Goal: Information Seeking & Learning: Learn about a topic

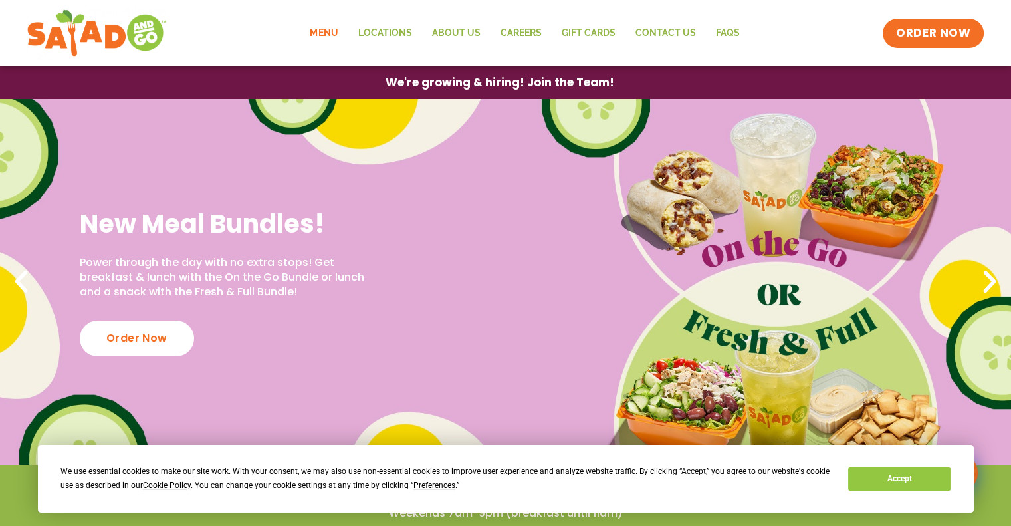
click at [326, 29] on link "Menu" at bounding box center [324, 33] width 48 height 31
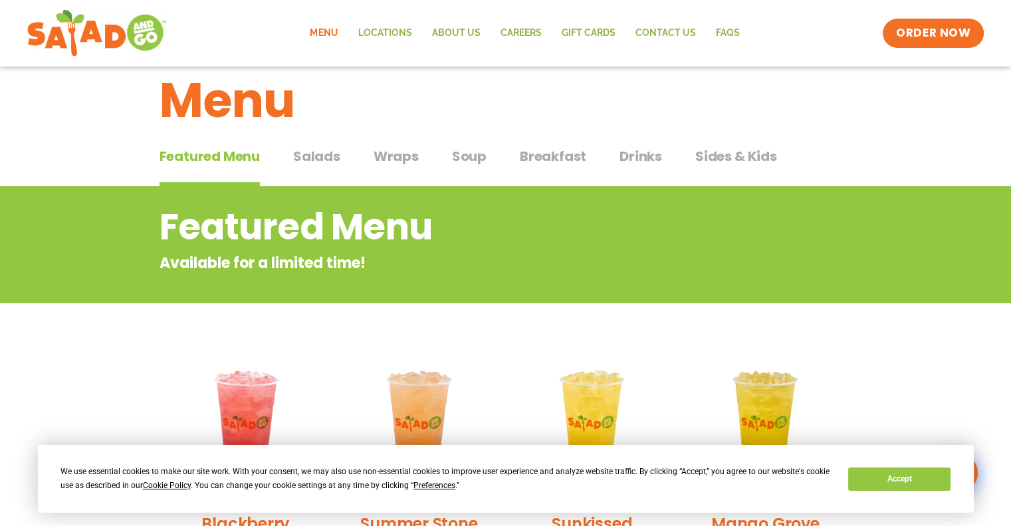
scroll to position [26, 0]
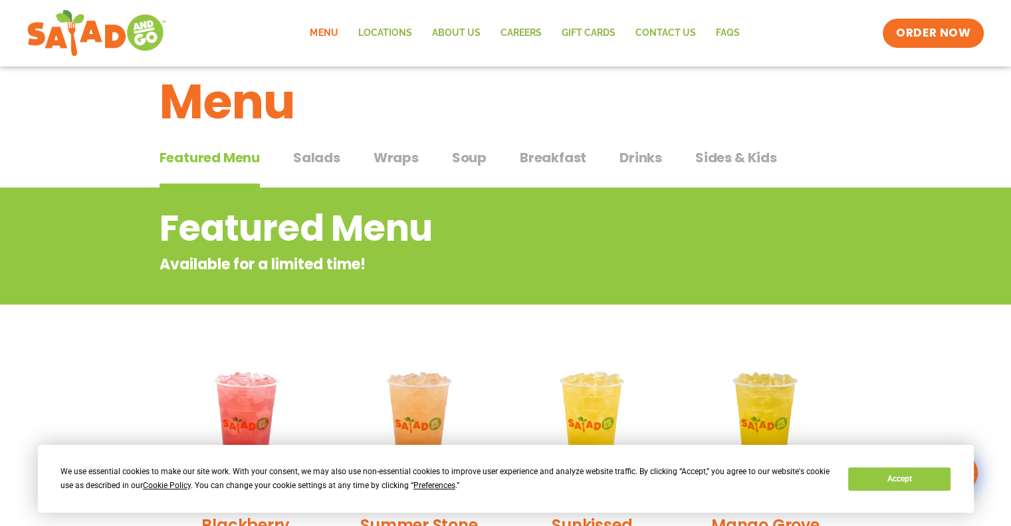
click at [396, 156] on span "Wraps" at bounding box center [396, 158] width 45 height 20
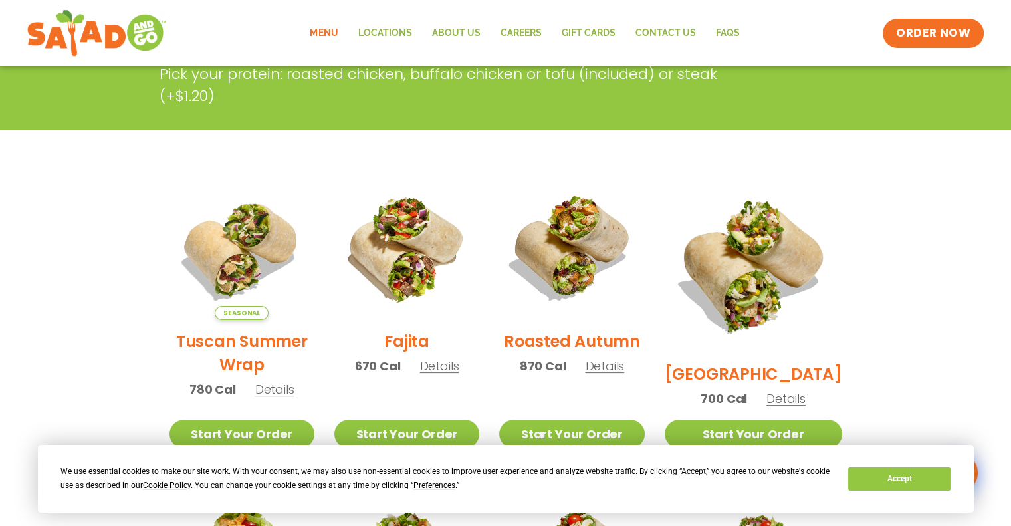
scroll to position [265, 0]
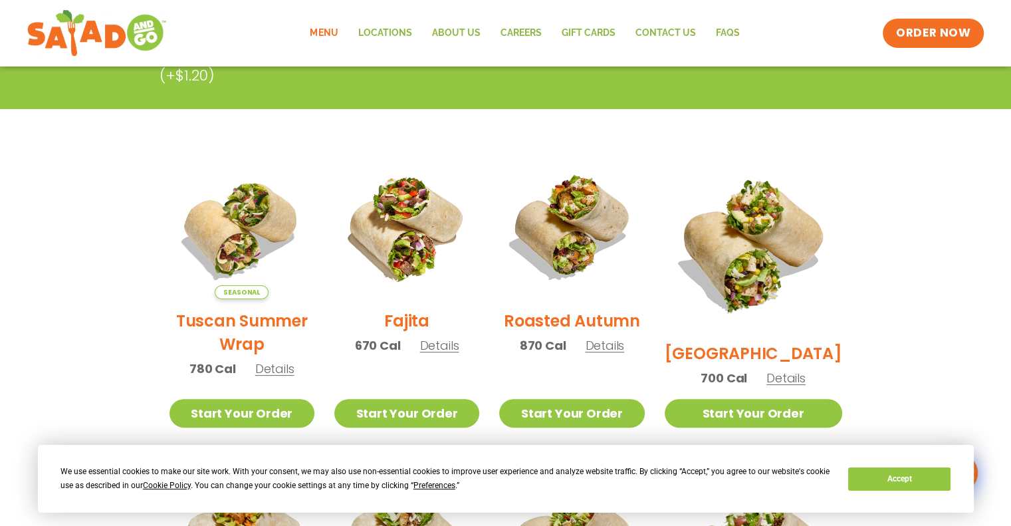
click at [450, 354] on span "Details" at bounding box center [439, 345] width 39 height 17
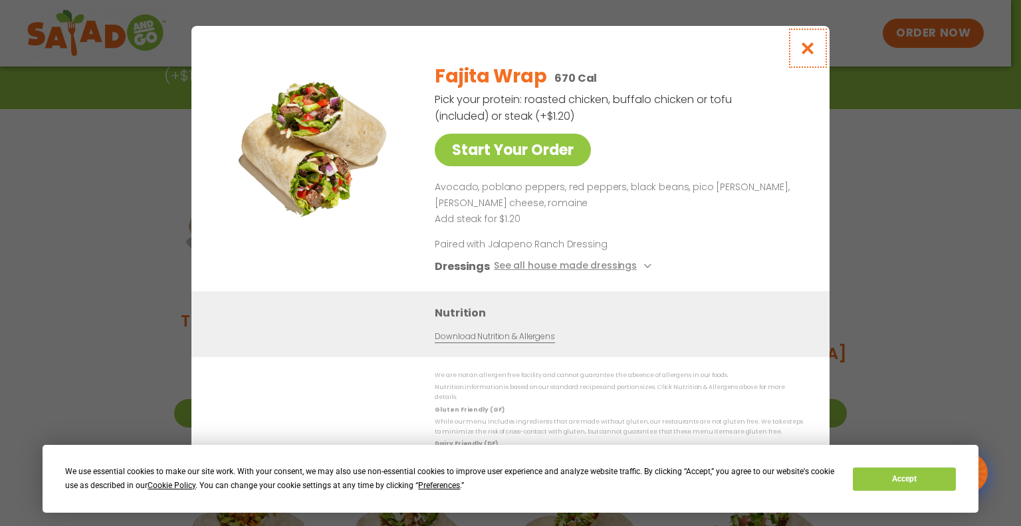
click at [813, 51] on icon "Close modal" at bounding box center [808, 48] width 17 height 14
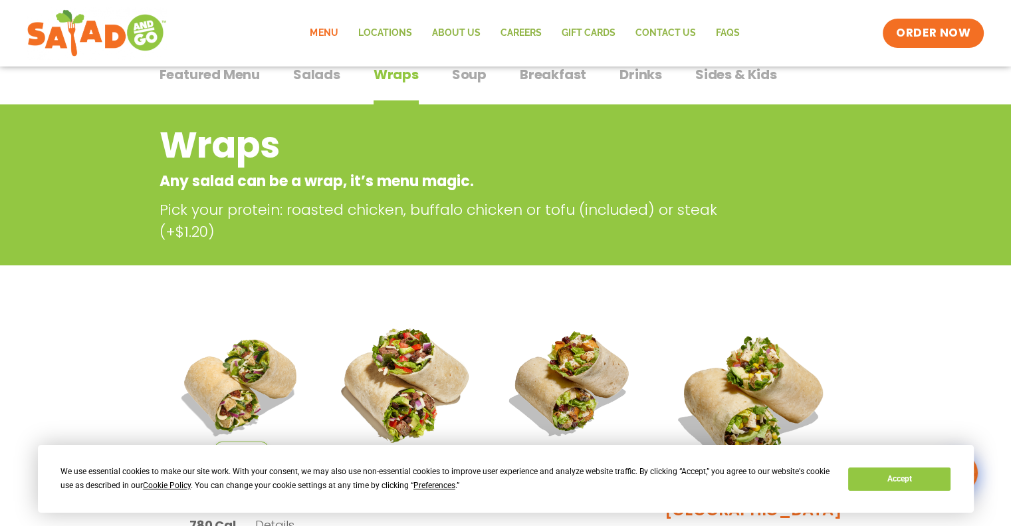
scroll to position [57, 0]
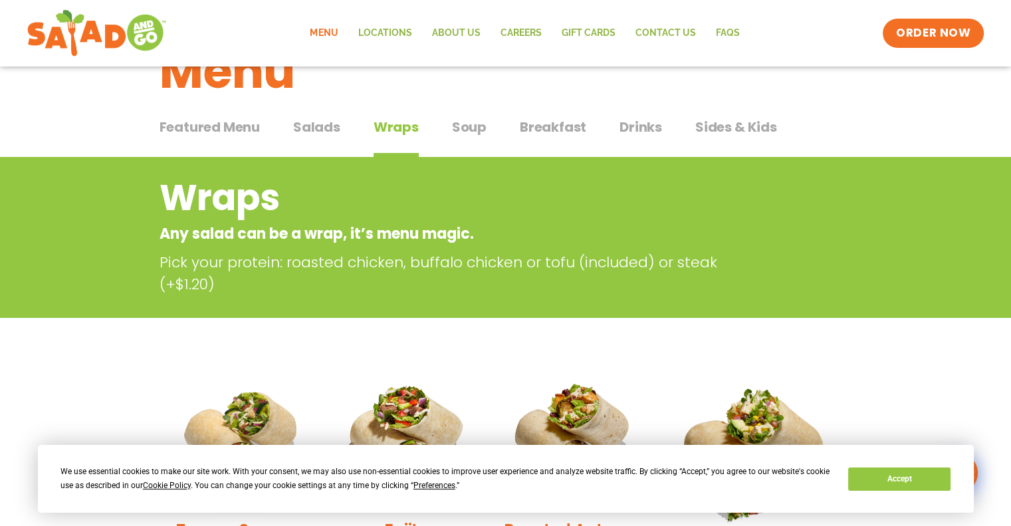
click at [342, 132] on div "Featured Menu Featured Menu Salads Salads Wraps Wraps Soup Soup Breakfast Break…" at bounding box center [506, 134] width 693 height 45
click at [320, 128] on span "Salads" at bounding box center [316, 127] width 47 height 20
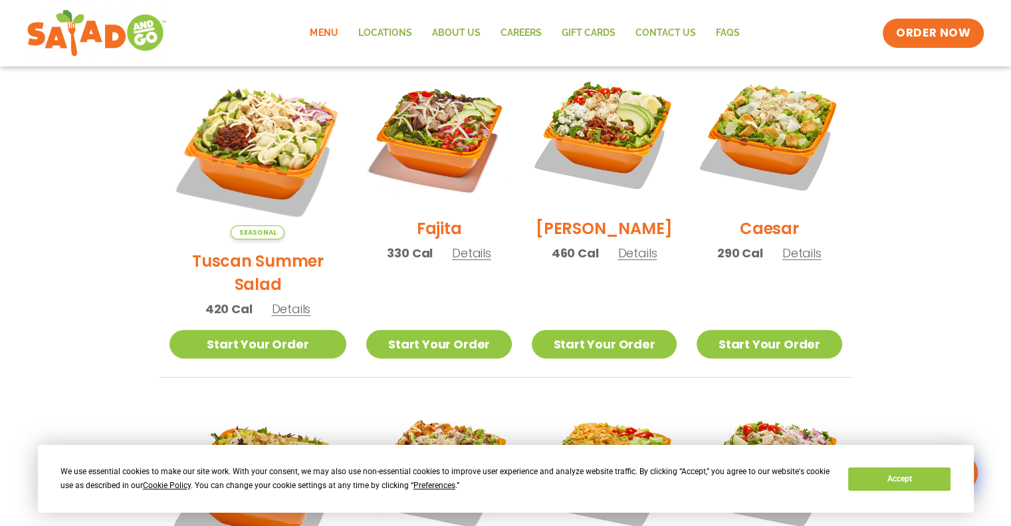
scroll to position [381, 0]
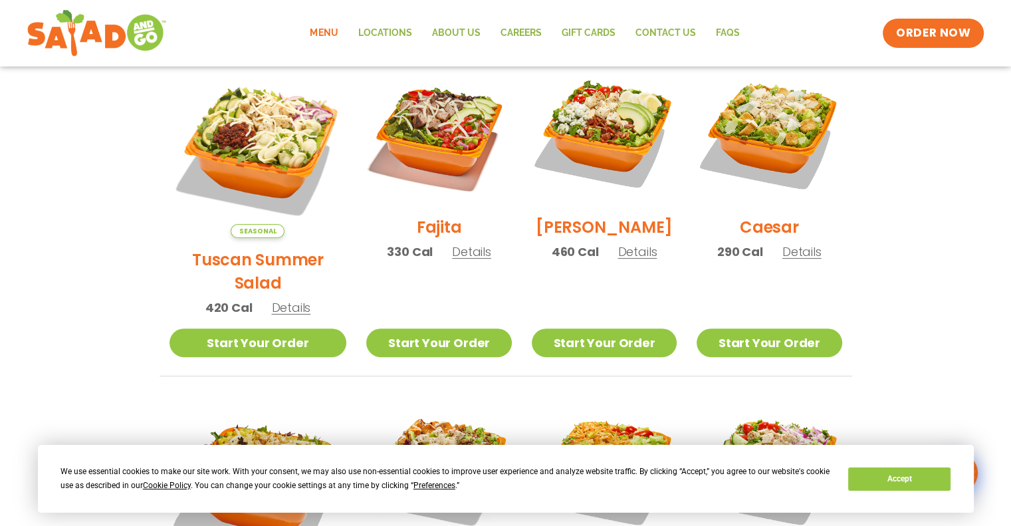
click at [275, 299] on span "Details" at bounding box center [290, 307] width 39 height 17
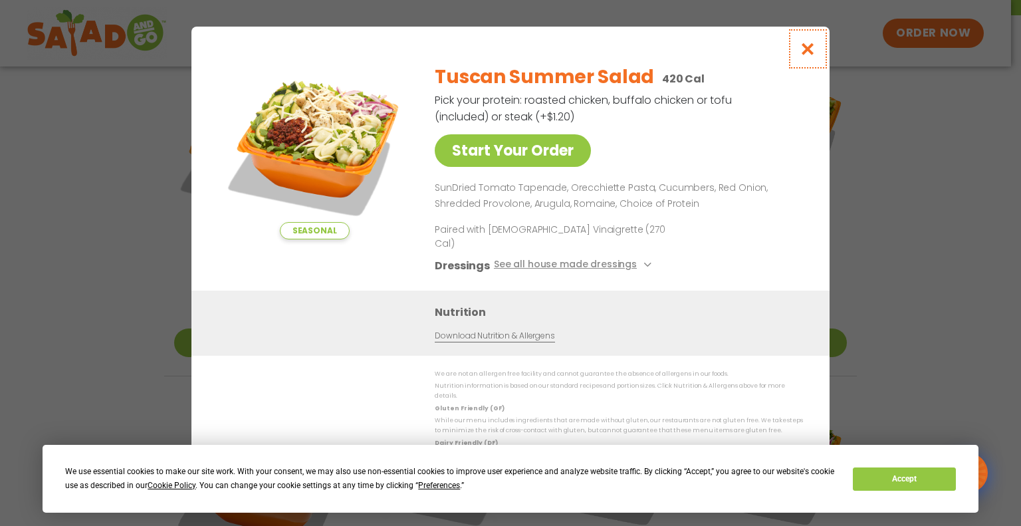
click at [805, 54] on icon "Close modal" at bounding box center [808, 49] width 17 height 14
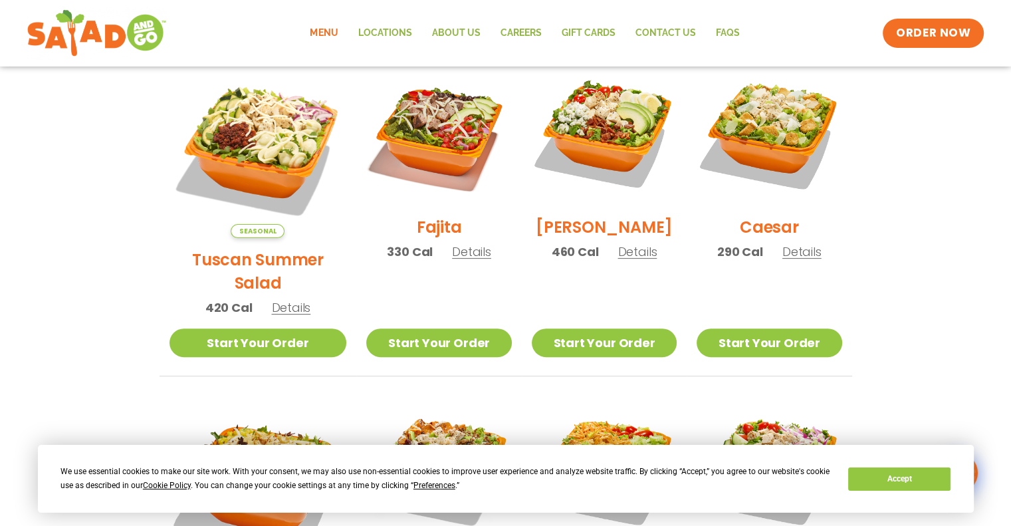
click at [452, 259] on span "Details" at bounding box center [471, 251] width 39 height 17
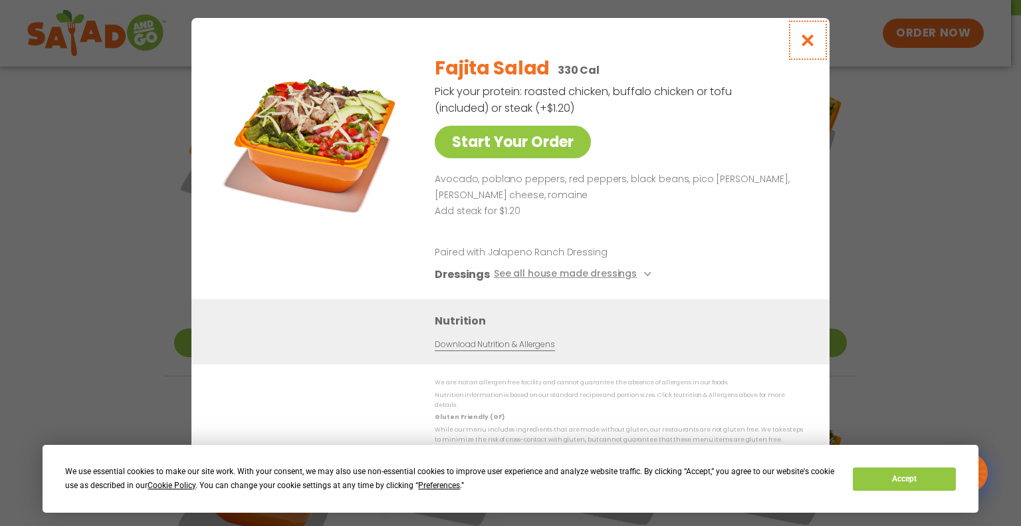
click at [817, 46] on button "Close modal" at bounding box center [808, 40] width 43 height 45
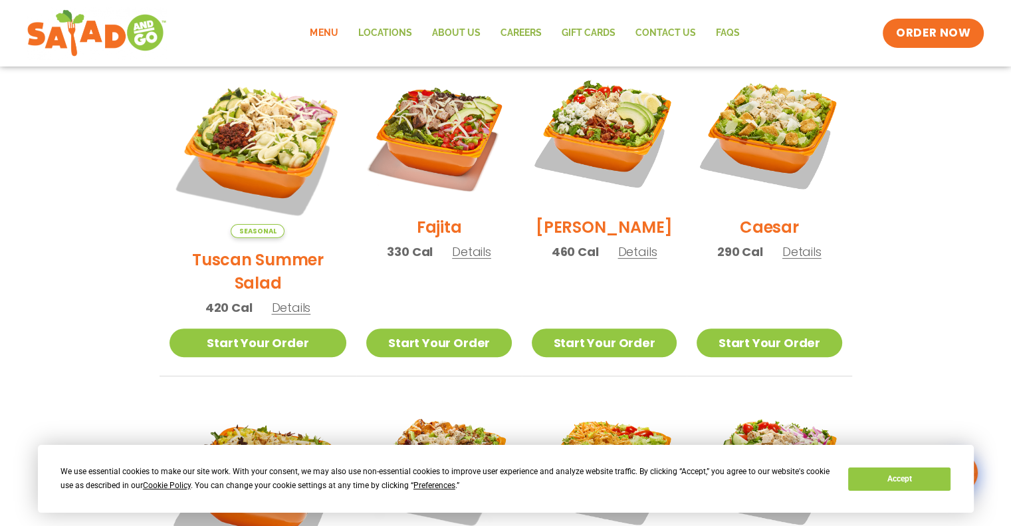
click at [278, 299] on span "Details" at bounding box center [290, 307] width 39 height 17
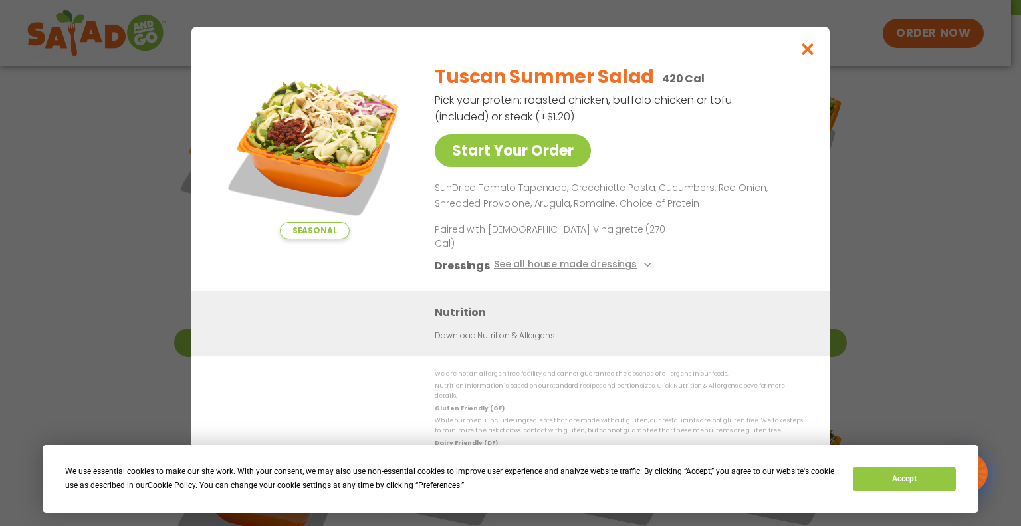
click at [888, 178] on div "Seasonal Start Your Order Tuscan Summer Salad 420 Cal Pick your protein: roaste…" at bounding box center [510, 263] width 1021 height 526
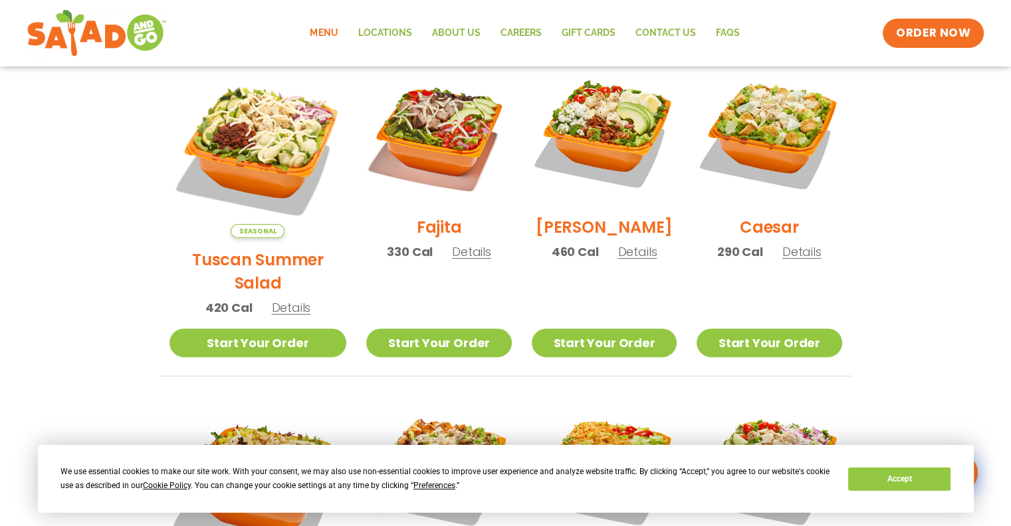
click at [630, 259] on span "Details" at bounding box center [637, 251] width 39 height 17
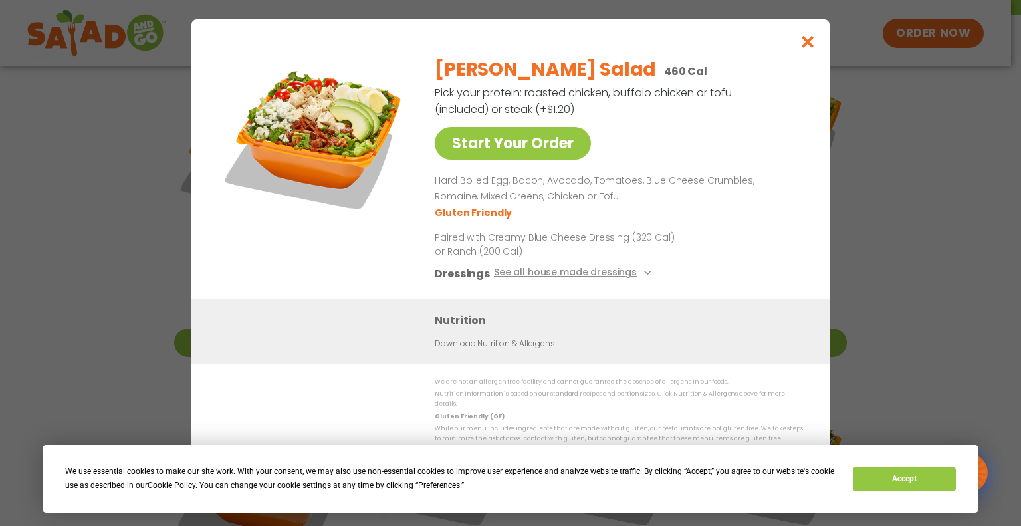
click at [902, 205] on div "Start Your Order [PERSON_NAME] Salad 460 Cal Pick your protein: roasted chicken…" at bounding box center [510, 263] width 1021 height 526
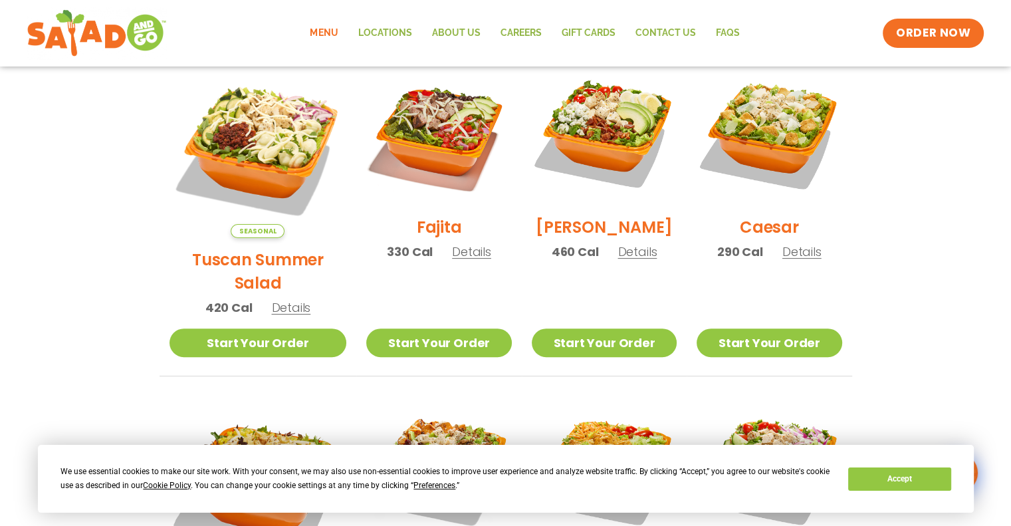
click at [797, 257] on span "Details" at bounding box center [802, 251] width 39 height 17
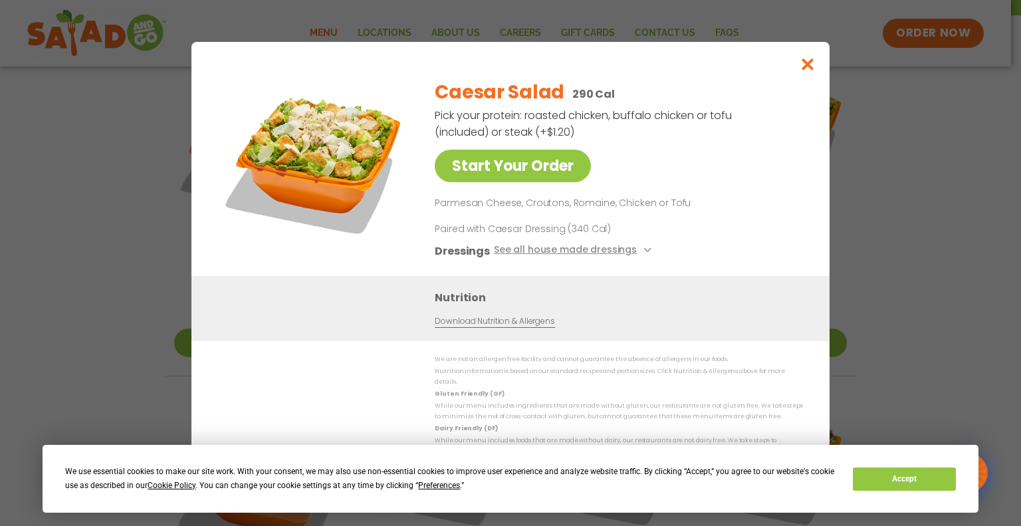
click at [949, 205] on div "Start Your Order Caesar Salad 290 Cal Pick your protein: roasted chicken, buffa…" at bounding box center [510, 263] width 1021 height 526
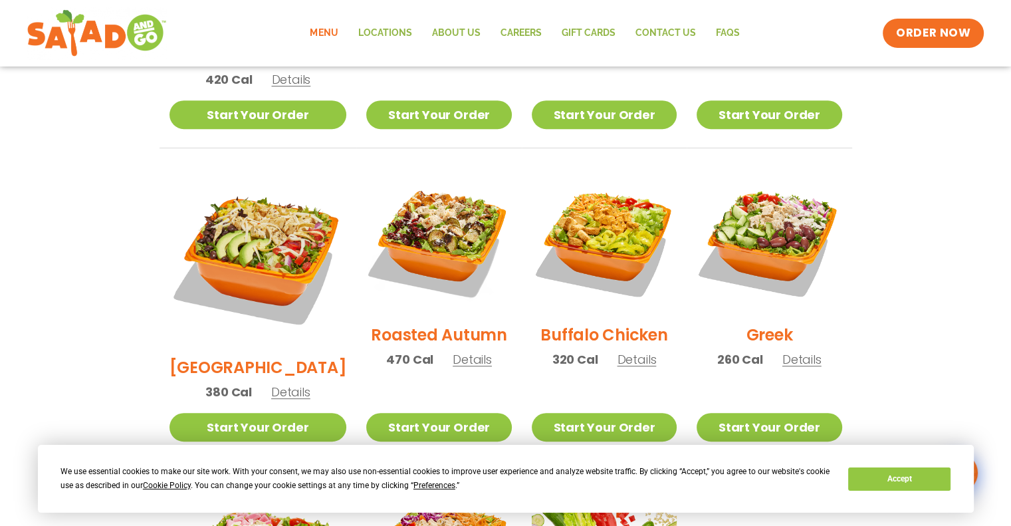
scroll to position [610, 0]
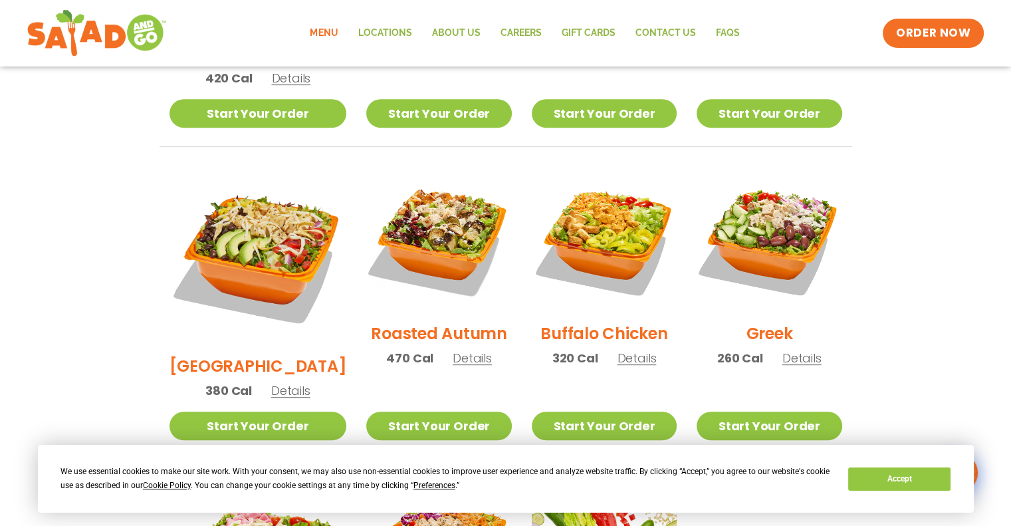
click at [277, 382] on span "Details" at bounding box center [290, 390] width 39 height 17
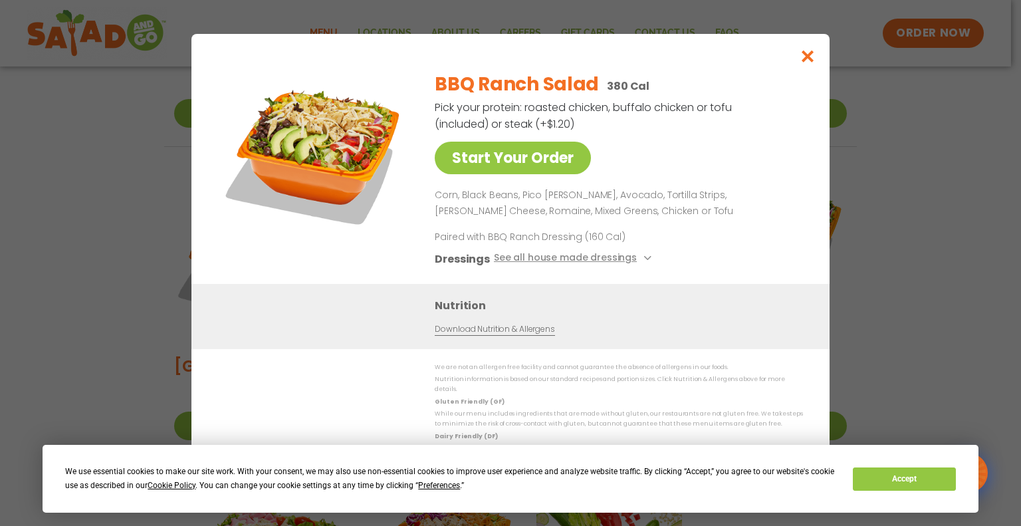
click at [866, 259] on div "Start Your Order BBQ Ranch Salad 380 Cal Pick your protein: roasted chicken, bu…" at bounding box center [510, 263] width 1021 height 526
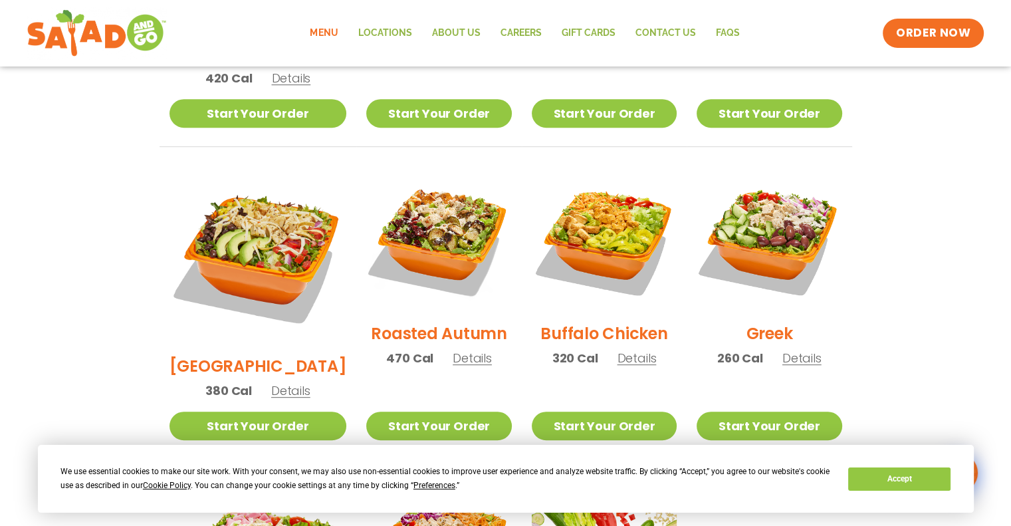
click at [458, 350] on span "Details" at bounding box center [472, 358] width 39 height 17
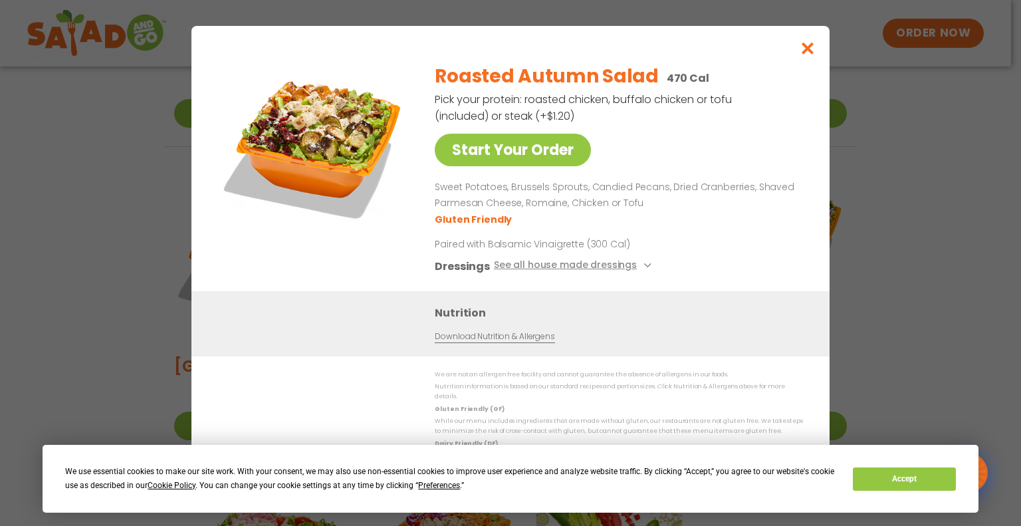
click at [884, 216] on div "Start Your Order Roasted Autumn Salad 470 Cal Pick your protein: roasted chicke…" at bounding box center [510, 263] width 1021 height 526
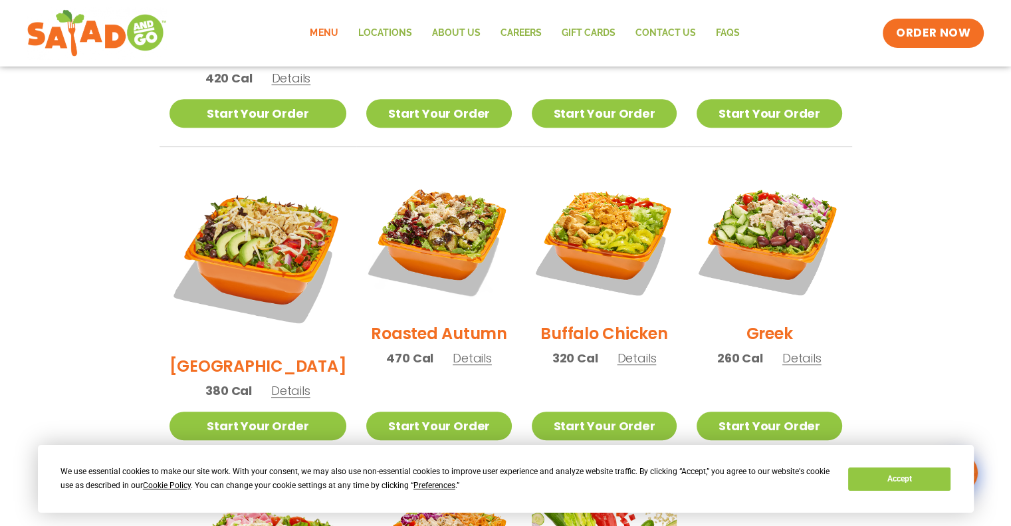
click at [623, 350] on span "Details" at bounding box center [636, 358] width 39 height 17
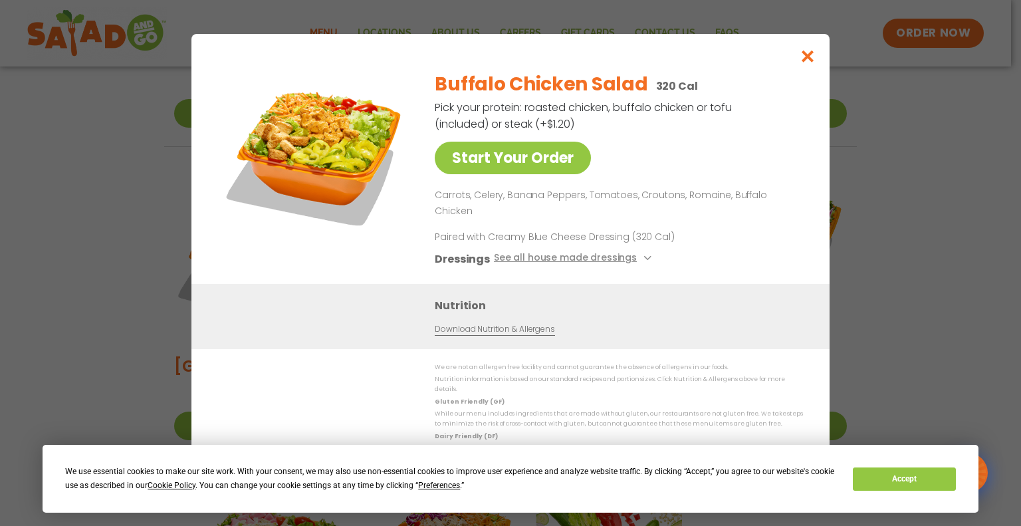
click at [889, 243] on div "Start Your Order Buffalo Chicken Salad 320 Cal Pick your protein: roasted chick…" at bounding box center [510, 263] width 1021 height 526
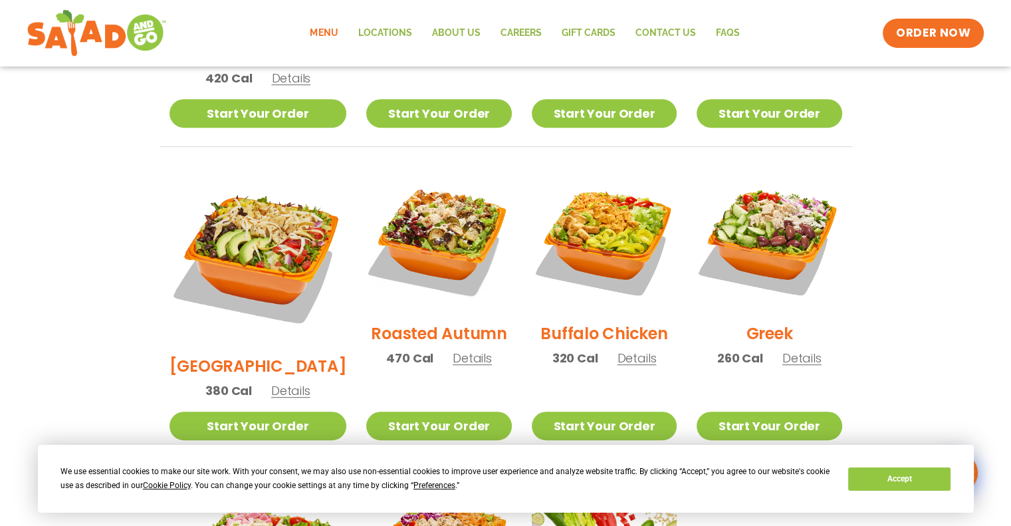
click at [799, 350] on span "Details" at bounding box center [802, 358] width 39 height 17
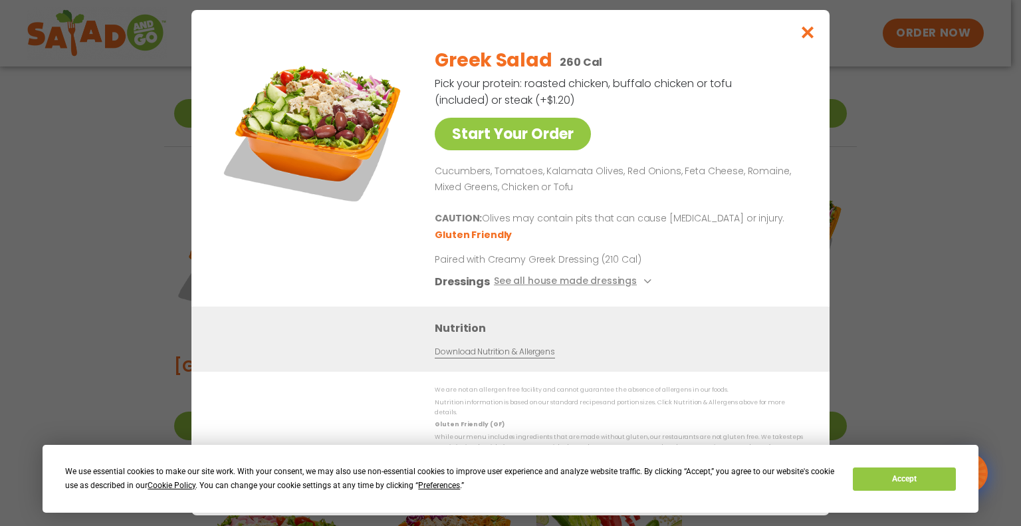
click at [998, 150] on div "Start Your Order Greek Salad 260 Cal Pick your protein: roasted chicken, buffal…" at bounding box center [510, 263] width 1021 height 526
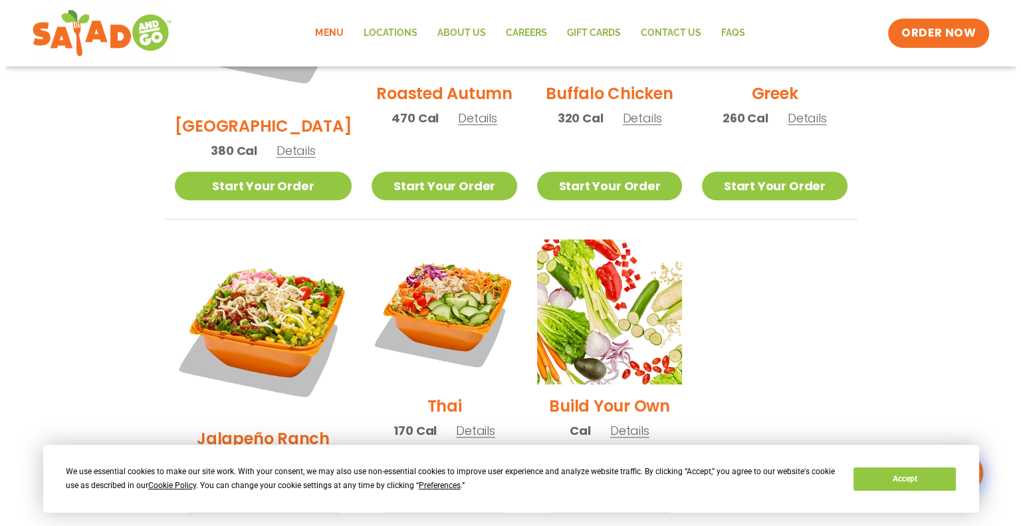
scroll to position [850, 0]
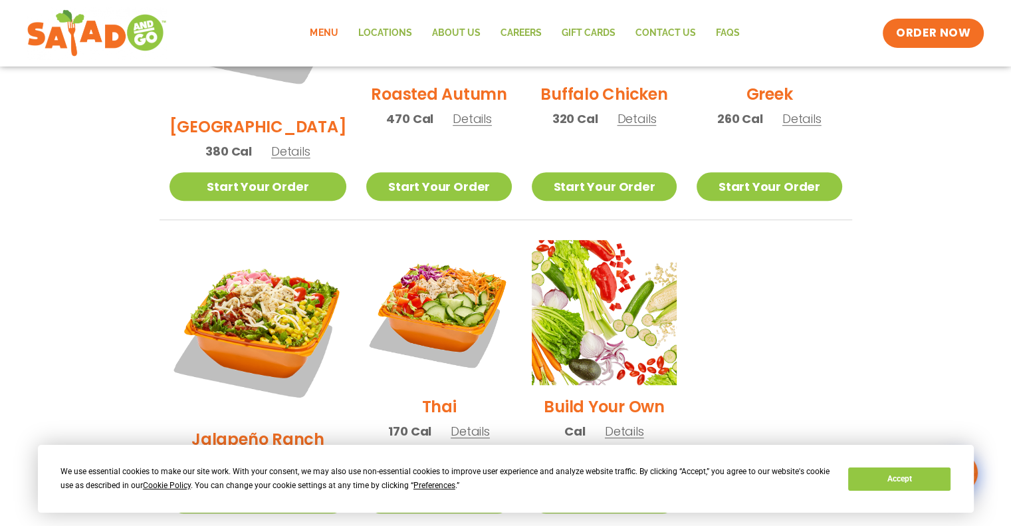
click at [279, 455] on span "Details" at bounding box center [290, 463] width 39 height 17
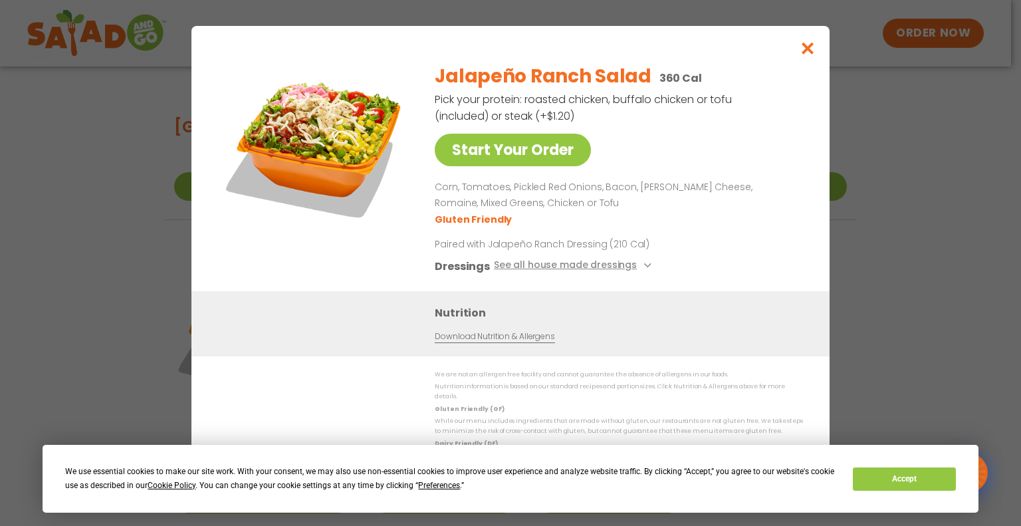
click at [891, 295] on div "Start Your Order Jalapeño Ranch Salad 360 Cal Pick your protein: roasted chicke…" at bounding box center [510, 263] width 1021 height 526
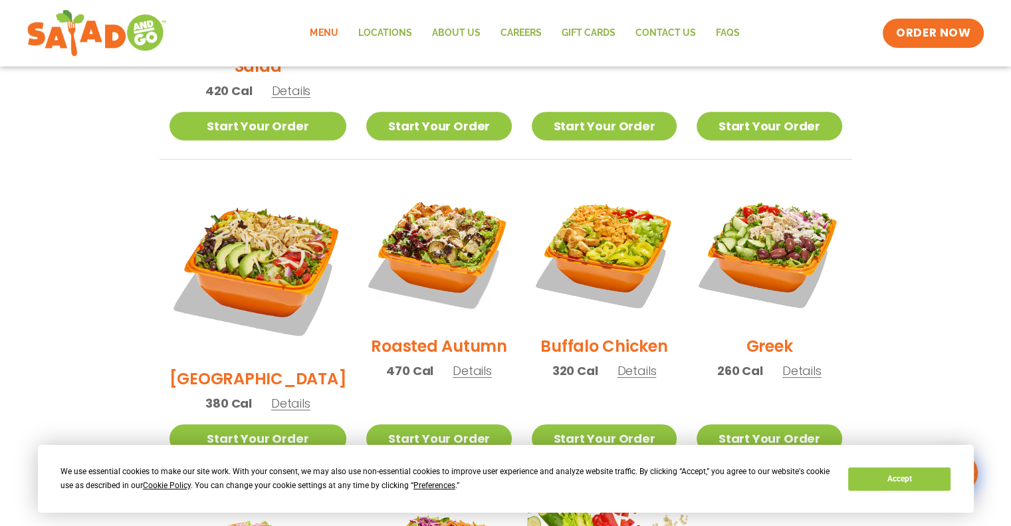
scroll to position [596, 0]
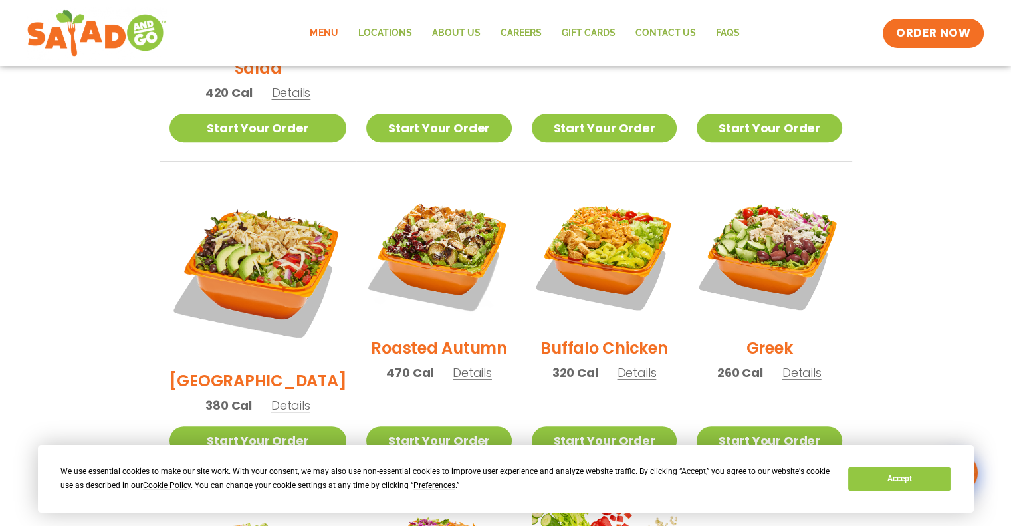
click at [797, 364] on span "Details" at bounding box center [802, 372] width 39 height 17
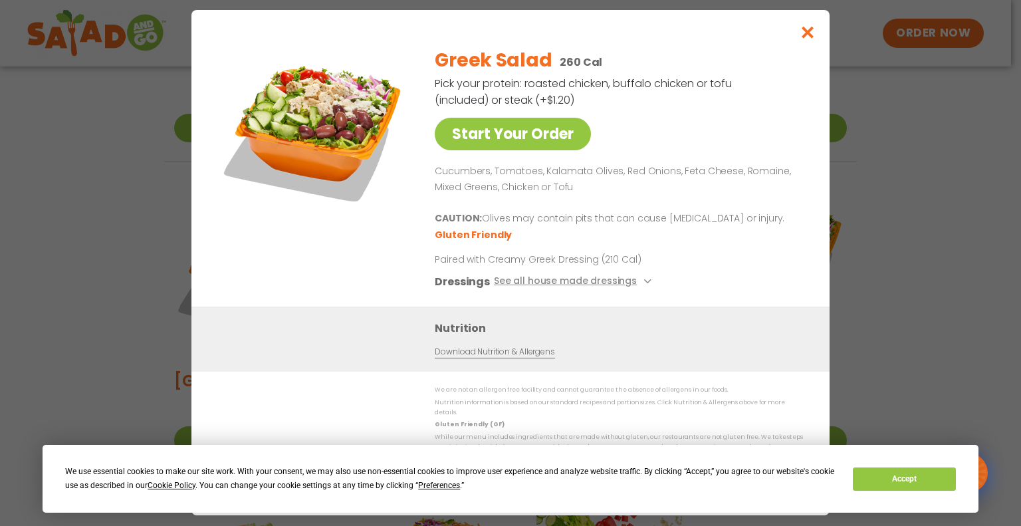
click at [906, 229] on div "Start Your Order Greek Salad 260 Cal Pick your protein: roasted chicken, buffal…" at bounding box center [510, 263] width 1021 height 526
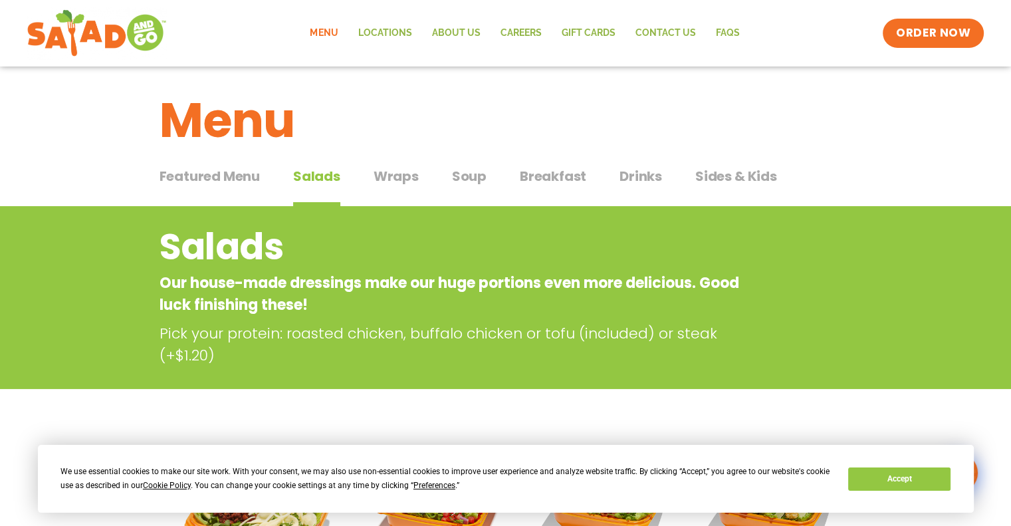
scroll to position [0, 0]
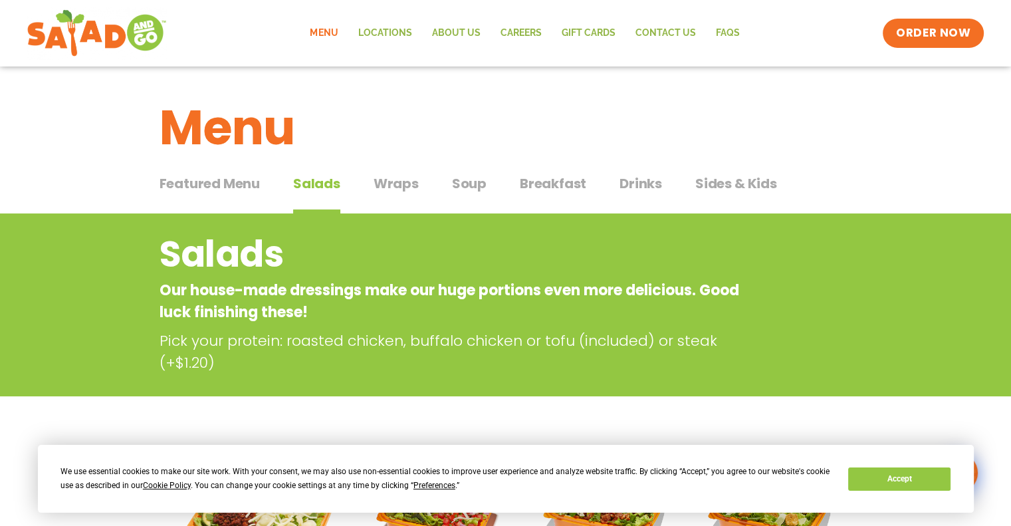
click at [393, 191] on span "Wraps" at bounding box center [396, 184] width 45 height 20
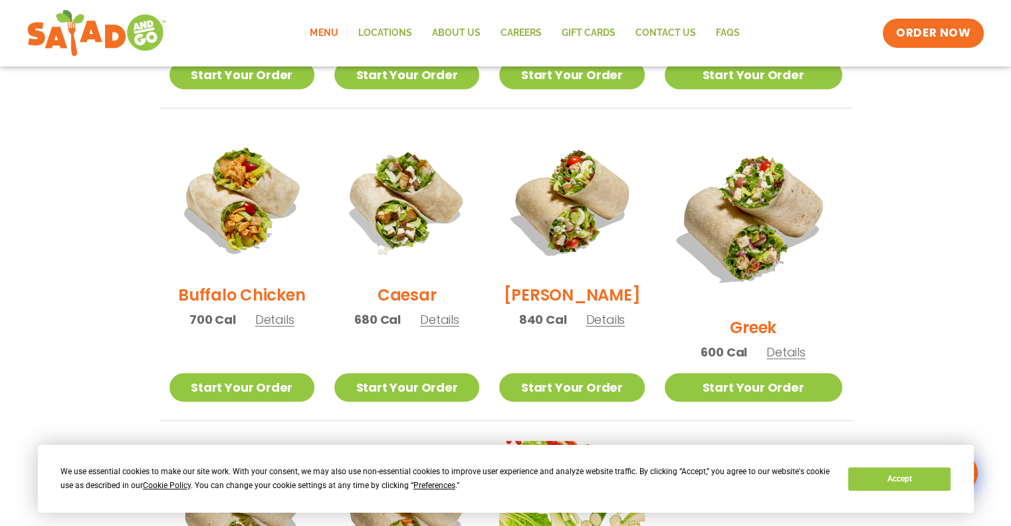
scroll to position [651, 0]
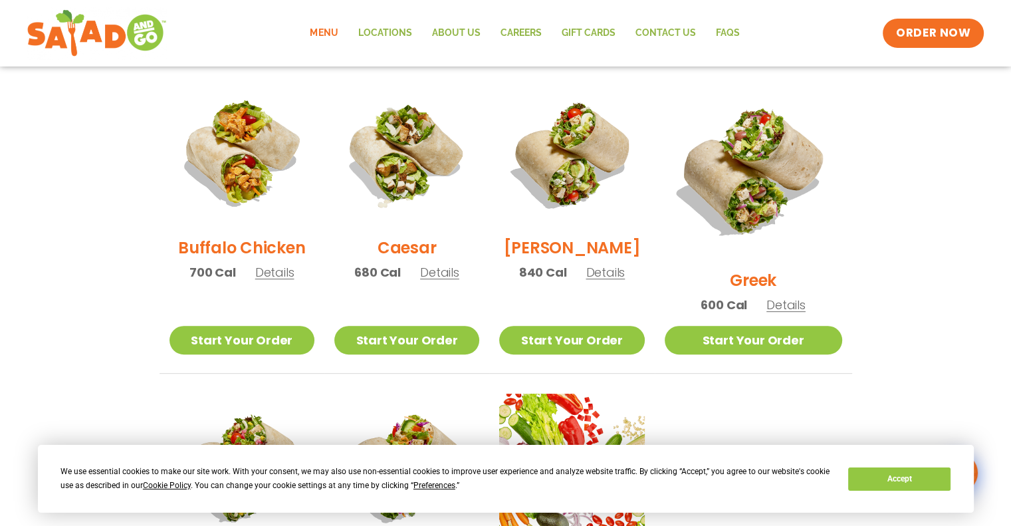
click at [625, 280] on span "Details" at bounding box center [605, 272] width 39 height 17
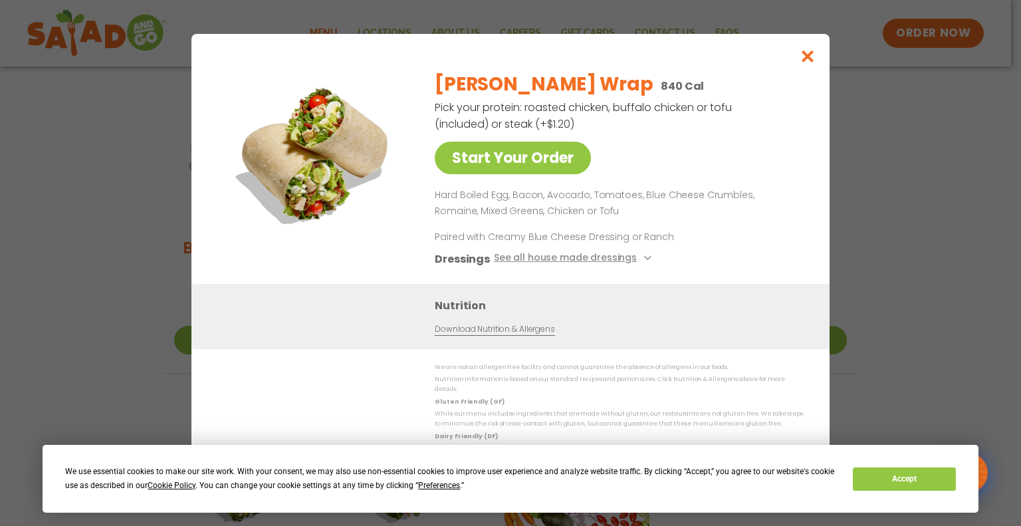
click at [888, 229] on div "Start Your Order [PERSON_NAME] Wrap 840 Cal Pick your protein: roasted chicken,…" at bounding box center [510, 263] width 1021 height 526
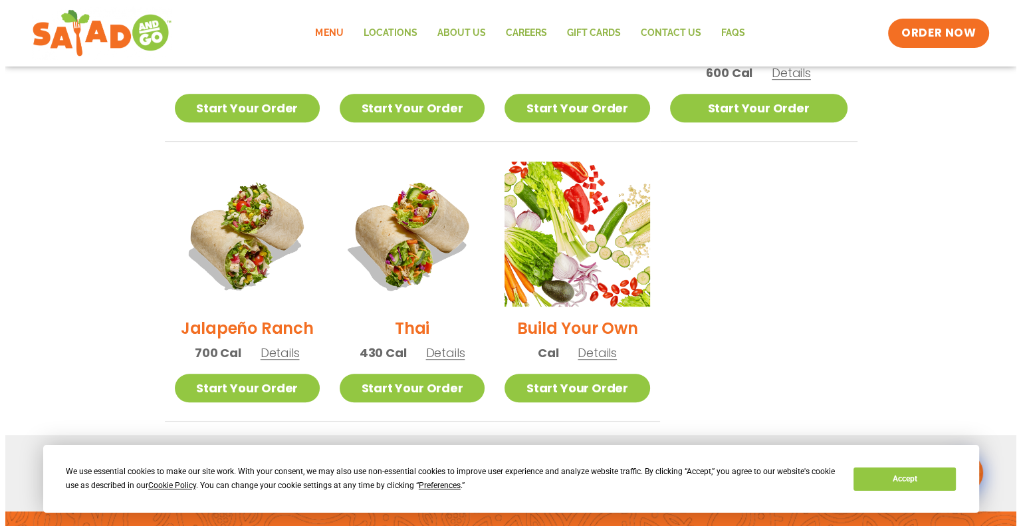
scroll to position [884, 0]
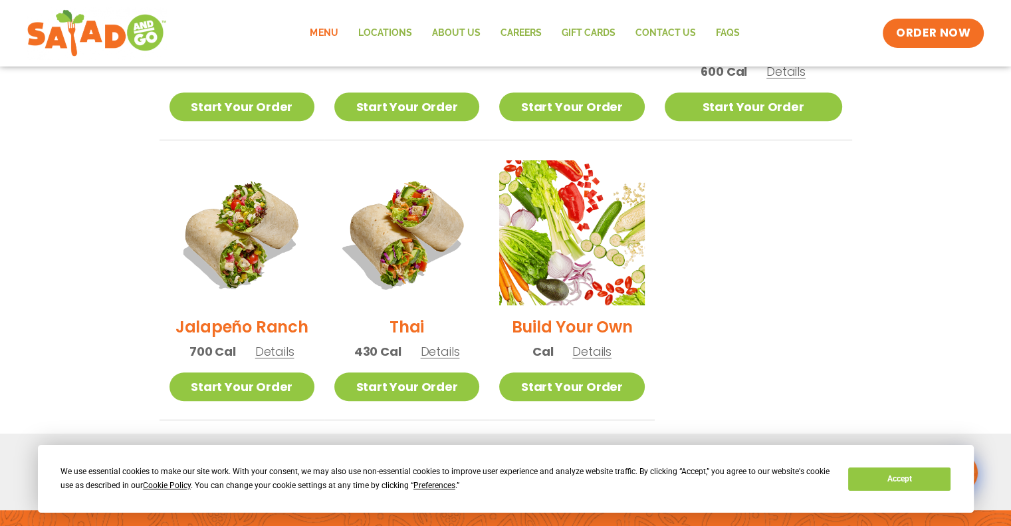
click at [457, 343] on span "Details" at bounding box center [440, 351] width 39 height 17
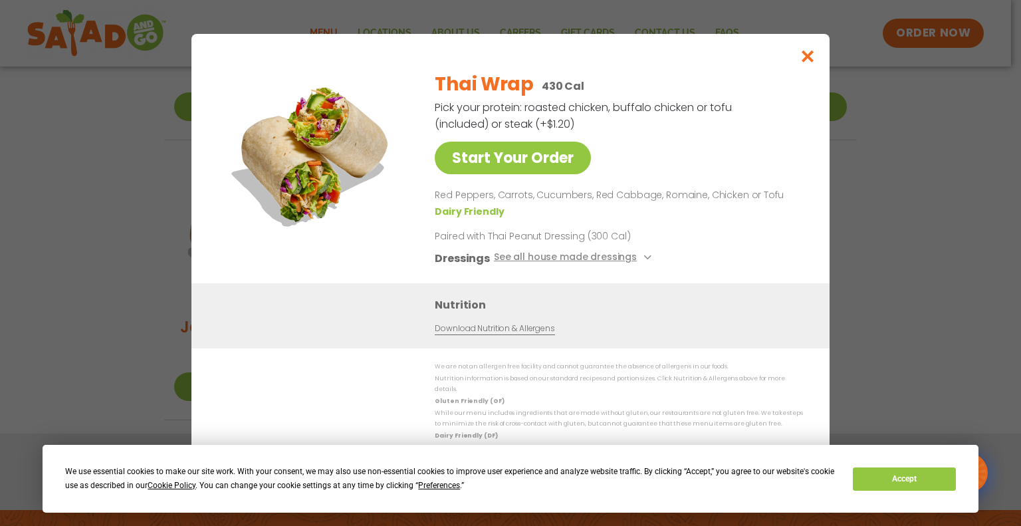
click at [940, 263] on div "Start Your Order Thai Wrap 430 Cal Pick your protein: roasted chicken, buffalo …" at bounding box center [510, 263] width 1021 height 526
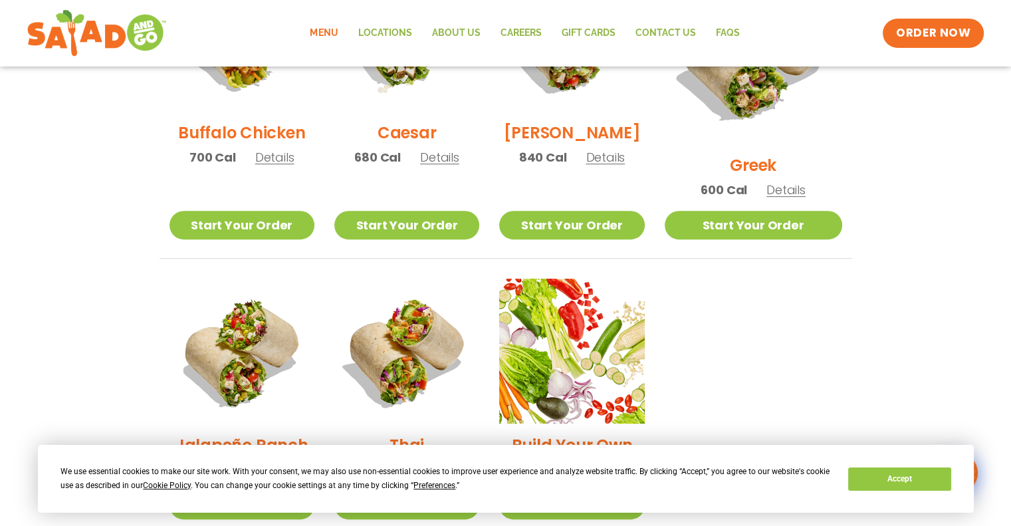
scroll to position [761, 0]
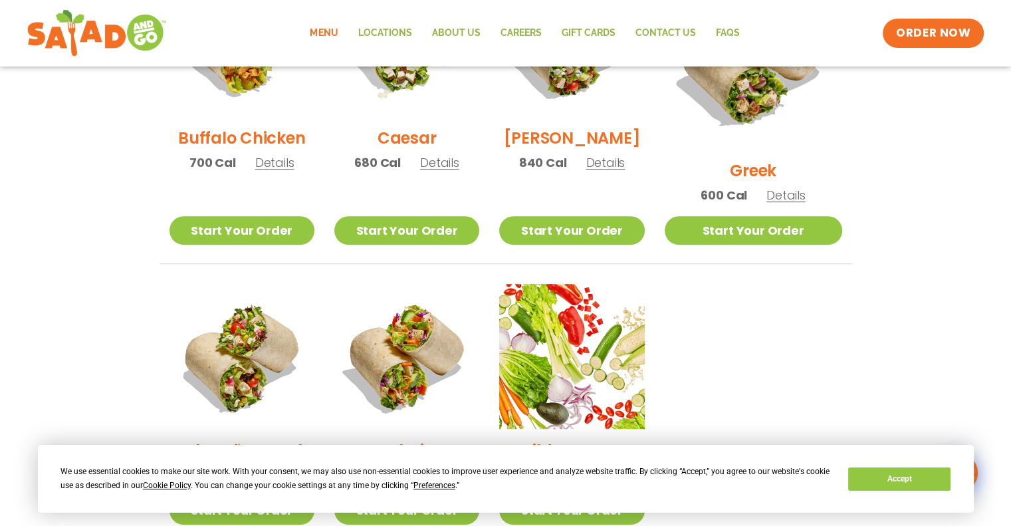
click at [451, 170] on span "Details" at bounding box center [439, 162] width 39 height 17
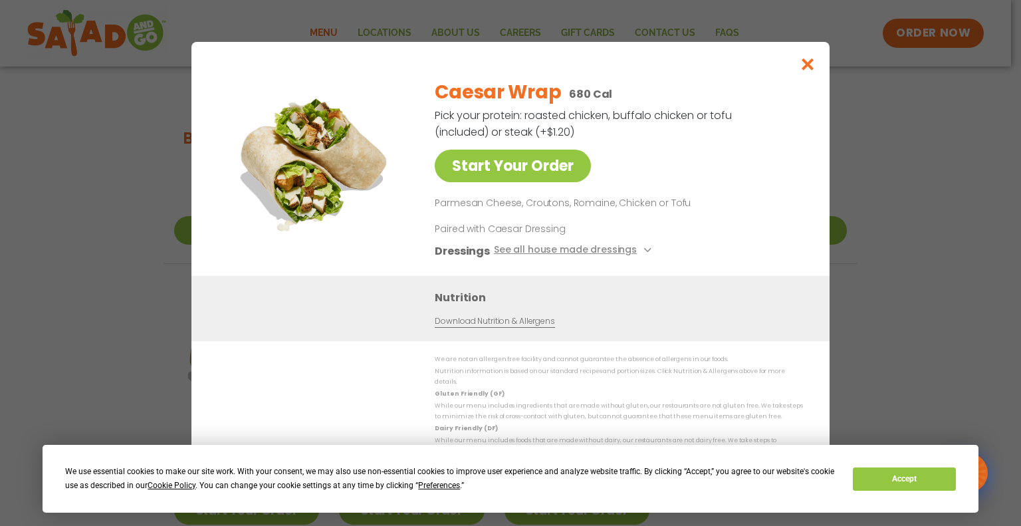
click at [926, 181] on div "Start Your Order Caesar Wrap 680 Cal Pick your protein: roasted chicken, buffal…" at bounding box center [510, 263] width 1021 height 526
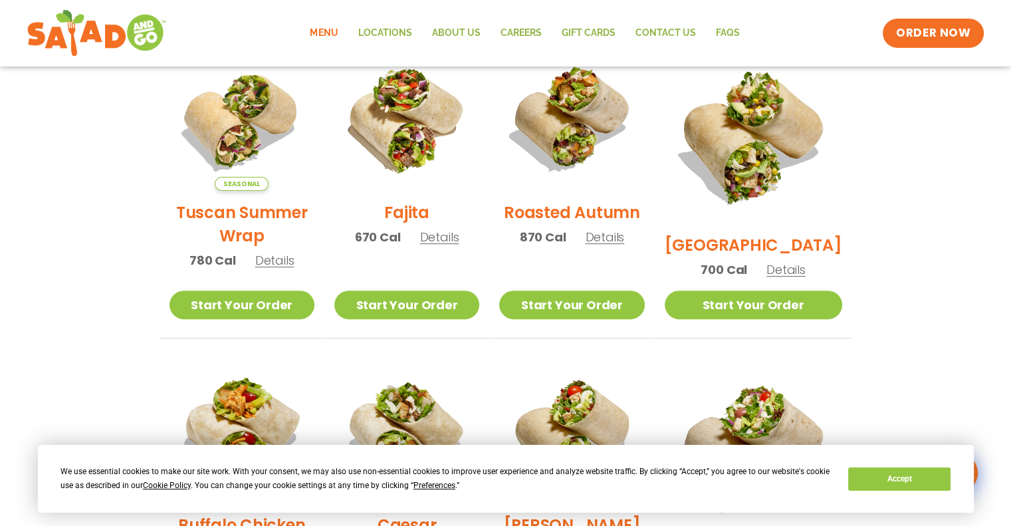
scroll to position [372, 0]
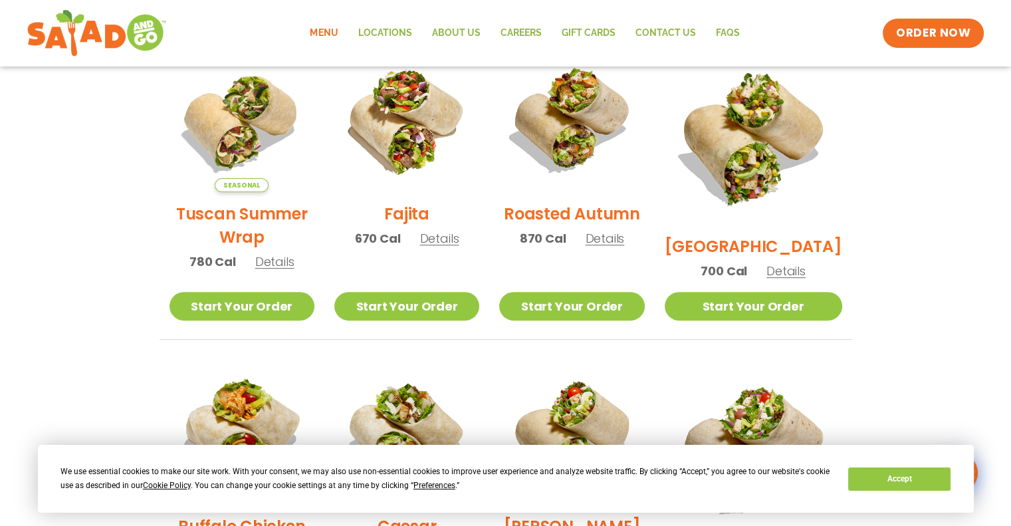
click at [624, 247] on span "Details" at bounding box center [604, 238] width 39 height 17
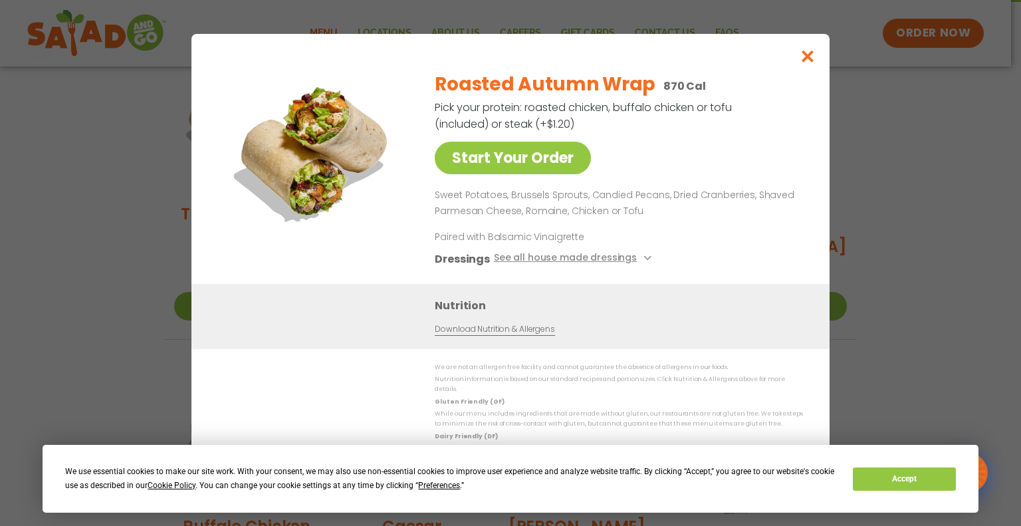
click at [907, 253] on div "Start Your Order Roasted Autumn Wrap 870 Cal Pick your protein: roasted chicken…" at bounding box center [510, 263] width 1021 height 526
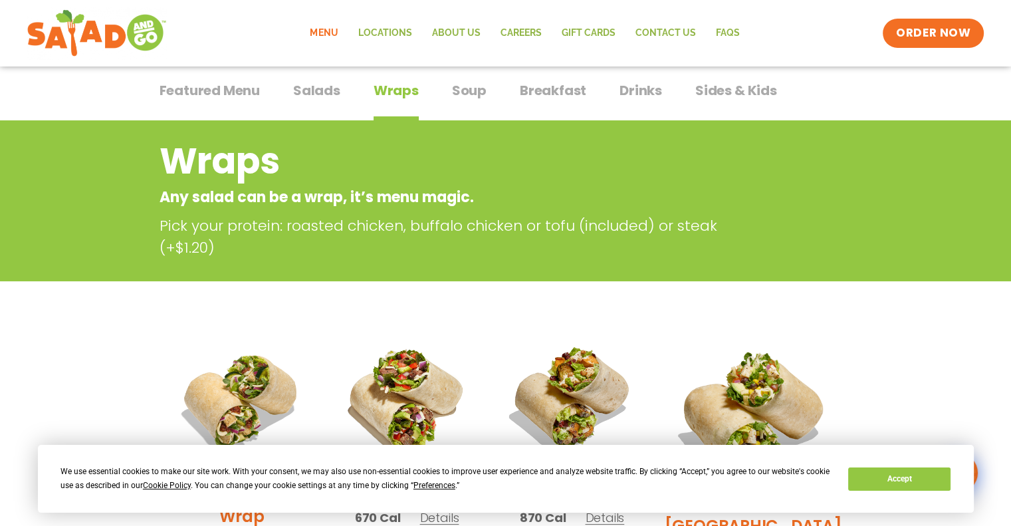
scroll to position [0, 0]
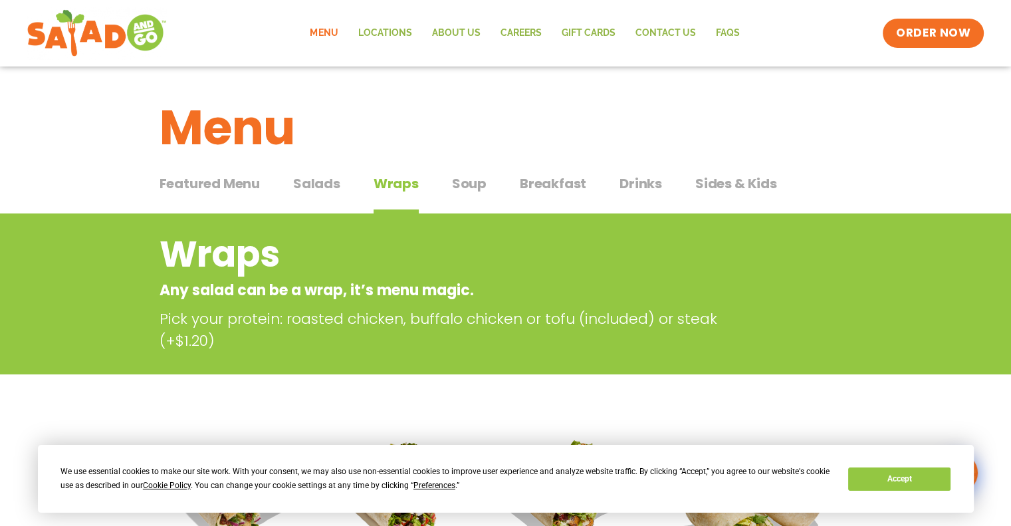
click at [731, 178] on span "Sides & Kids" at bounding box center [737, 184] width 82 height 20
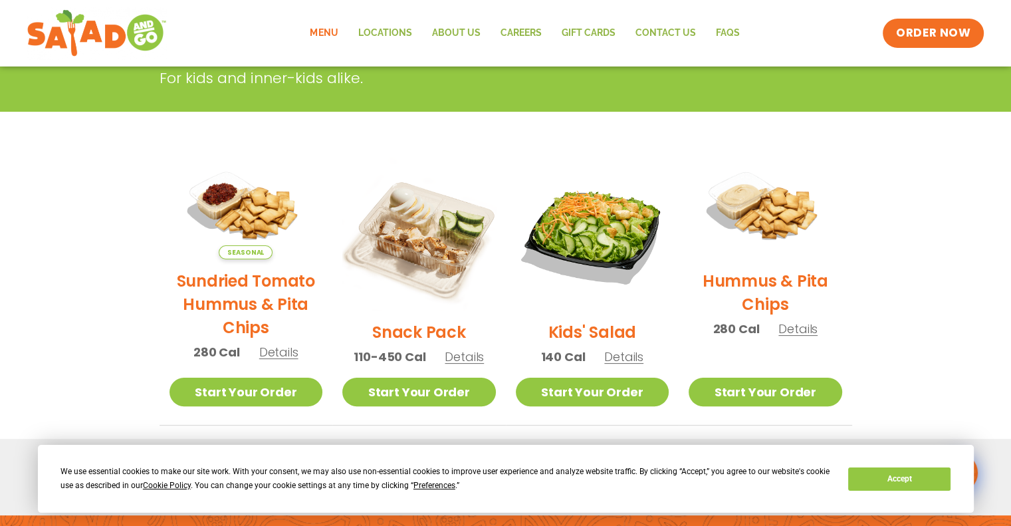
scroll to position [242, 0]
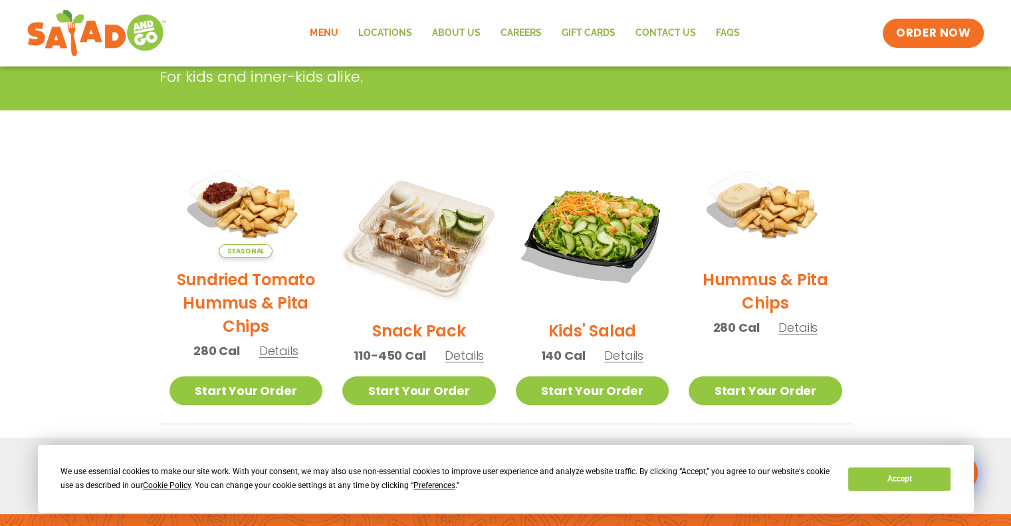
click at [626, 354] on span "Details" at bounding box center [623, 355] width 39 height 17
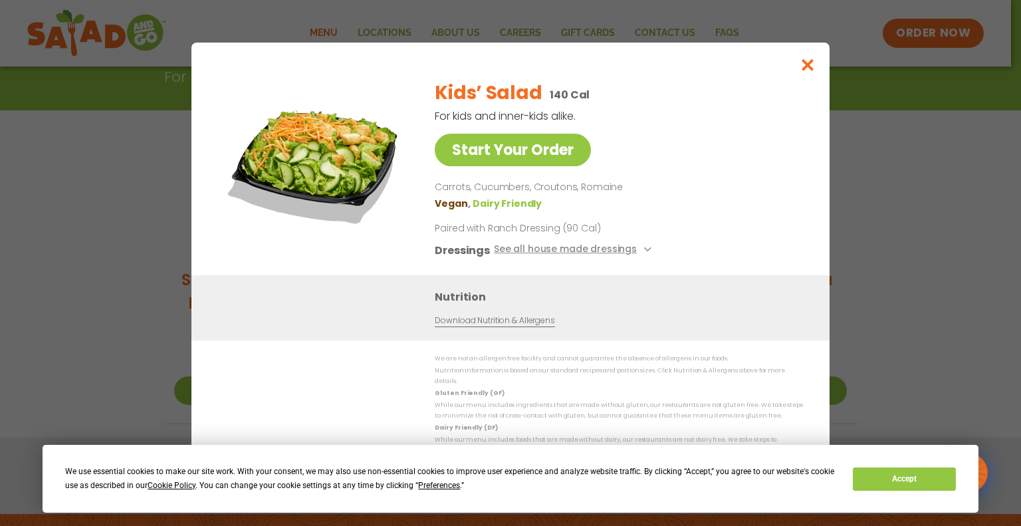
click at [1011, 241] on div "Start Your Order Kids’ Salad 140 Cal For kids and inner-kids alike. Start Your …" at bounding box center [510, 263] width 1021 height 526
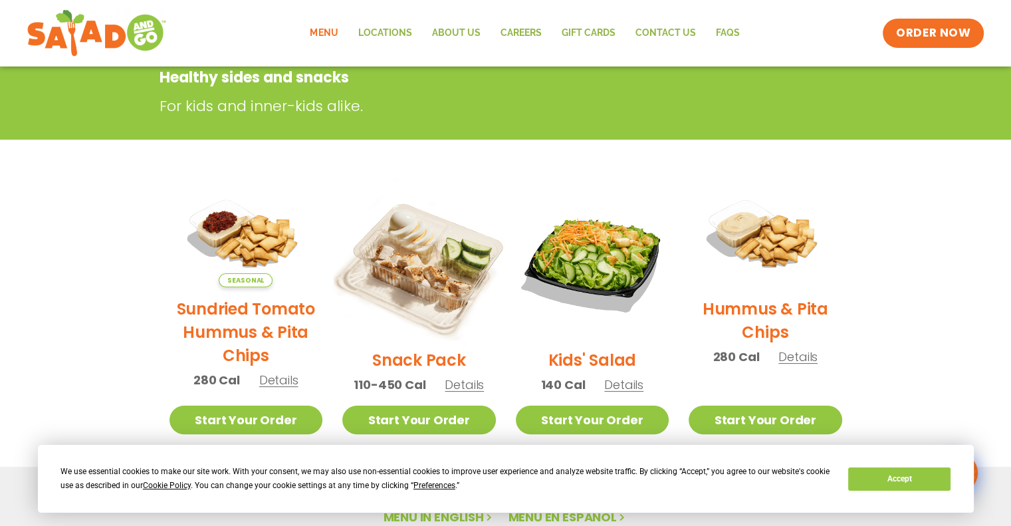
scroll to position [0, 0]
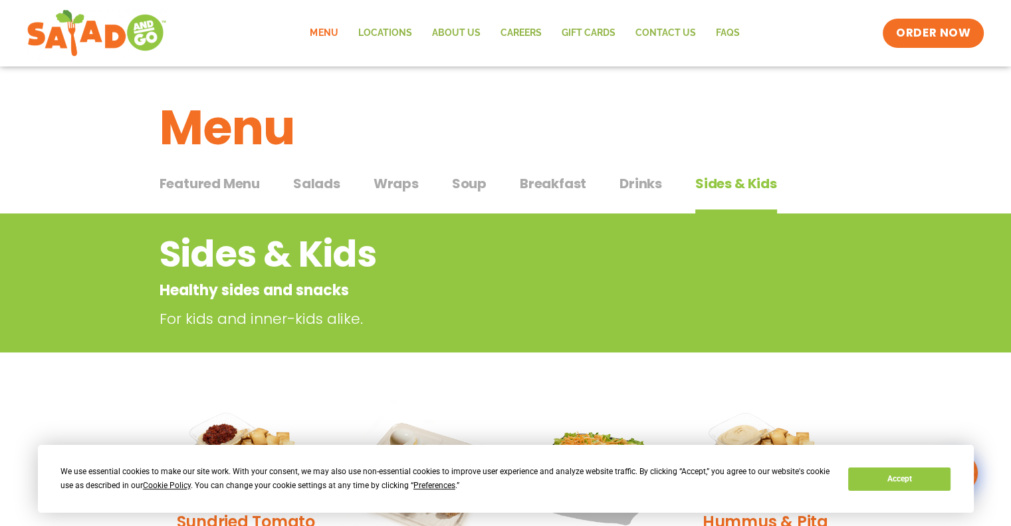
click at [324, 184] on span "Salads" at bounding box center [316, 184] width 47 height 20
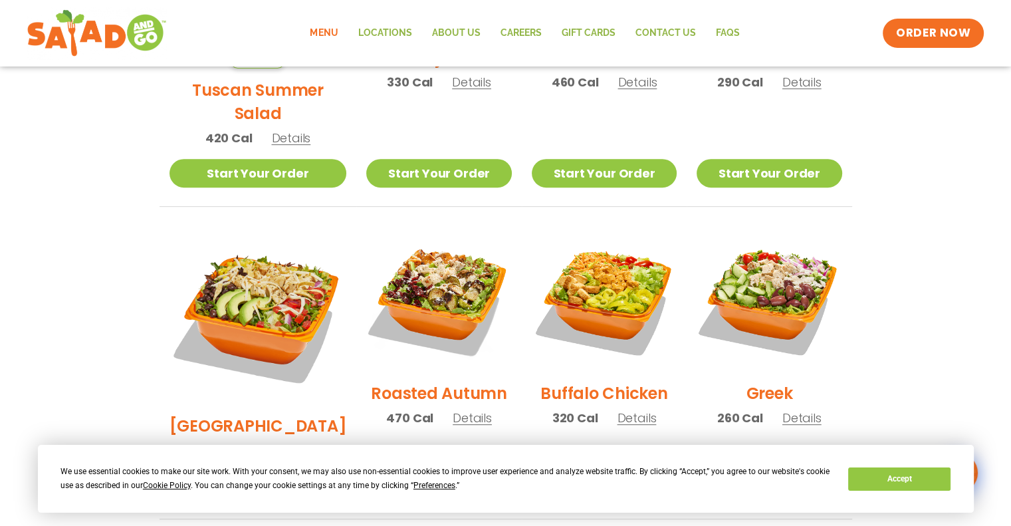
scroll to position [553, 0]
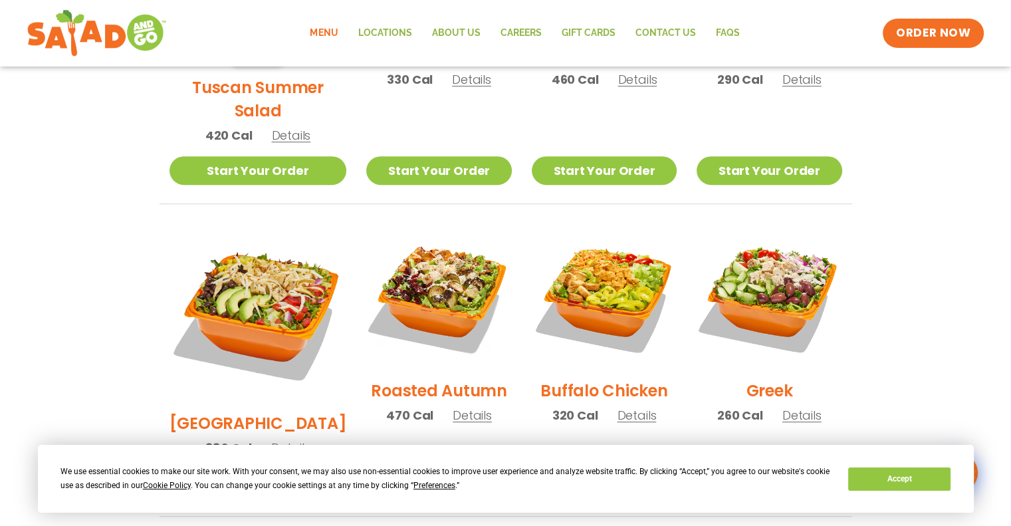
click at [620, 407] on span "Details" at bounding box center [636, 415] width 39 height 17
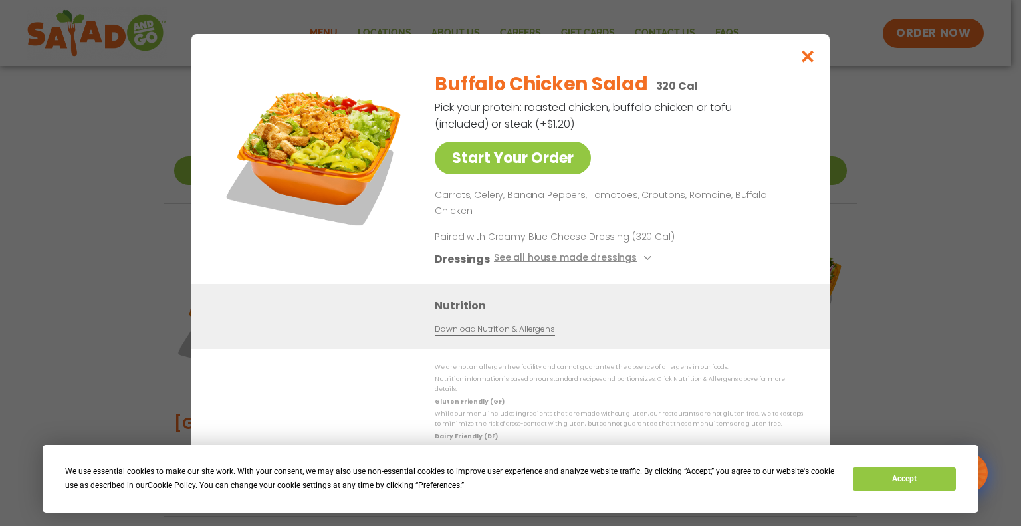
click at [934, 229] on div "Start Your Order Buffalo Chicken Salad 320 Cal Pick your protein: roasted chick…" at bounding box center [510, 263] width 1021 height 526
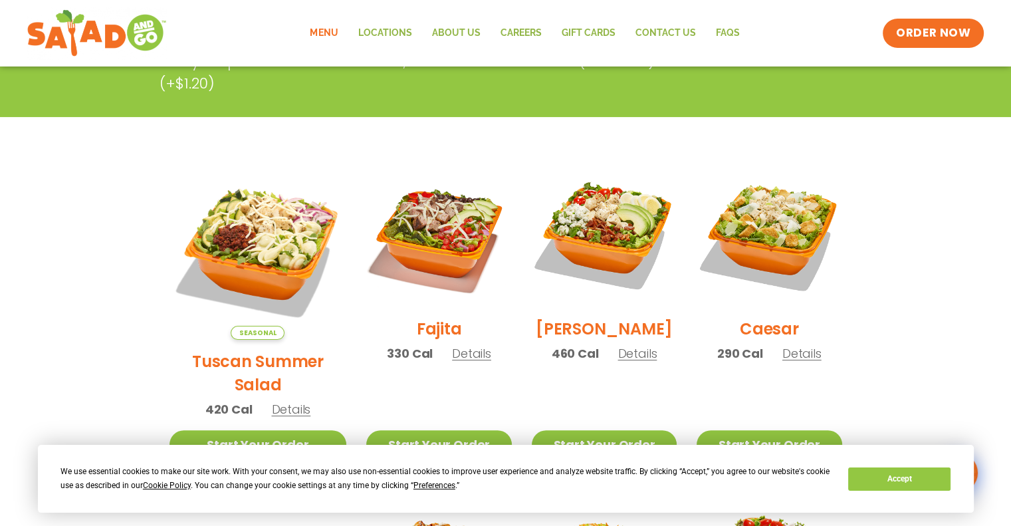
scroll to position [261, 0]
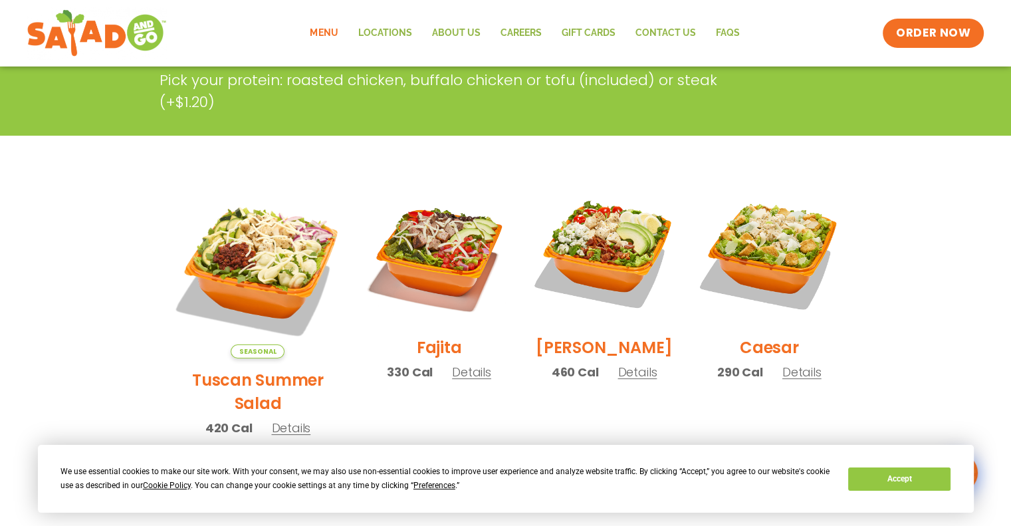
click at [795, 380] on span "Details" at bounding box center [802, 372] width 39 height 17
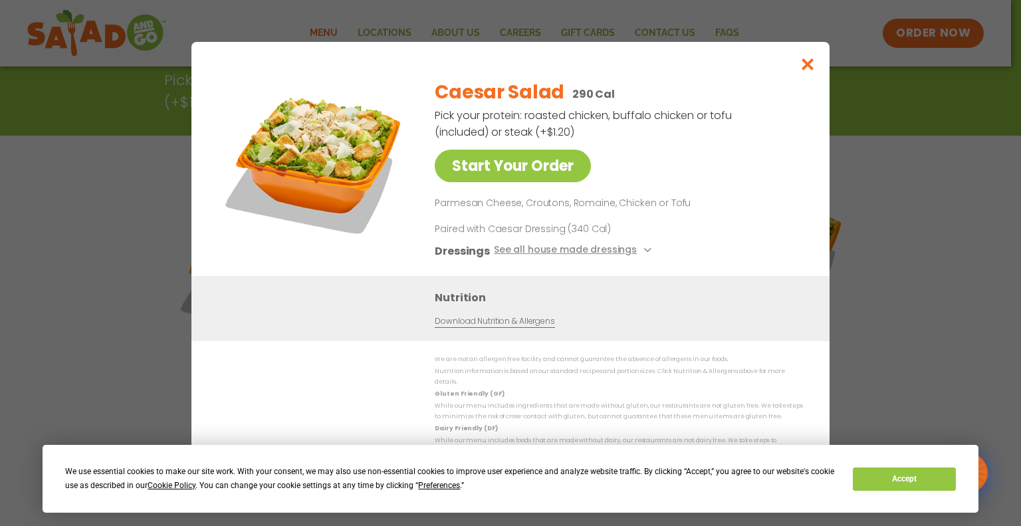
click at [928, 343] on div "Start Your Order Caesar Salad 290 Cal Pick your protein: roasted chicken, buffa…" at bounding box center [510, 263] width 1021 height 526
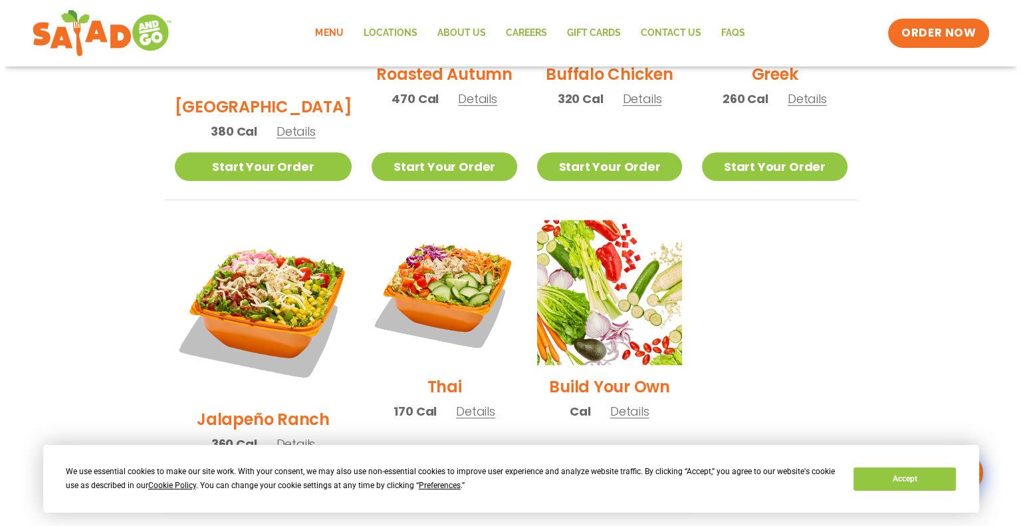
scroll to position [902, 0]
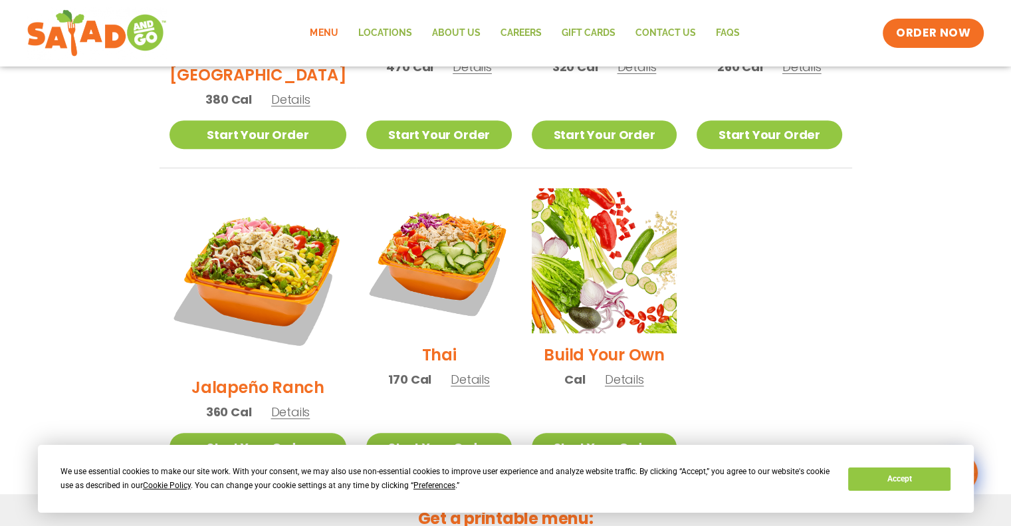
click at [451, 371] on span "Details" at bounding box center [470, 379] width 39 height 17
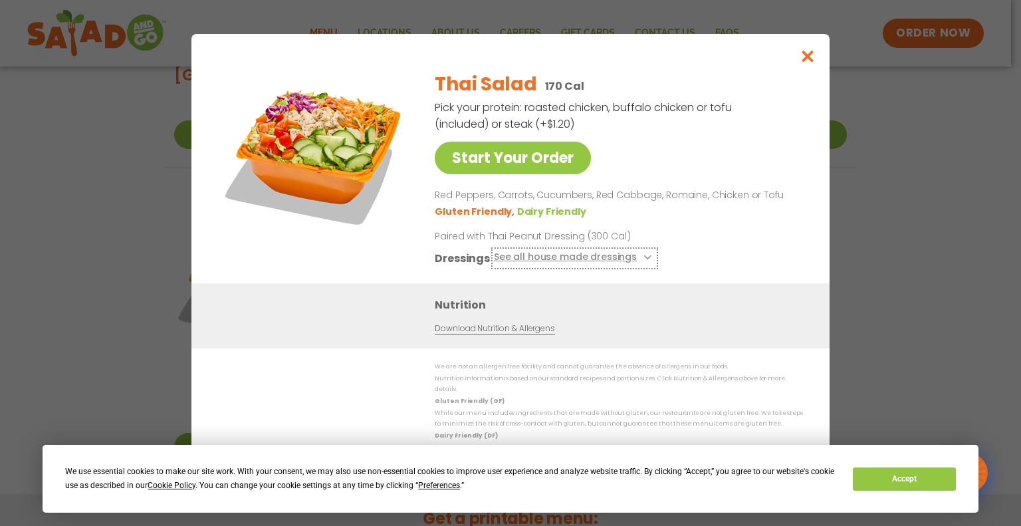
click at [585, 263] on button "See all house made dressings" at bounding box center [575, 258] width 162 height 17
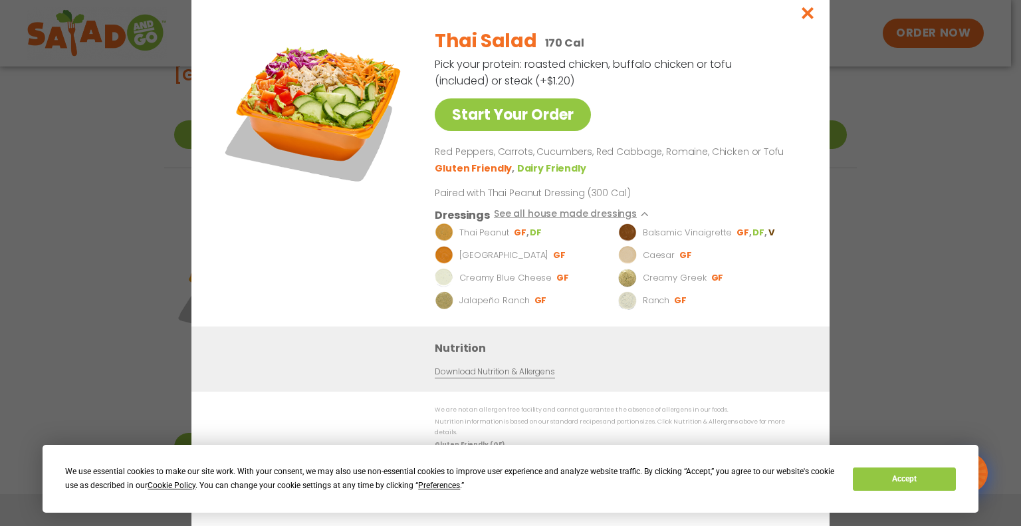
click at [963, 184] on div "Start Your Order Thai Salad 170 Cal Pick your protein: roasted chicken, buffalo…" at bounding box center [510, 263] width 1021 height 526
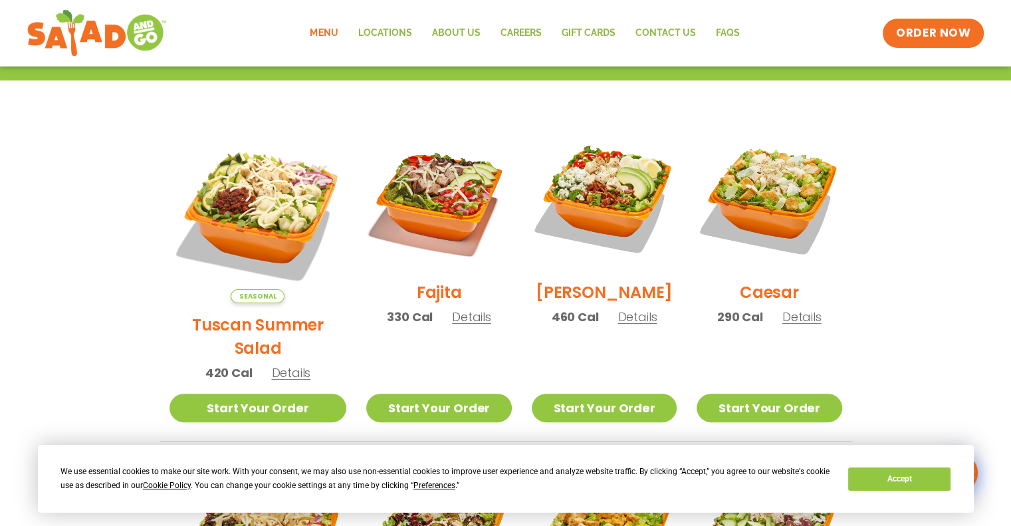
scroll to position [311, 0]
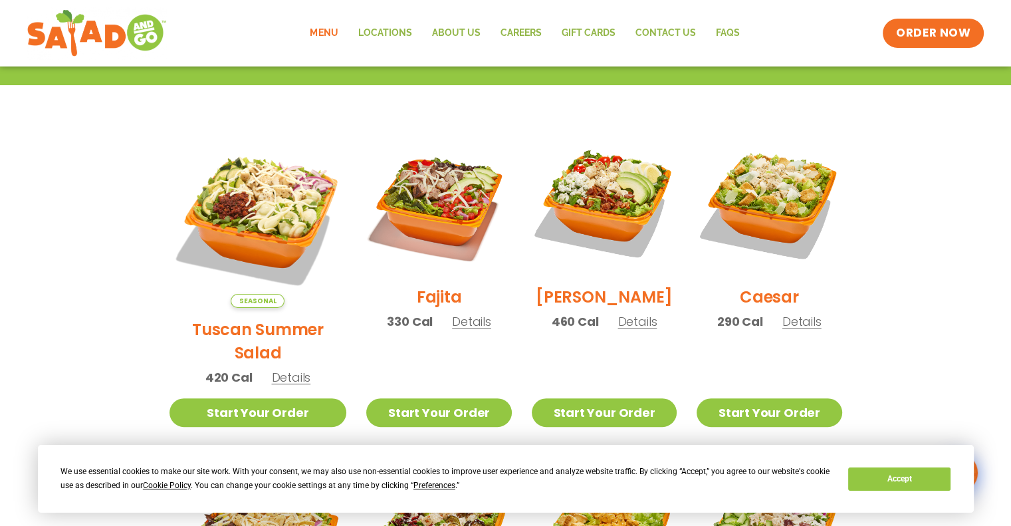
click at [790, 330] on span "Details" at bounding box center [802, 321] width 39 height 17
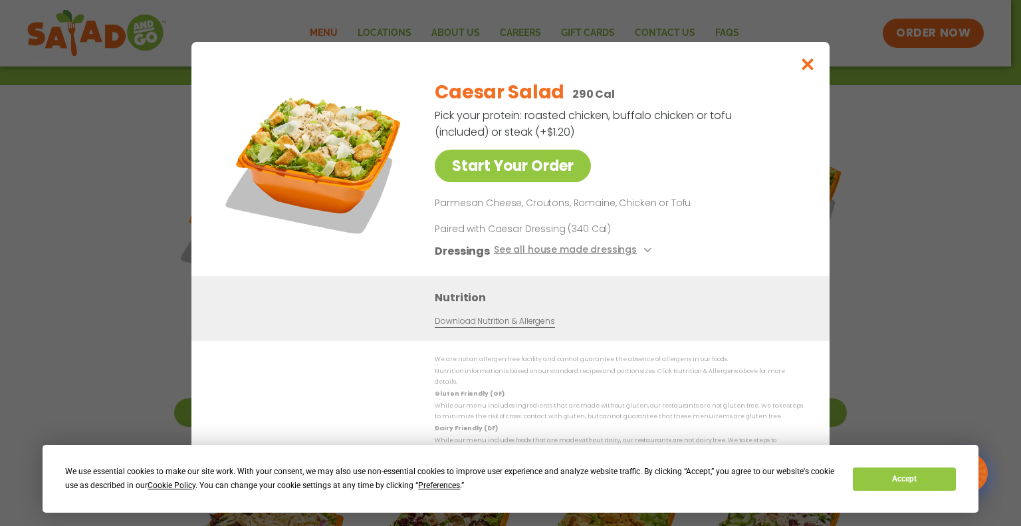
click at [991, 256] on div "Start Your Order Caesar Salad 290 Cal Pick your protein: roasted chicken, buffa…" at bounding box center [510, 263] width 1021 height 526
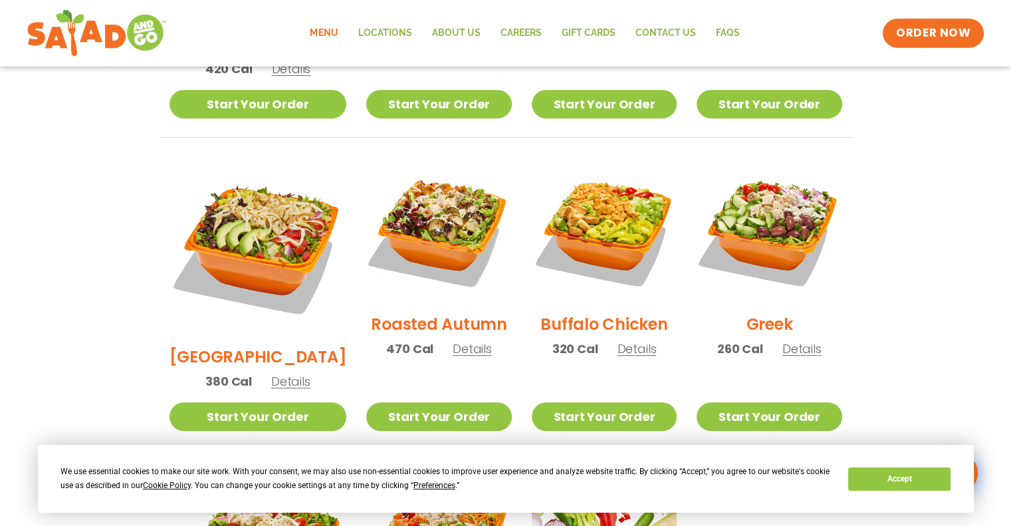
scroll to position [620, 0]
click at [453, 340] on span "Details" at bounding box center [472, 348] width 39 height 17
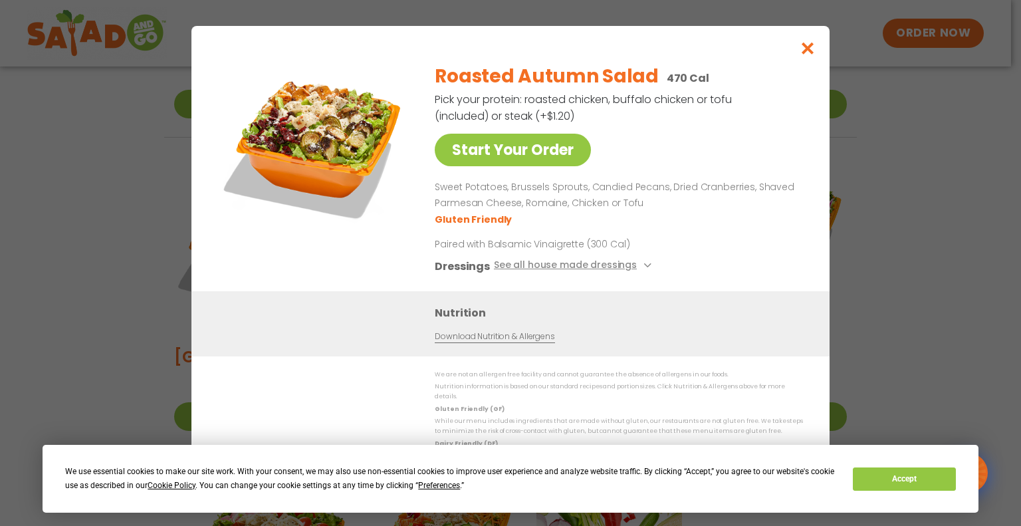
click at [909, 245] on div "Start Your Order Roasted Autumn Salad 470 Cal Pick your protein: roasted chicke…" at bounding box center [510, 263] width 1021 height 526
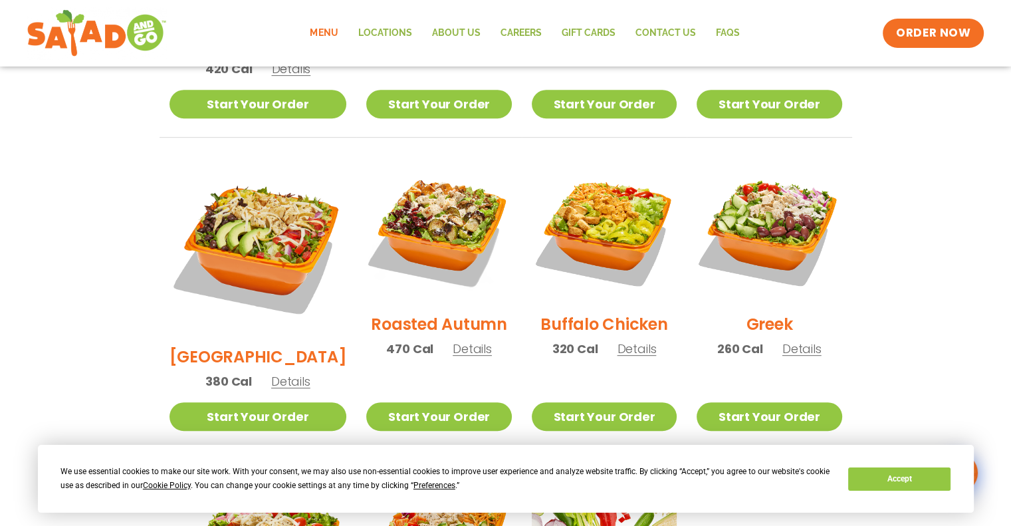
click at [619, 340] on span "Details" at bounding box center [636, 348] width 39 height 17
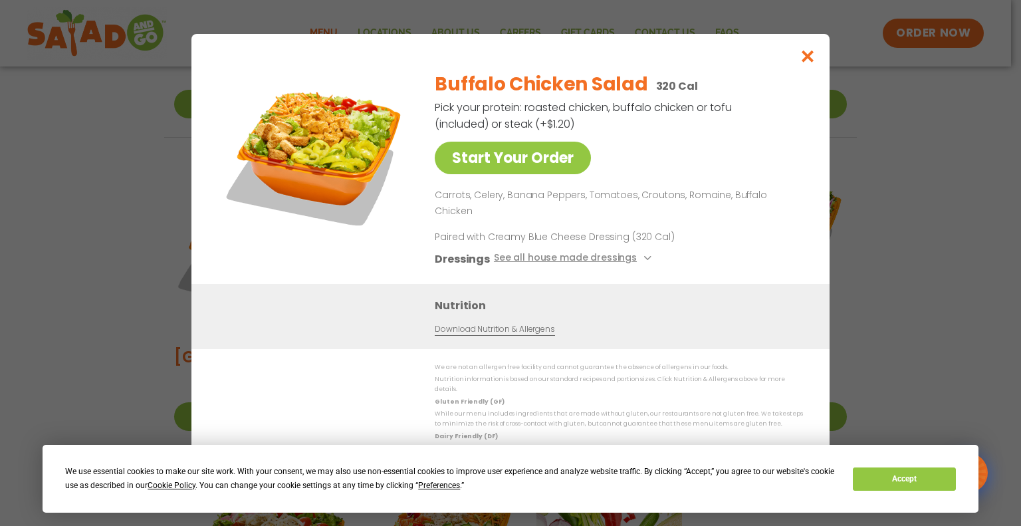
click at [954, 221] on div "Start Your Order Buffalo Chicken Salad 320 Cal Pick your protein: roasted chick…" at bounding box center [510, 263] width 1021 height 526
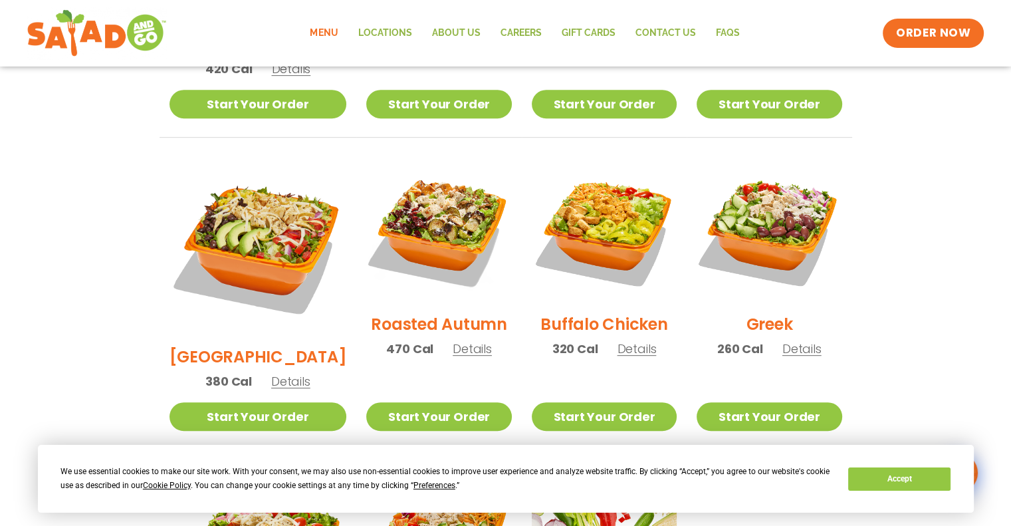
click at [453, 340] on span "Details" at bounding box center [472, 348] width 39 height 17
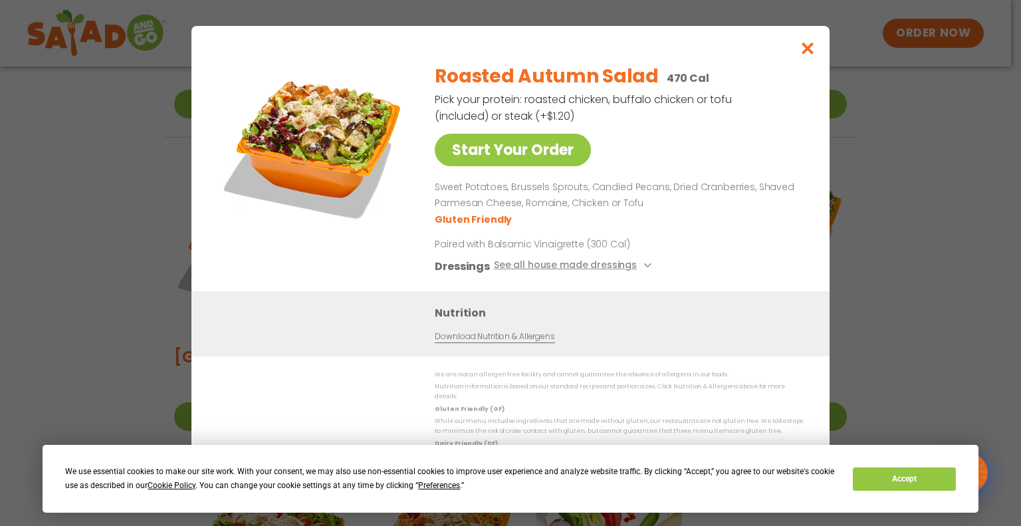
click at [941, 233] on div "Start Your Order Roasted Autumn Salad 470 Cal Pick your protein: roasted chicke…" at bounding box center [510, 263] width 1021 height 526
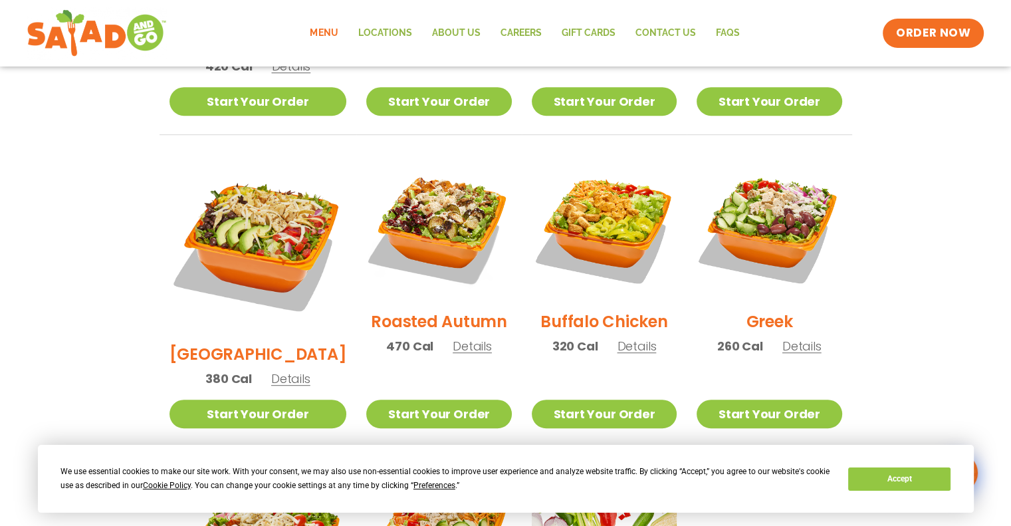
scroll to position [627, 0]
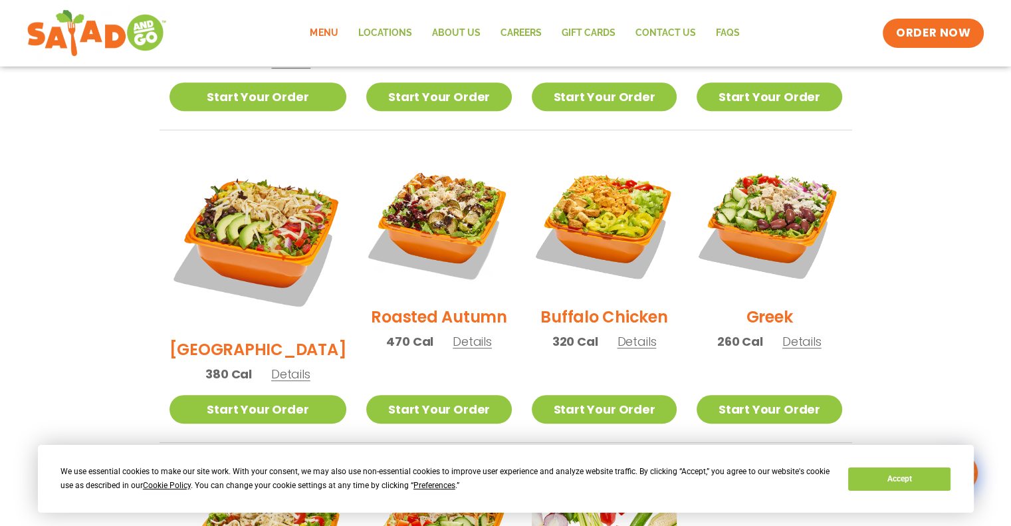
click at [469, 333] on span "Details" at bounding box center [472, 341] width 39 height 17
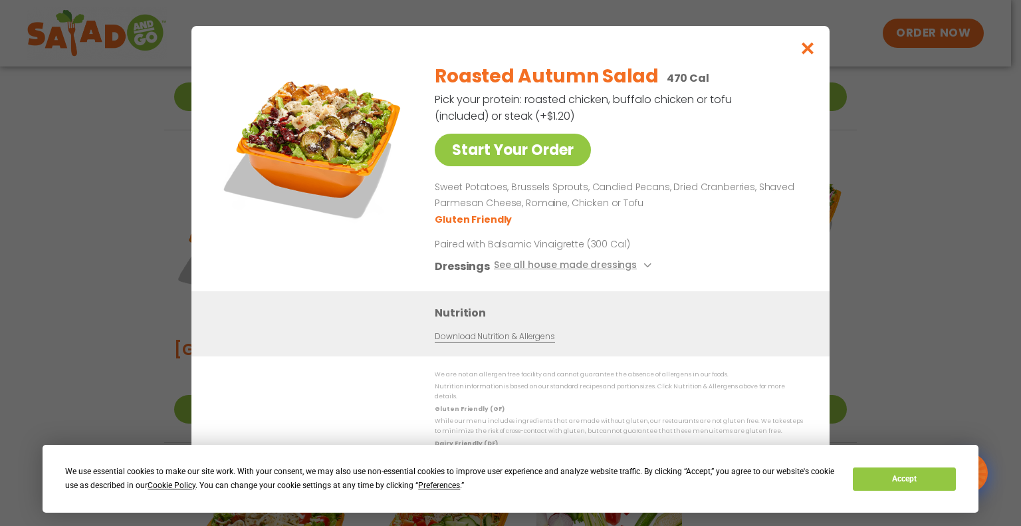
click at [942, 158] on div "Start Your Order Roasted Autumn Salad 470 Cal Pick your protein: roasted chicke…" at bounding box center [510, 263] width 1021 height 526
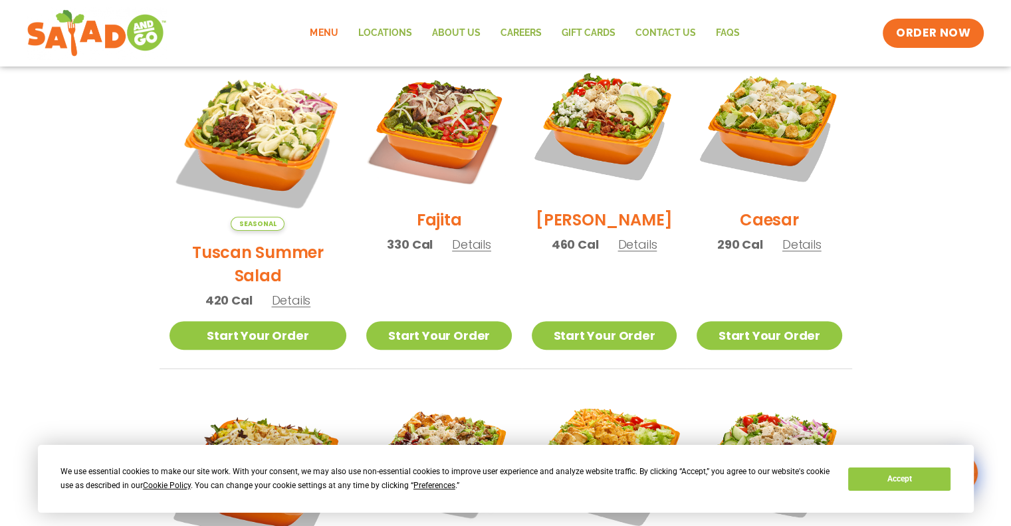
scroll to position [379, 0]
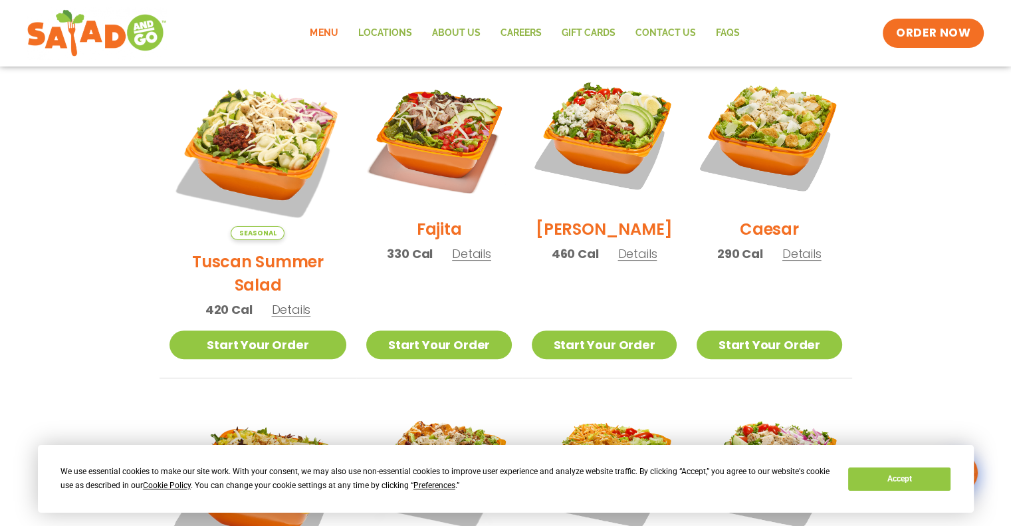
click at [620, 261] on span "Details" at bounding box center [637, 253] width 39 height 17
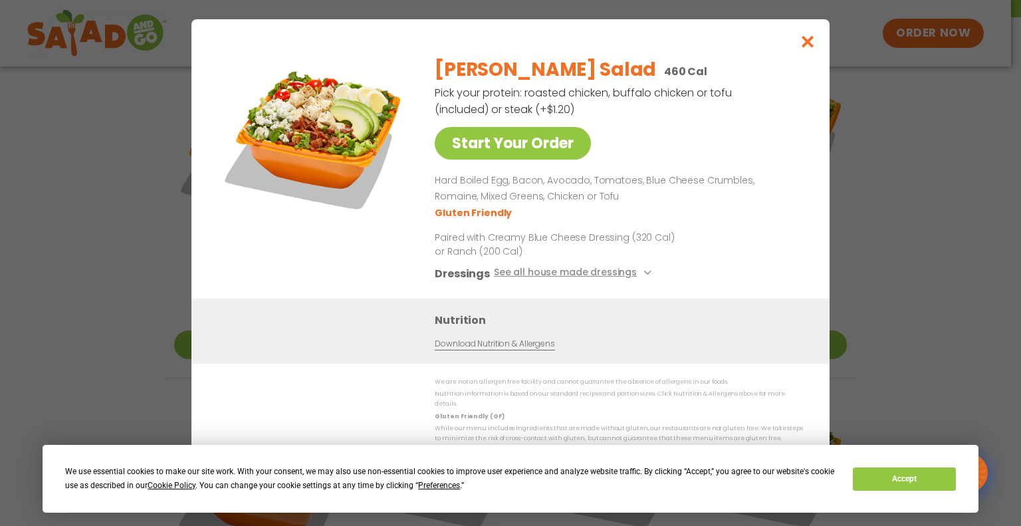
click at [920, 214] on div "Start Your Order [PERSON_NAME] Salad 460 Cal Pick your protein: roasted chicken…" at bounding box center [510, 263] width 1021 height 526
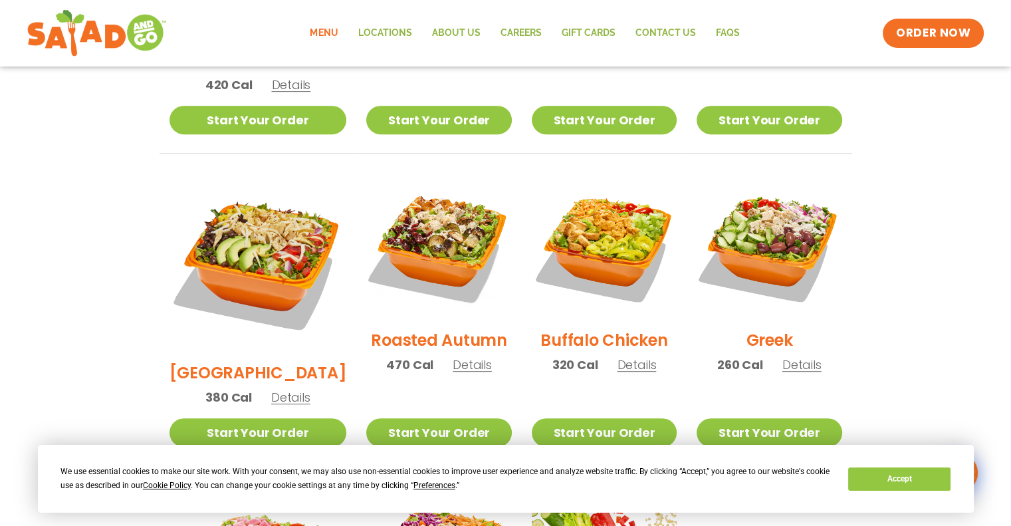
scroll to position [606, 0]
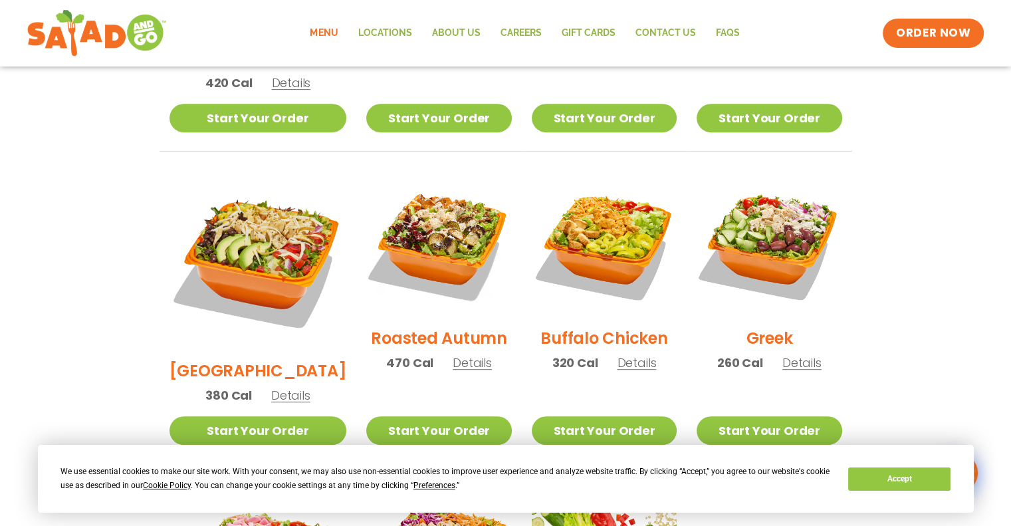
click at [627, 354] on span "Details" at bounding box center [636, 362] width 39 height 17
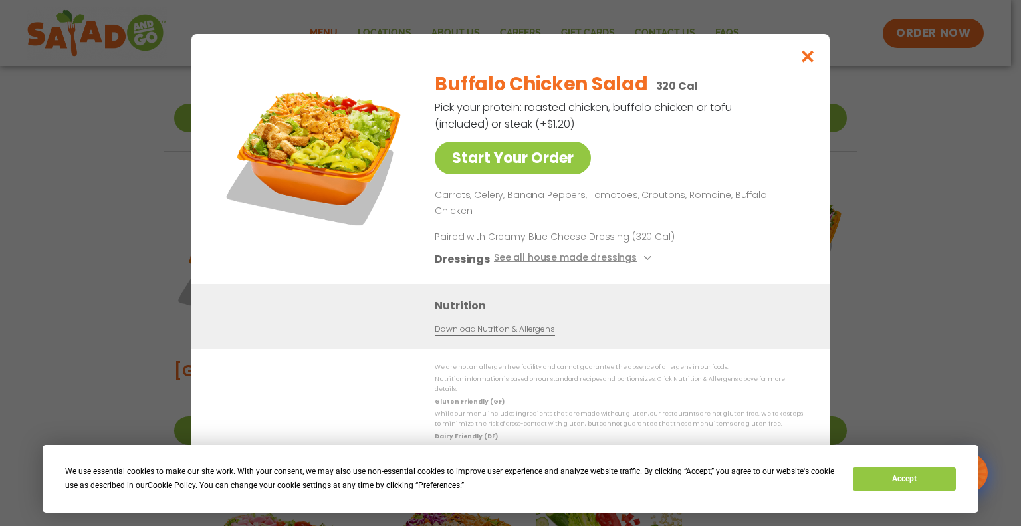
click at [873, 232] on div "Start Your Order Buffalo Chicken Salad 320 Cal Pick your protein: roasted chick…" at bounding box center [510, 263] width 1021 height 526
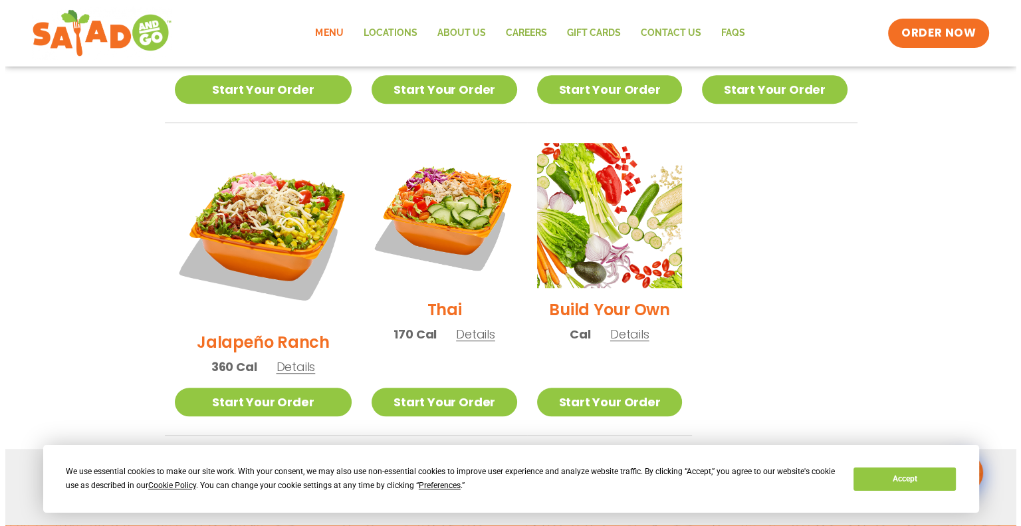
scroll to position [972, 0]
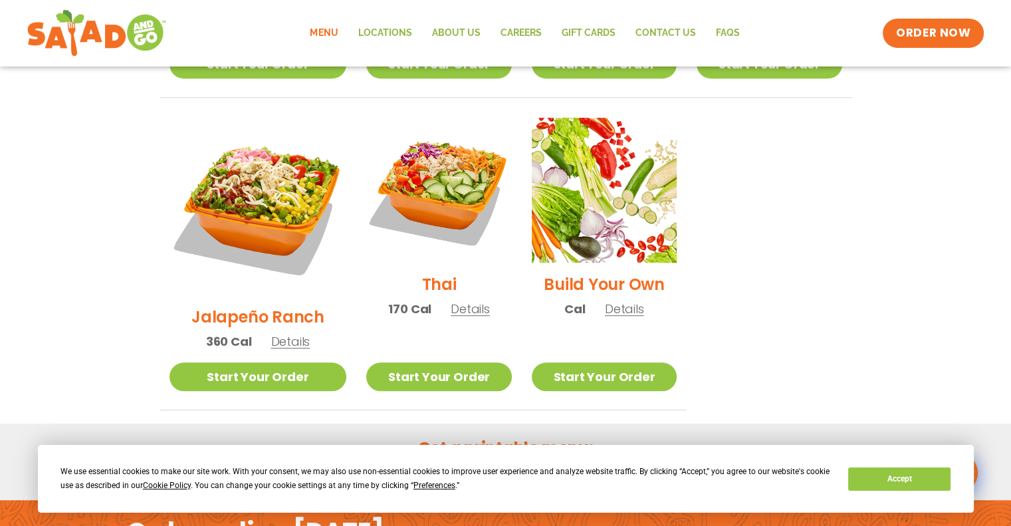
click at [281, 333] on span "Details" at bounding box center [290, 341] width 39 height 17
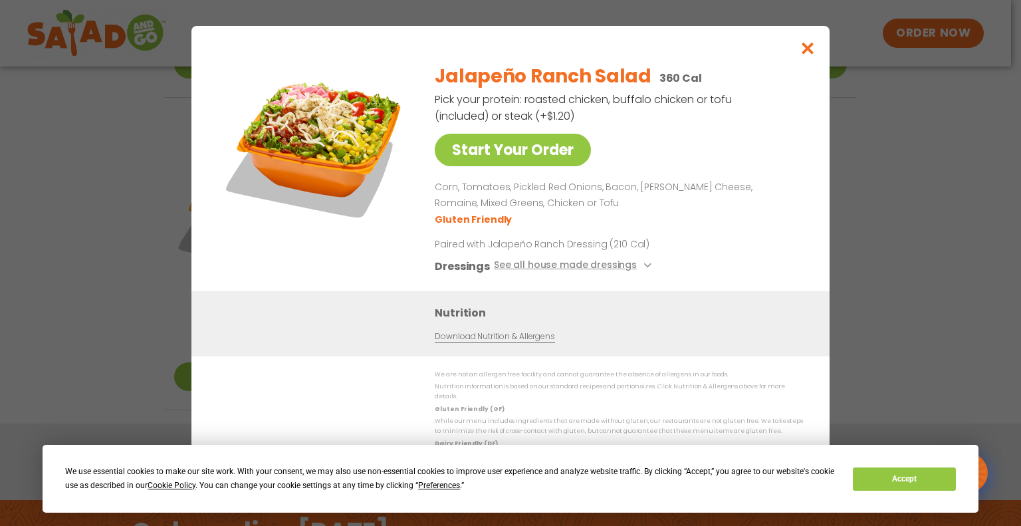
click at [938, 225] on div "Start Your Order Jalapeño Ranch Salad 360 Cal Pick your protein: roasted chicke…" at bounding box center [510, 263] width 1021 height 526
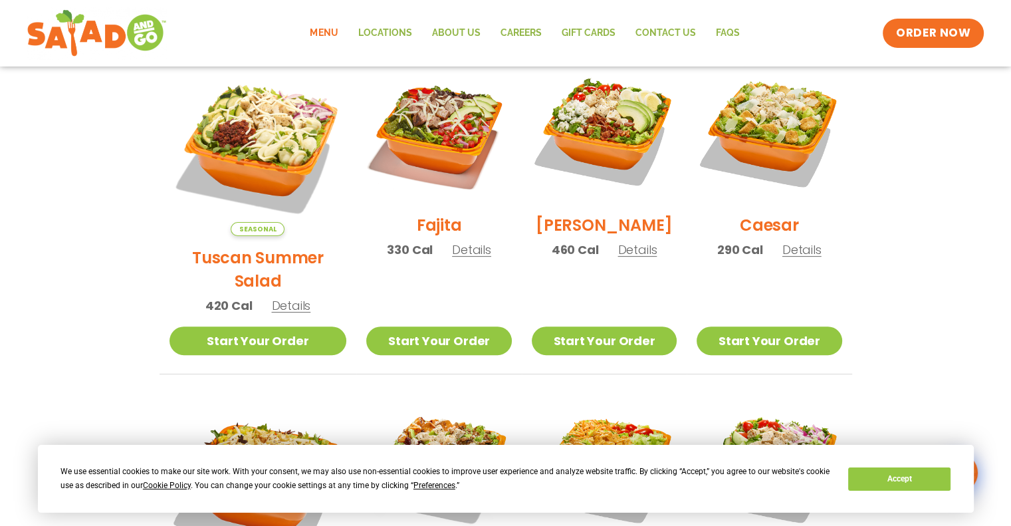
scroll to position [380, 0]
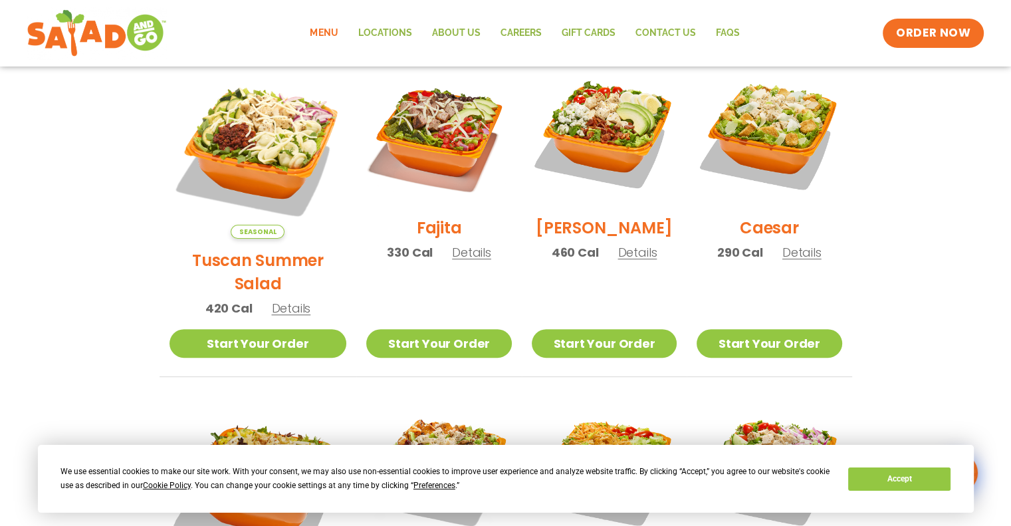
click at [798, 261] on span "Details" at bounding box center [802, 252] width 39 height 17
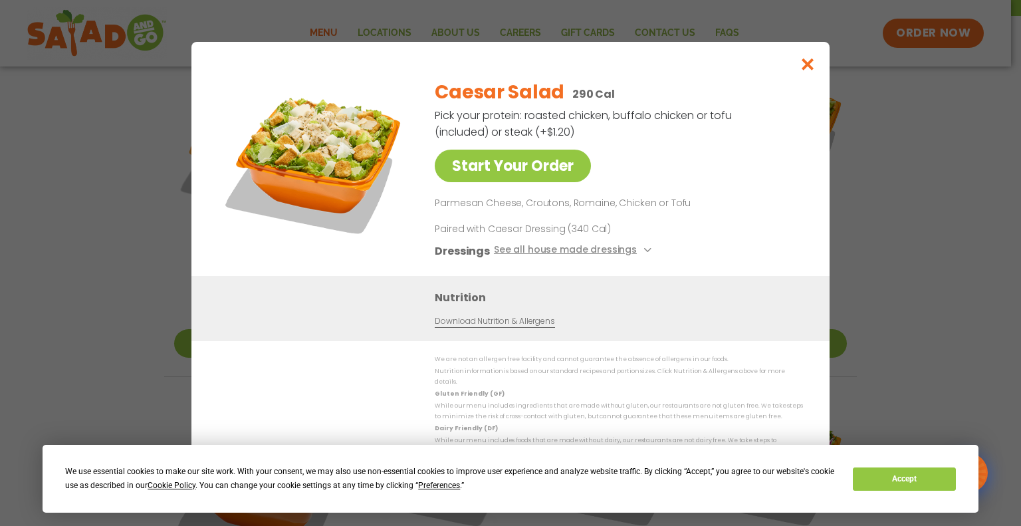
click at [968, 194] on div "Start Your Order Caesar Salad 290 Cal Pick your protein: roasted chicken, buffa…" at bounding box center [510, 263] width 1021 height 526
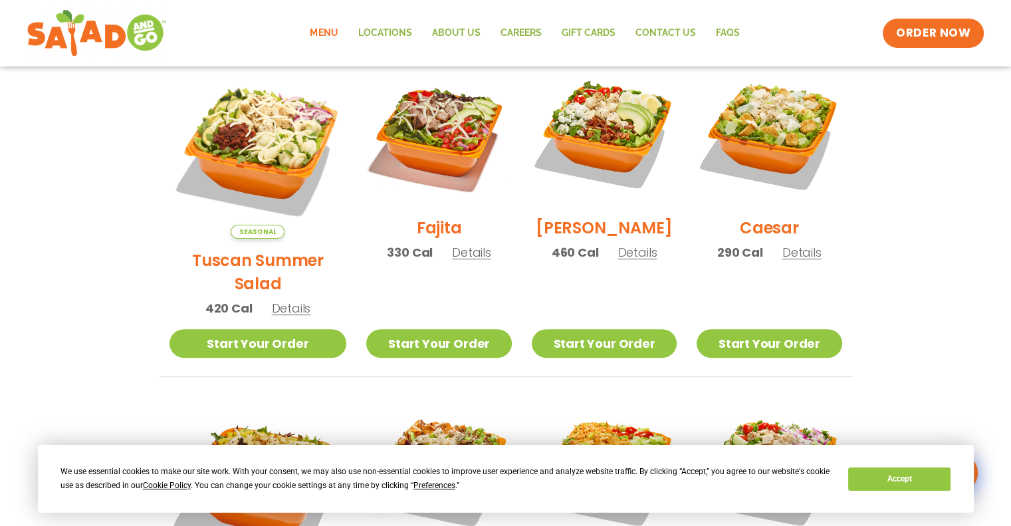
click at [630, 261] on span "Details" at bounding box center [637, 252] width 39 height 17
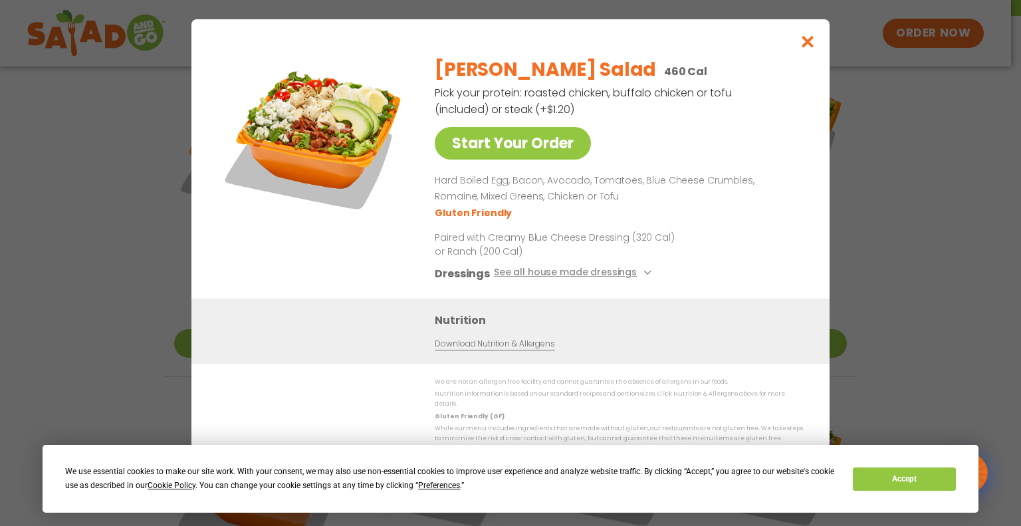
click at [995, 203] on div "Start Your Order [PERSON_NAME] Salad 460 Cal Pick your protein: roasted chicken…" at bounding box center [510, 263] width 1021 height 526
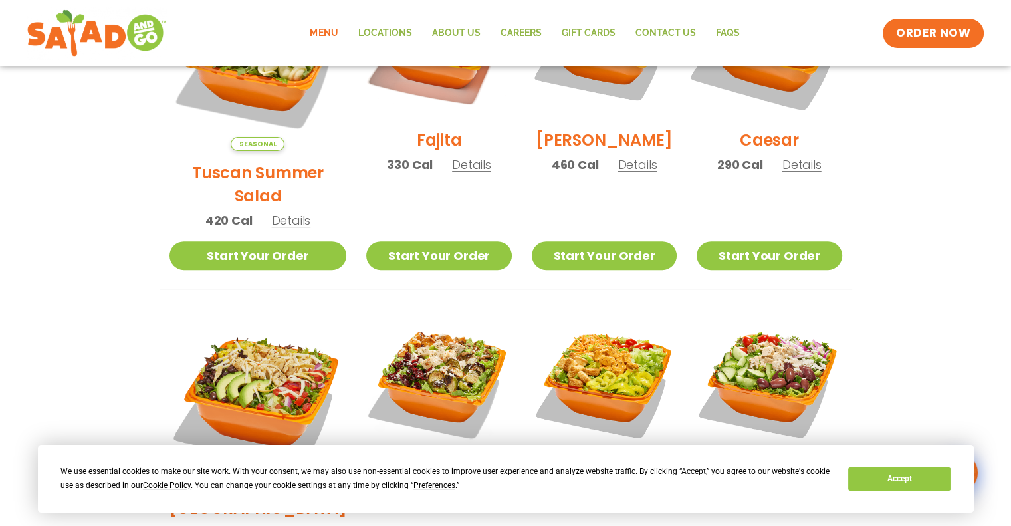
scroll to position [500, 0]
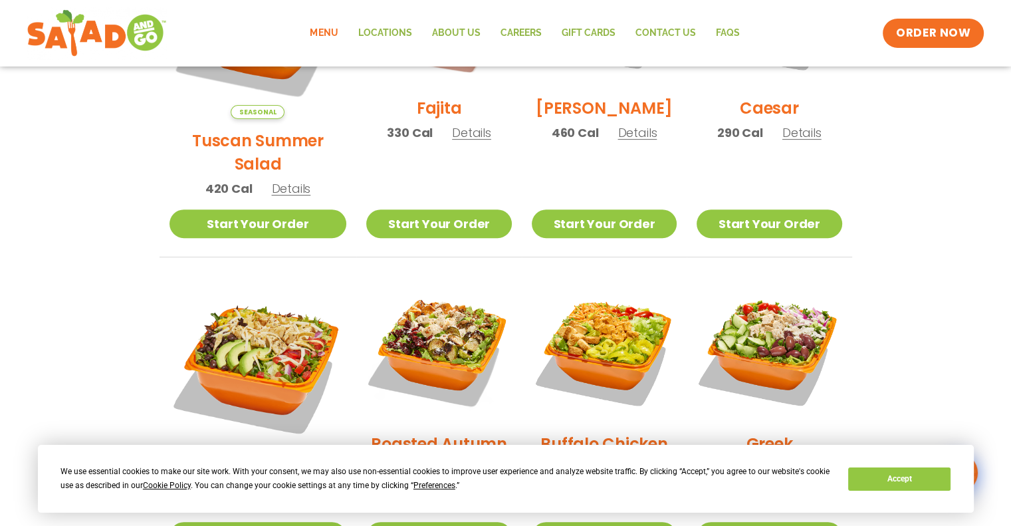
click at [468, 141] on span "Details" at bounding box center [471, 132] width 39 height 17
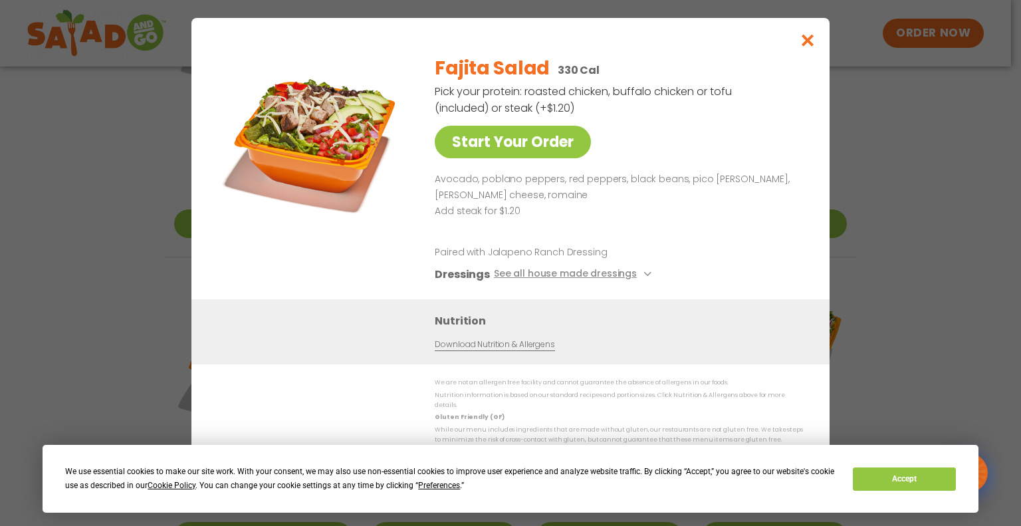
click at [934, 128] on div "Start Your Order Fajita Salad 330 Cal Pick your protein: roasted chicken, buffa…" at bounding box center [510, 263] width 1021 height 526
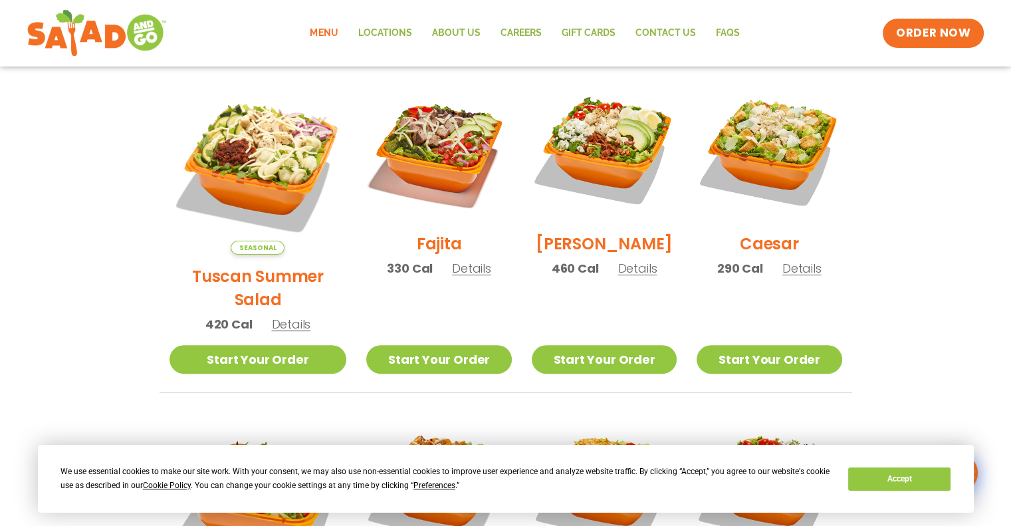
scroll to position [359, 0]
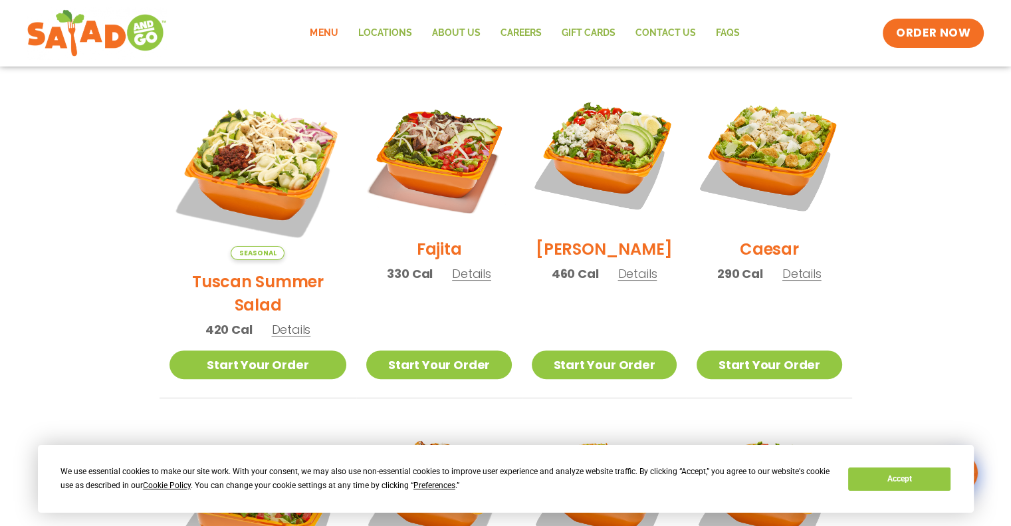
click at [281, 321] on span "Details" at bounding box center [290, 329] width 39 height 17
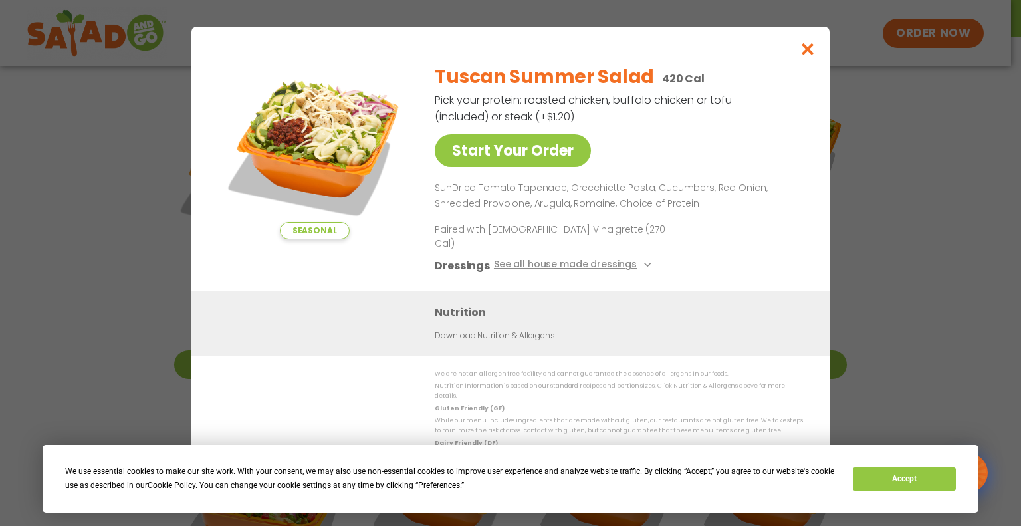
click at [854, 275] on div "Seasonal Start Your Order Tuscan Summer Salad 420 Cal Pick your protein: roaste…" at bounding box center [510, 263] width 1021 height 526
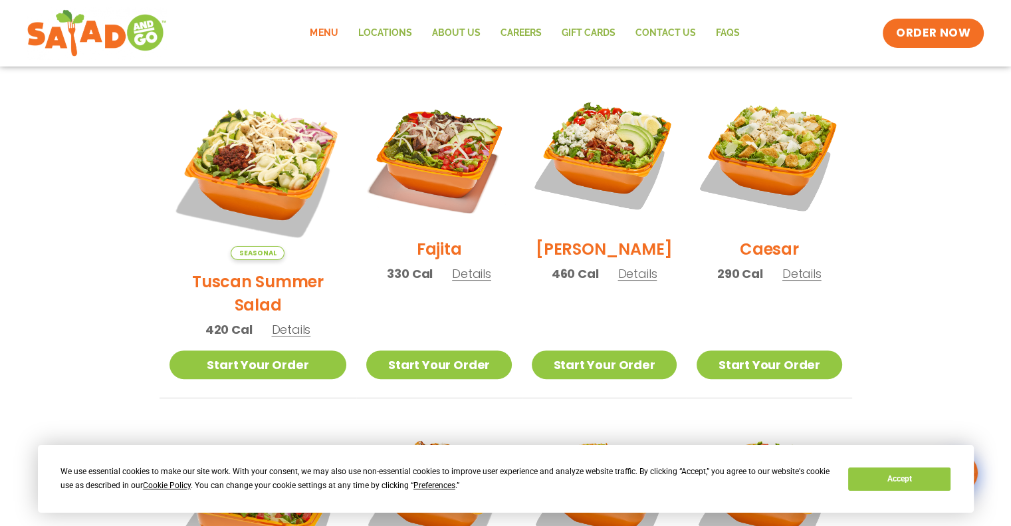
click at [452, 282] on span "Details" at bounding box center [471, 273] width 39 height 17
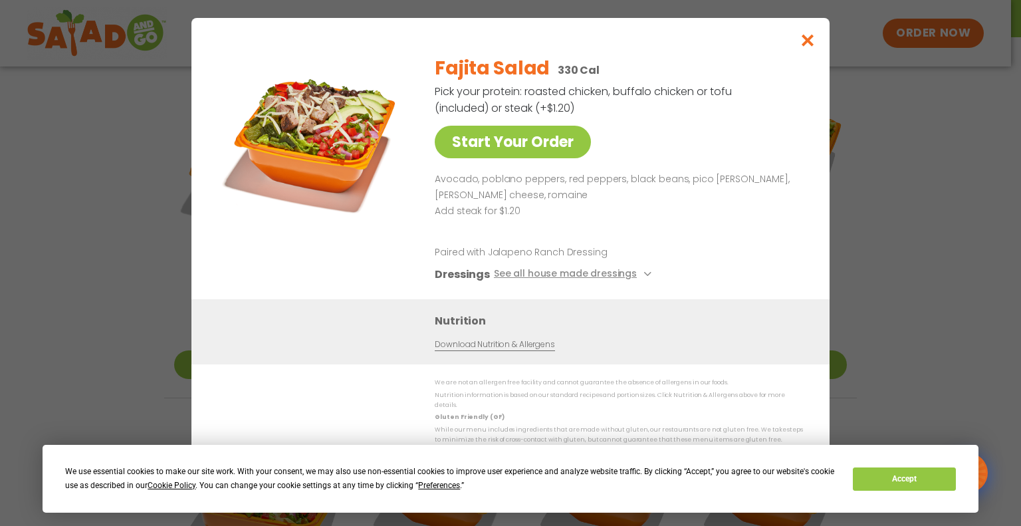
click at [924, 249] on div "Start Your Order Fajita Salad 330 Cal Pick your protein: roasted chicken, buffa…" at bounding box center [510, 263] width 1021 height 526
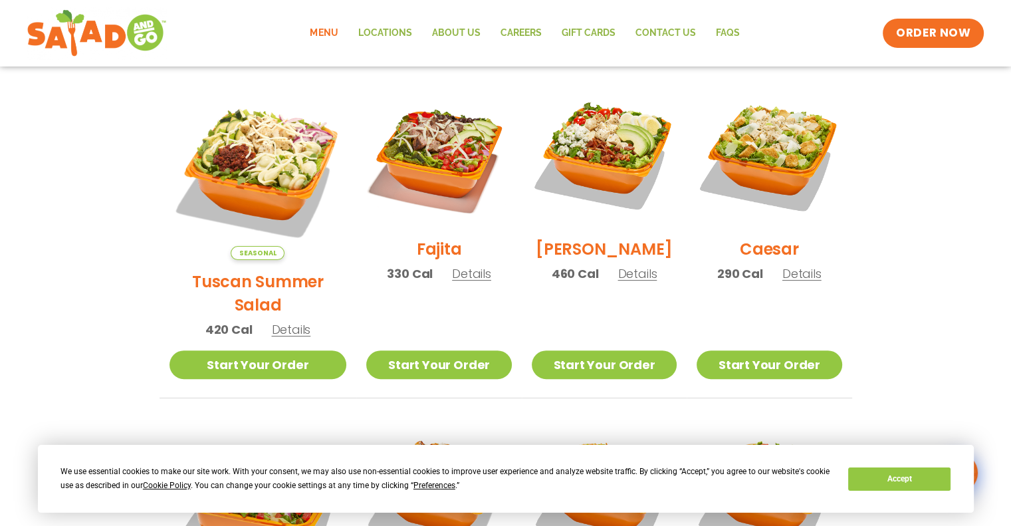
click at [618, 282] on span "Details" at bounding box center [637, 273] width 39 height 17
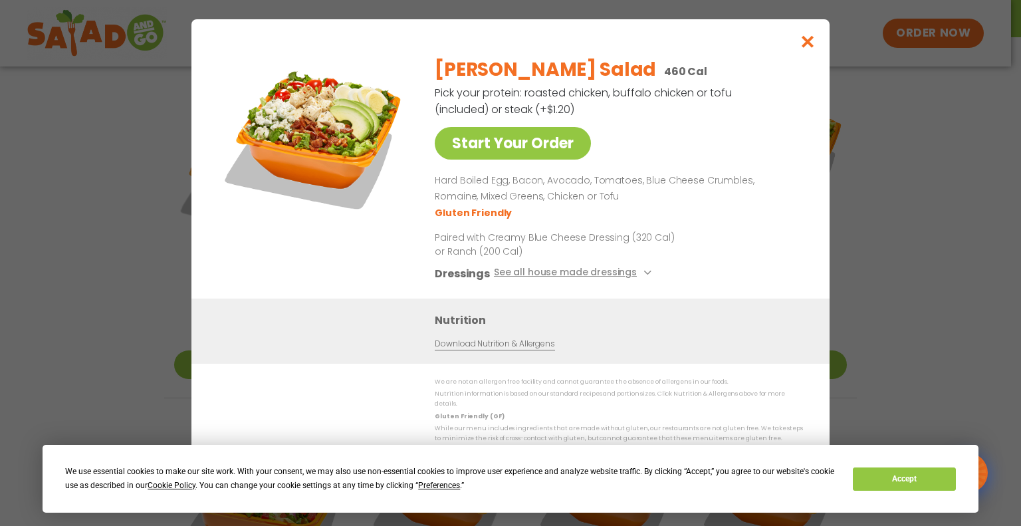
click at [882, 209] on div "Start Your Order [PERSON_NAME] Salad 460 Cal Pick your protein: roasted chicken…" at bounding box center [510, 263] width 1021 height 526
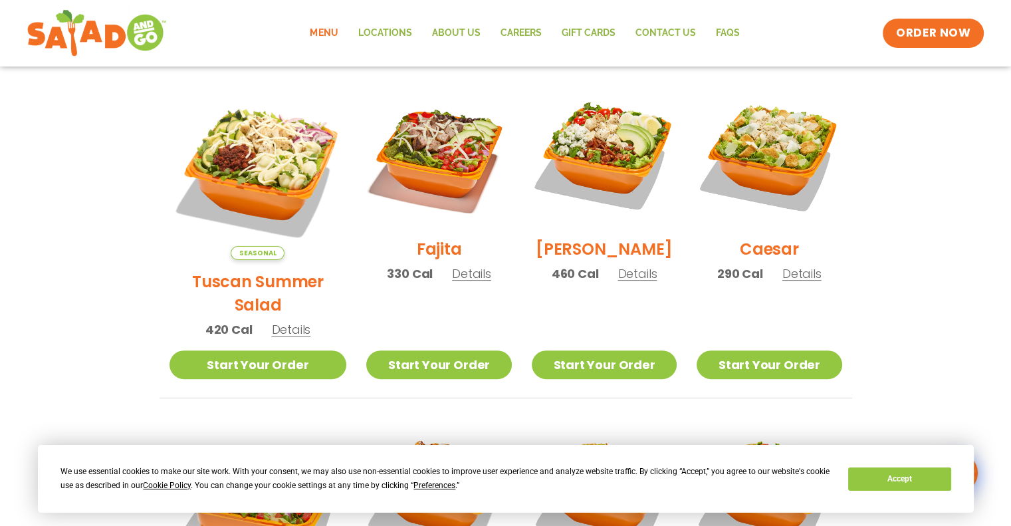
click at [797, 282] on span "Details" at bounding box center [802, 273] width 39 height 17
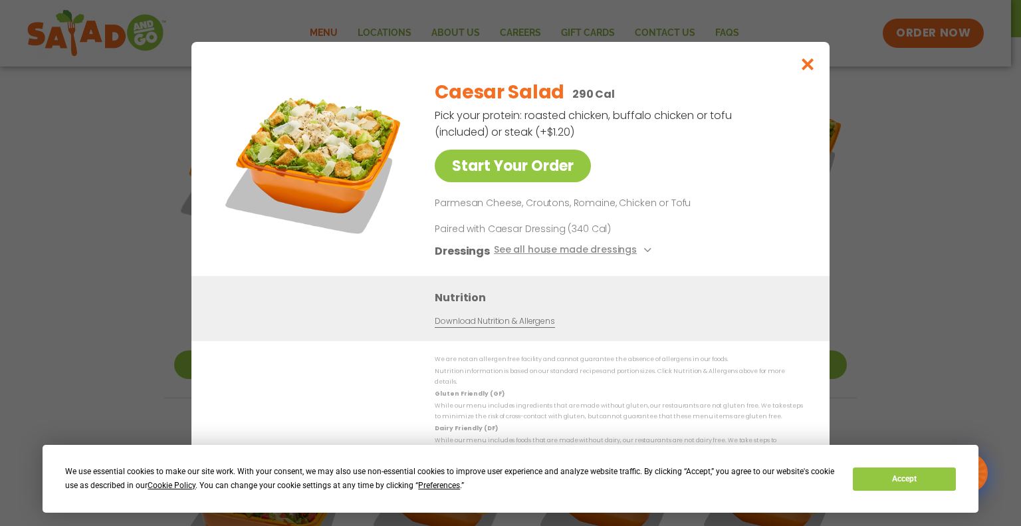
click at [886, 239] on div "Start Your Order Caesar Salad 290 Cal Pick your protein: roasted chicken, buffa…" at bounding box center [510, 263] width 1021 height 526
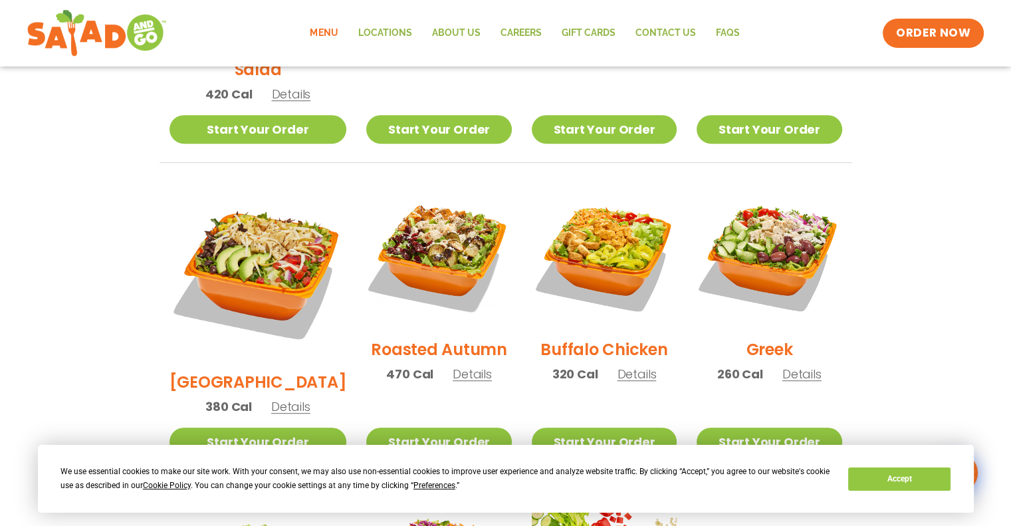
scroll to position [595, 0]
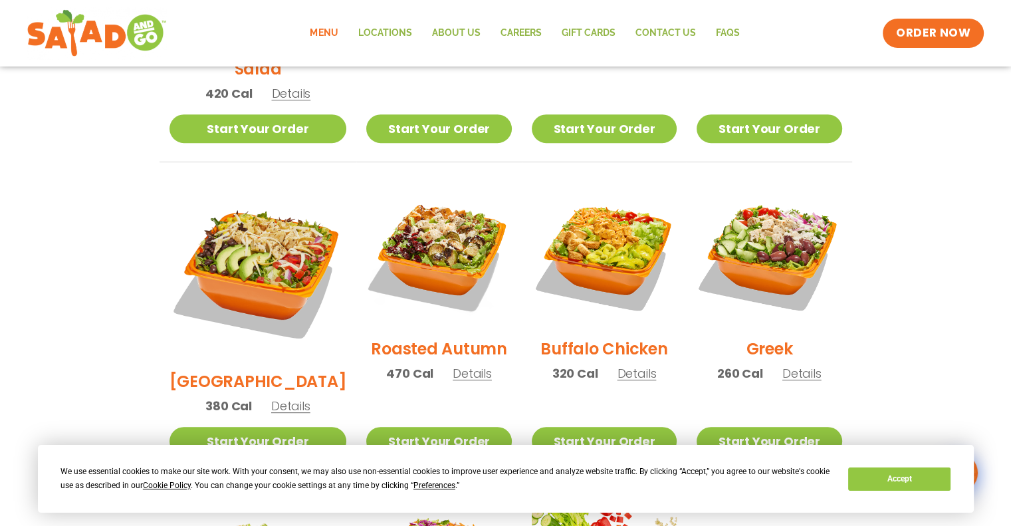
click at [271, 398] on span "Details" at bounding box center [290, 406] width 39 height 17
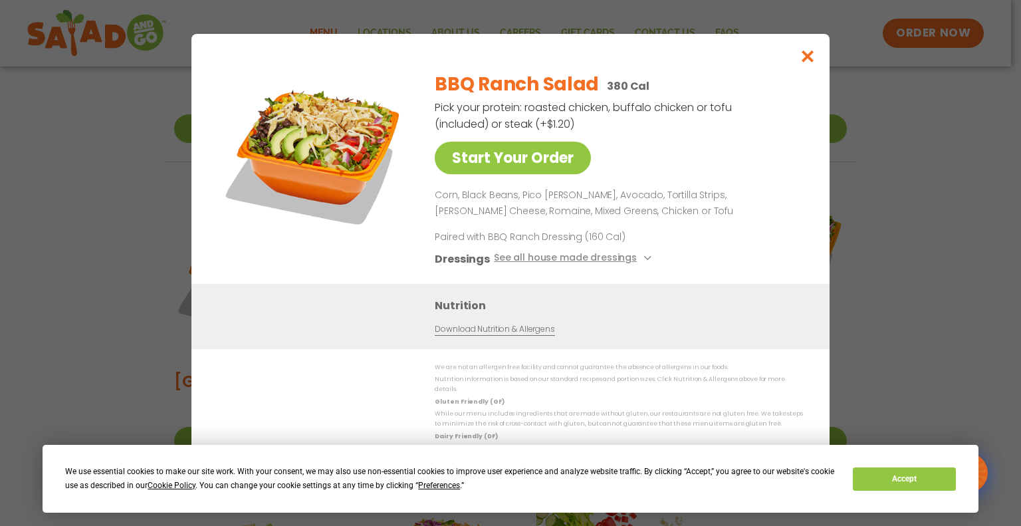
click at [912, 301] on div "Start Your Order BBQ Ranch Salad 380 Cal Pick your protein: roasted chicken, bu…" at bounding box center [510, 263] width 1021 height 526
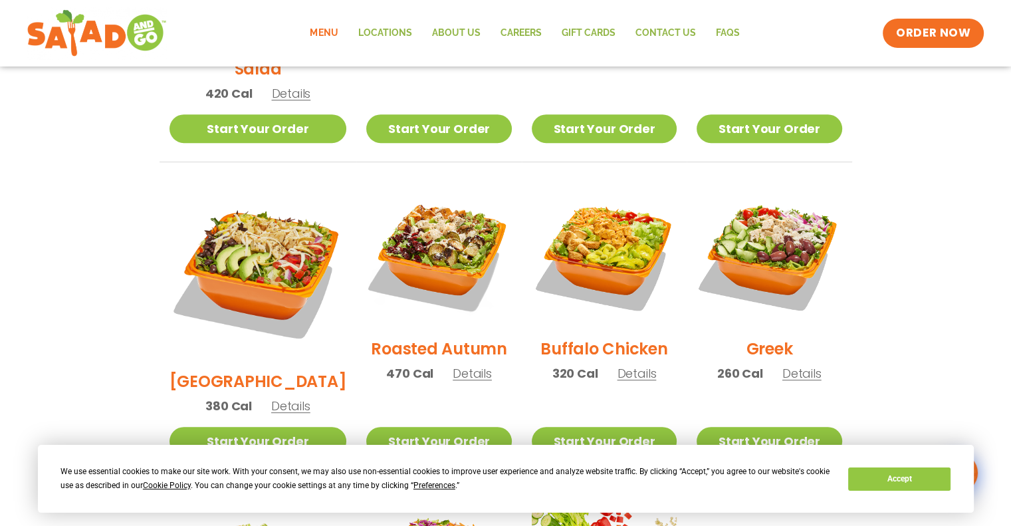
click at [453, 365] on span "Details" at bounding box center [472, 373] width 39 height 17
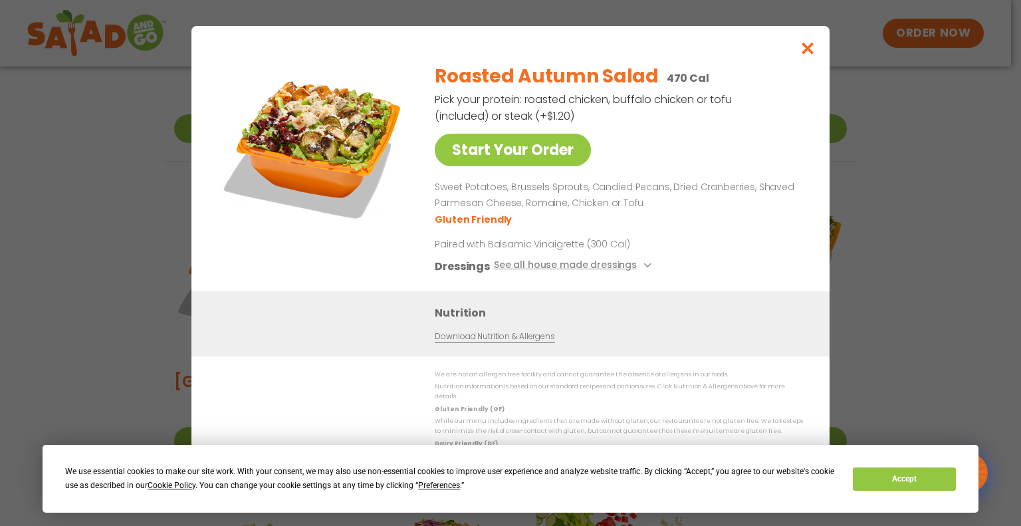
click at [902, 205] on div "Start Your Order Roasted Autumn Salad 470 Cal Pick your protein: roasted chicke…" at bounding box center [510, 263] width 1021 height 526
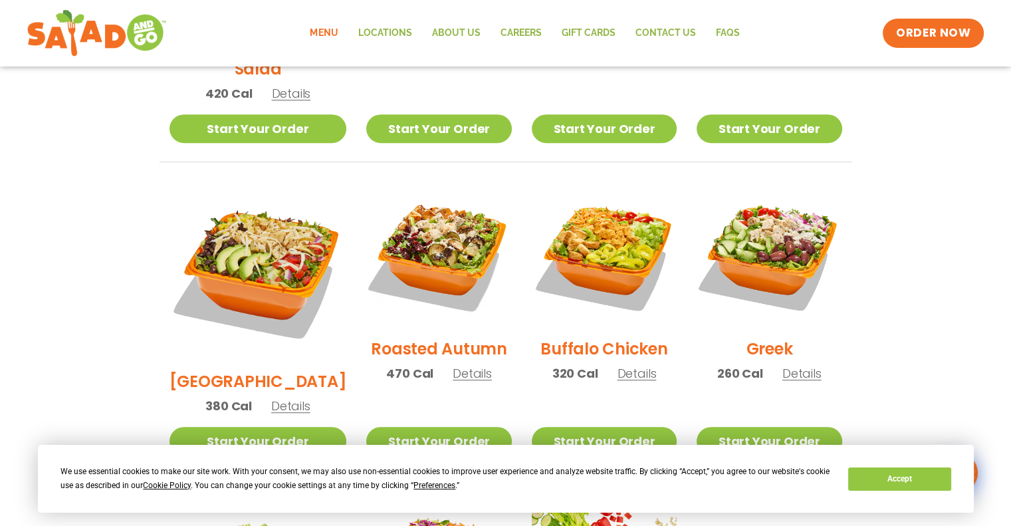
click at [617, 365] on span "Details" at bounding box center [636, 373] width 39 height 17
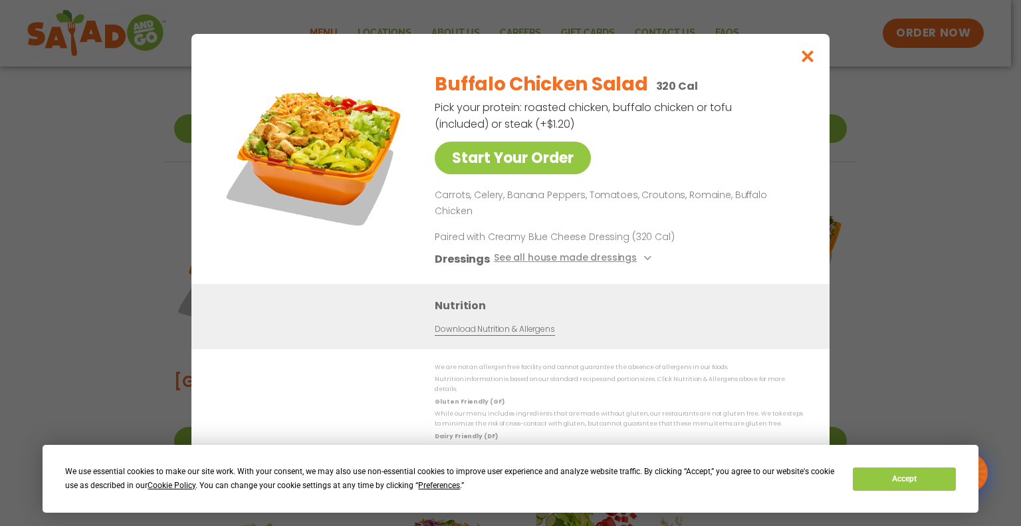
click at [931, 276] on div "Start Your Order Buffalo Chicken Salad 320 Cal Pick your protein: roasted chick…" at bounding box center [510, 263] width 1021 height 526
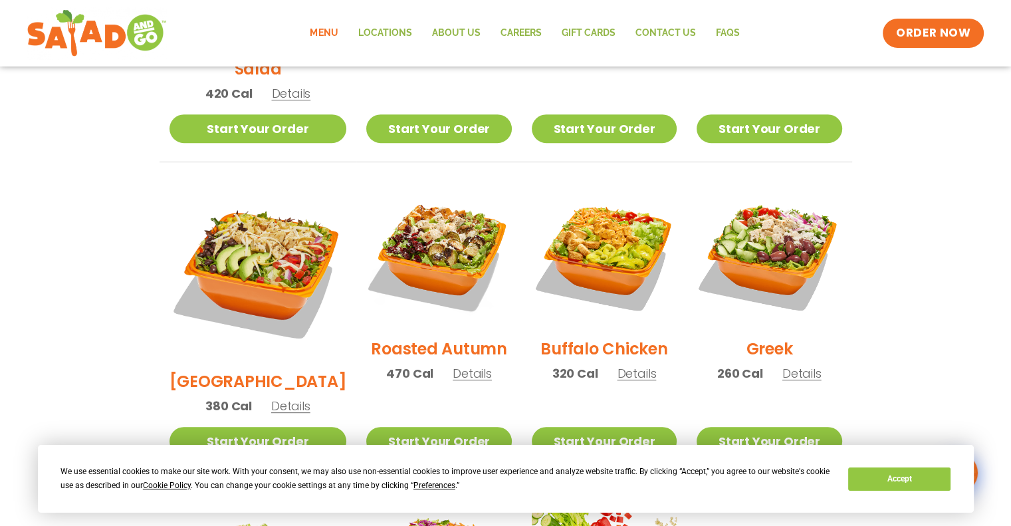
click at [804, 365] on span "Details" at bounding box center [802, 373] width 39 height 17
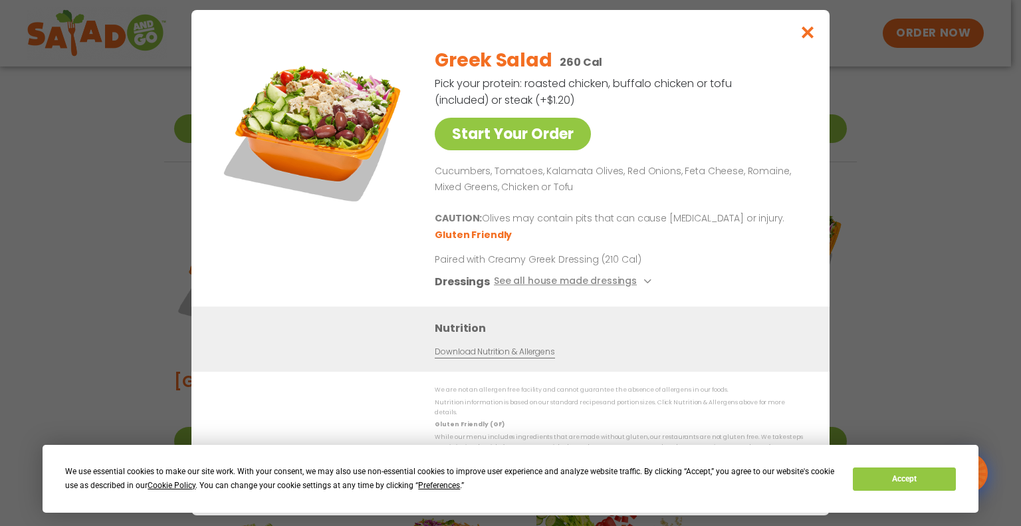
click at [923, 271] on div "Start Your Order Greek Salad 260 Cal Pick your protein: roasted chicken, buffal…" at bounding box center [510, 263] width 1021 height 526
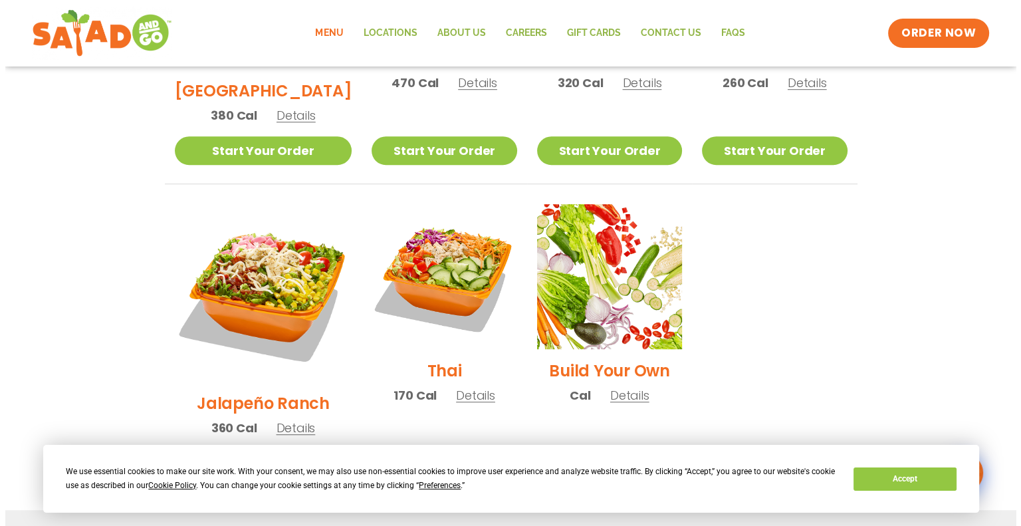
scroll to position [888, 0]
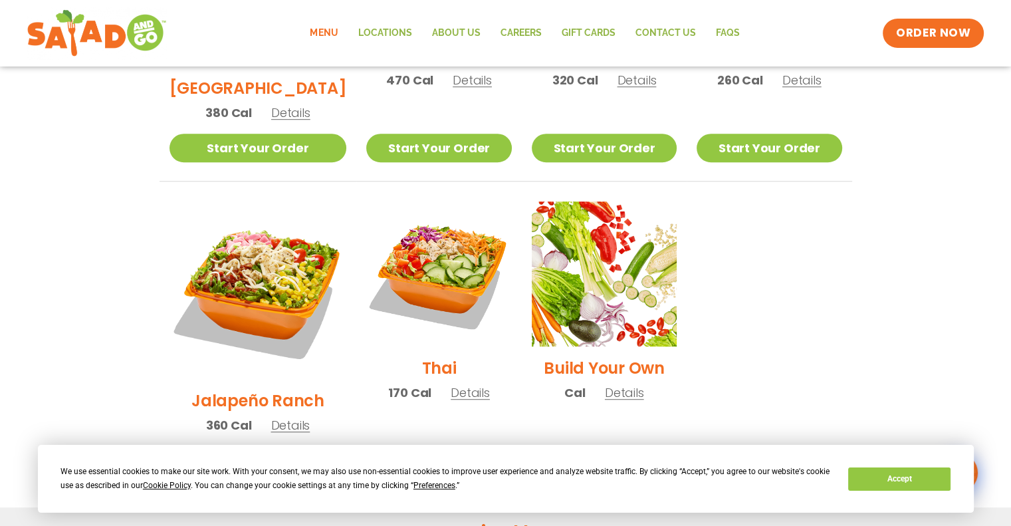
click at [277, 417] on span "Details" at bounding box center [290, 425] width 39 height 17
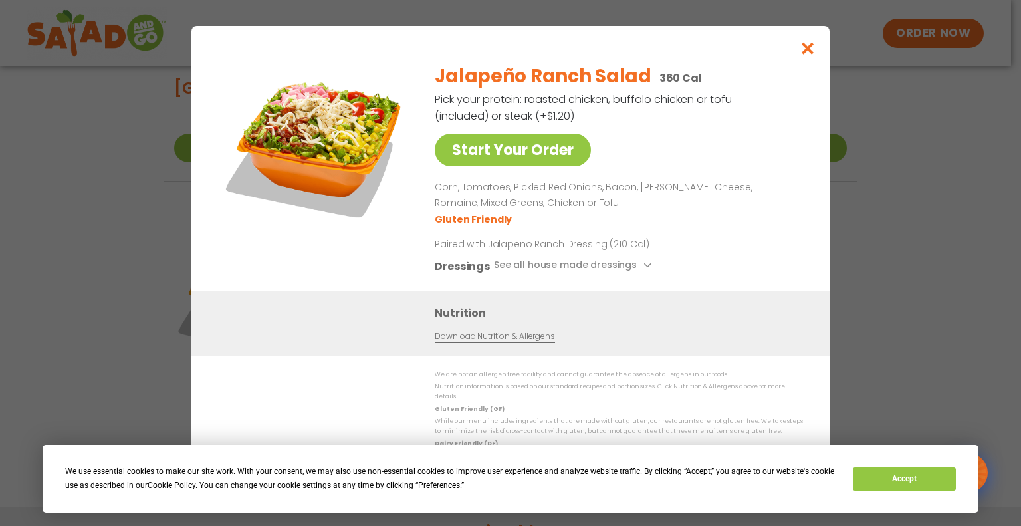
click at [976, 182] on div "Start Your Order Jalapeño Ranch Salad 360 Cal Pick your protein: roasted chicke…" at bounding box center [510, 263] width 1021 height 526
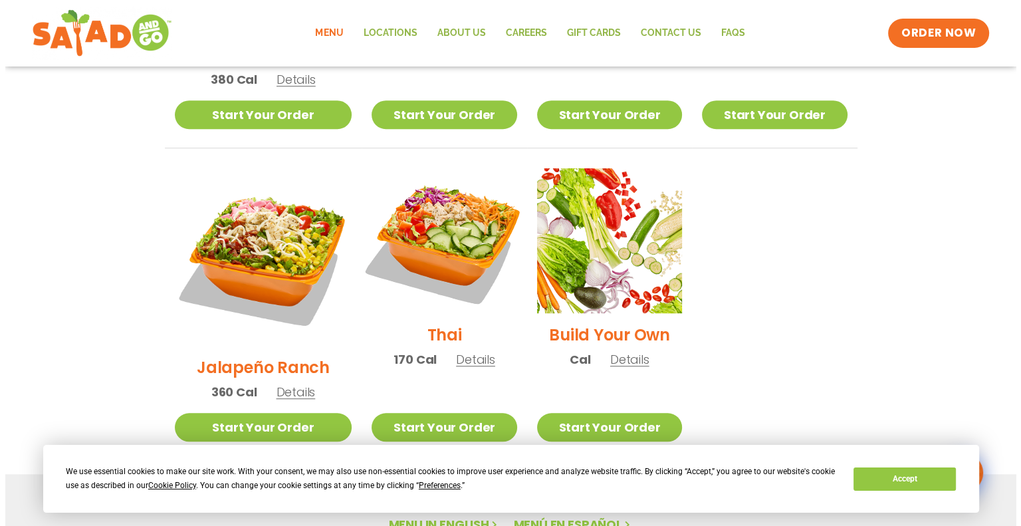
scroll to position [928, 0]
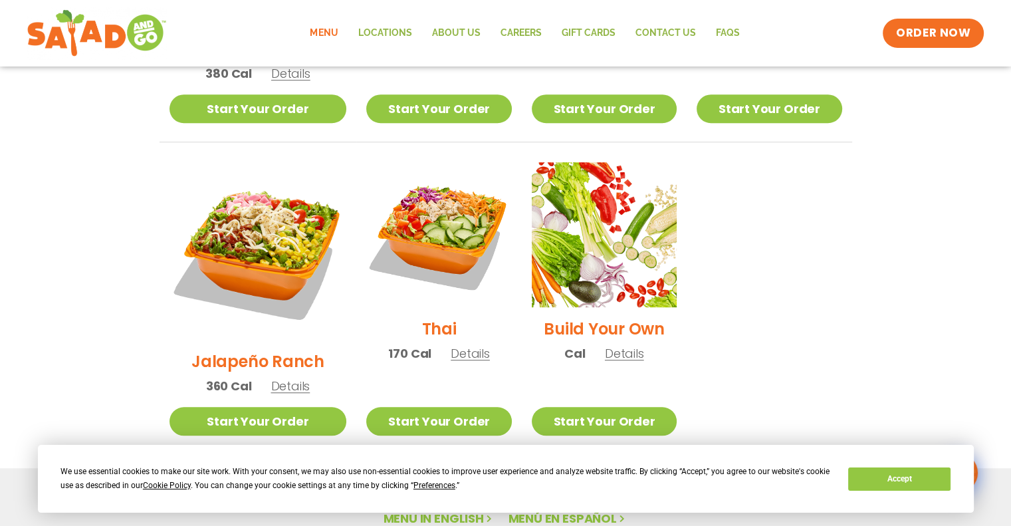
click at [461, 345] on span "Details" at bounding box center [470, 353] width 39 height 17
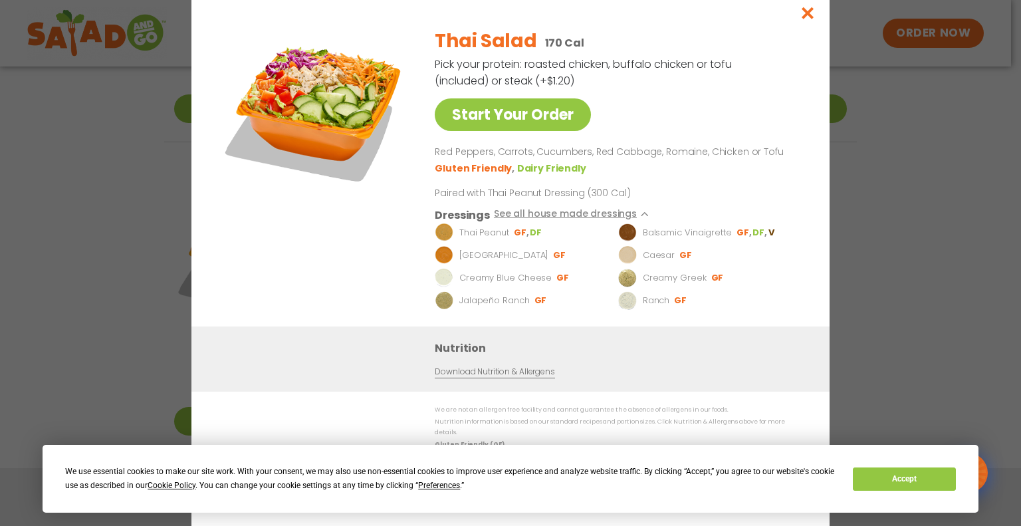
click at [918, 166] on div "Start Your Order Thai Salad 170 Cal Pick your protein: roasted chicken, buffalo…" at bounding box center [510, 263] width 1021 height 526
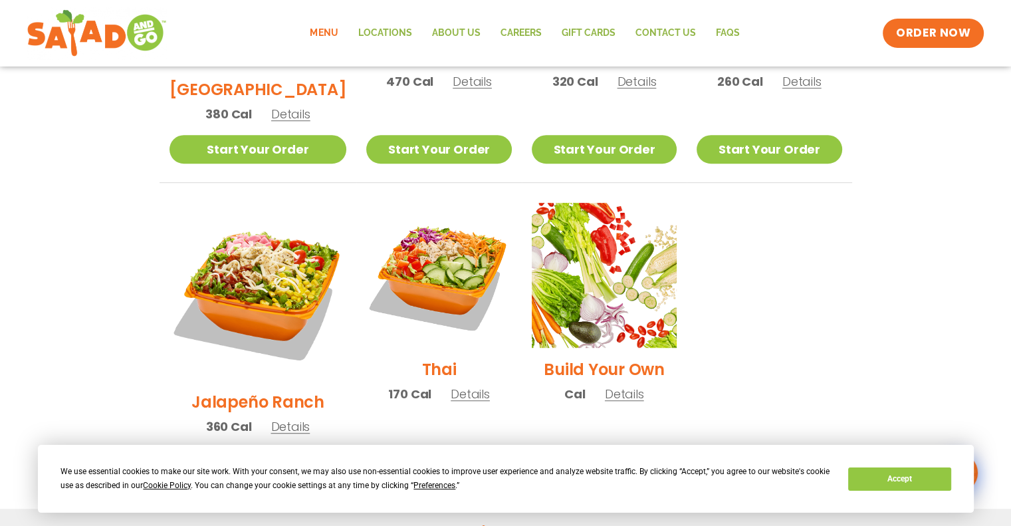
scroll to position [782, 0]
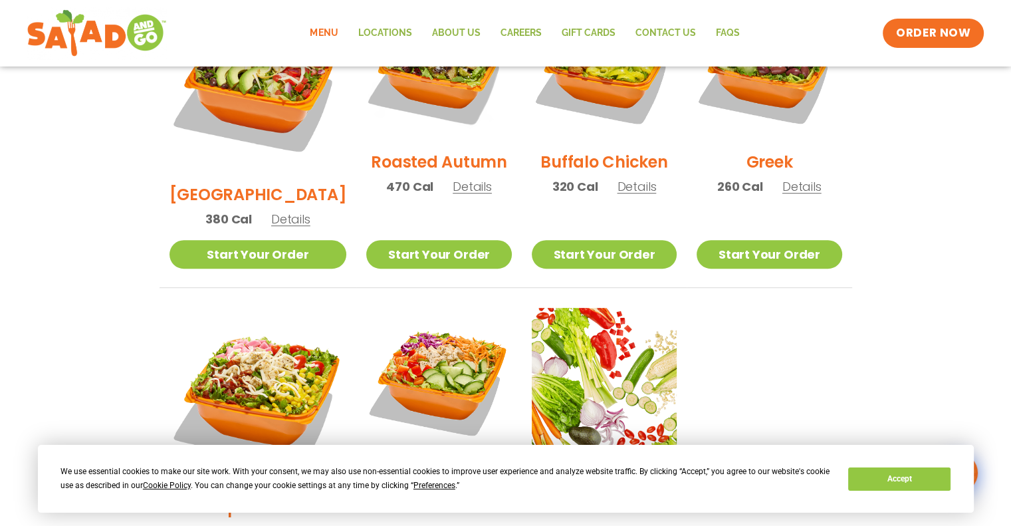
click at [802, 178] on span "Details" at bounding box center [802, 186] width 39 height 17
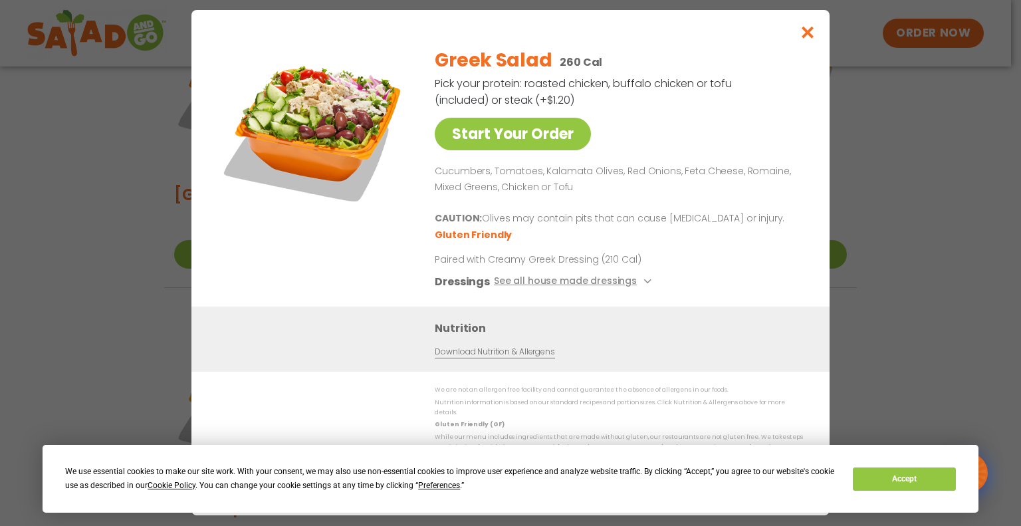
click at [867, 176] on div "Start Your Order Greek Salad 260 Cal Pick your protein: roasted chicken, buffal…" at bounding box center [510, 263] width 1021 height 526
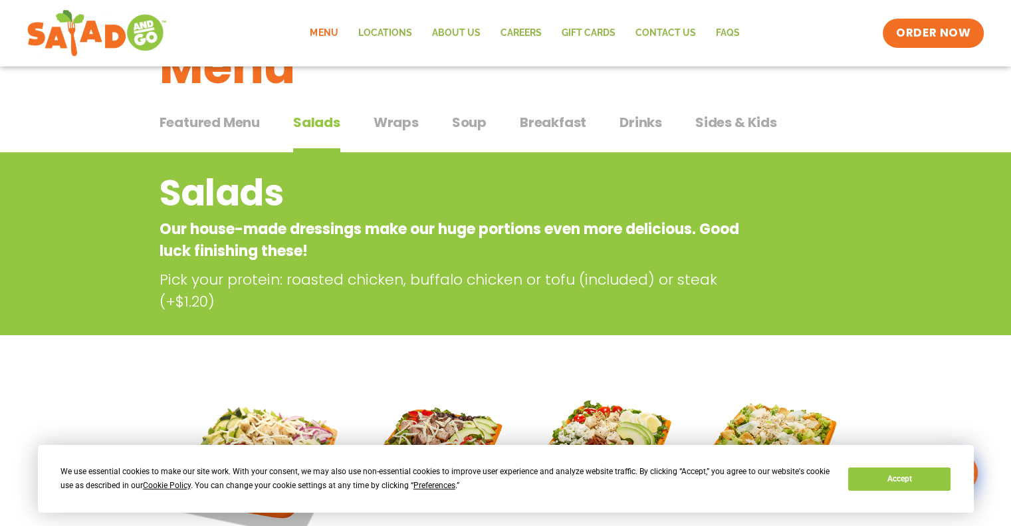
scroll to position [0, 0]
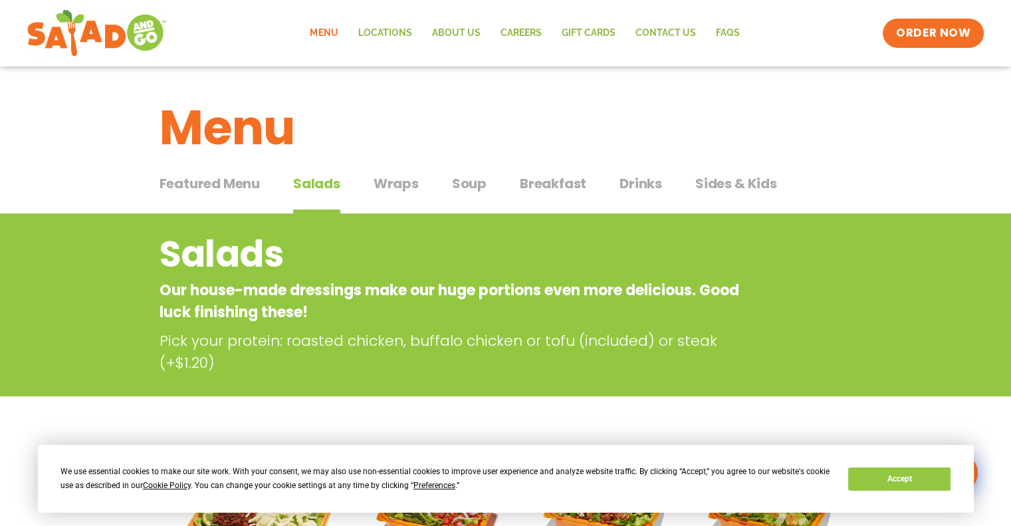
click at [742, 178] on span "Sides & Kids" at bounding box center [737, 184] width 82 height 20
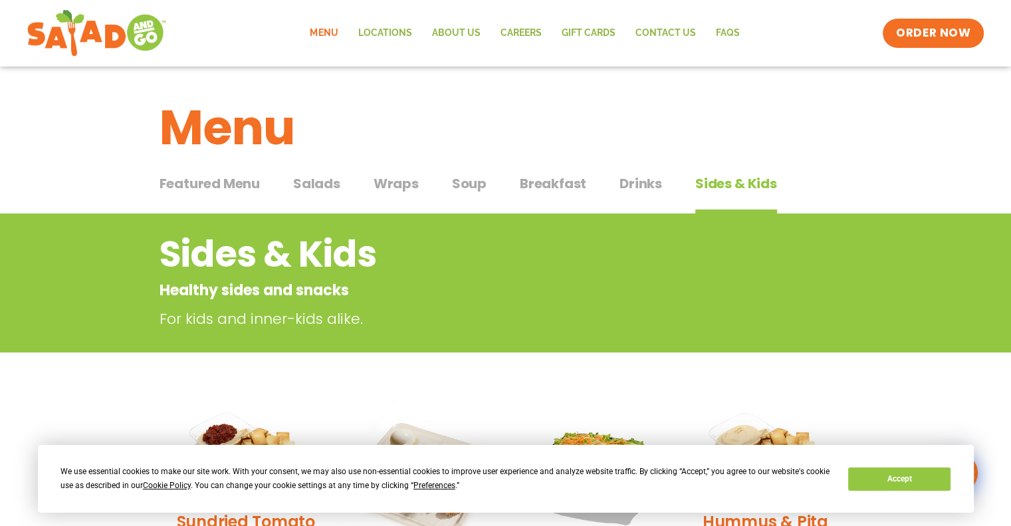
click at [342, 186] on div "Featured Menu Featured Menu Salads Salads Wraps Wraps Soup Soup Breakfast Break…" at bounding box center [506, 191] width 693 height 45
click at [311, 188] on span "Salads" at bounding box center [316, 184] width 47 height 20
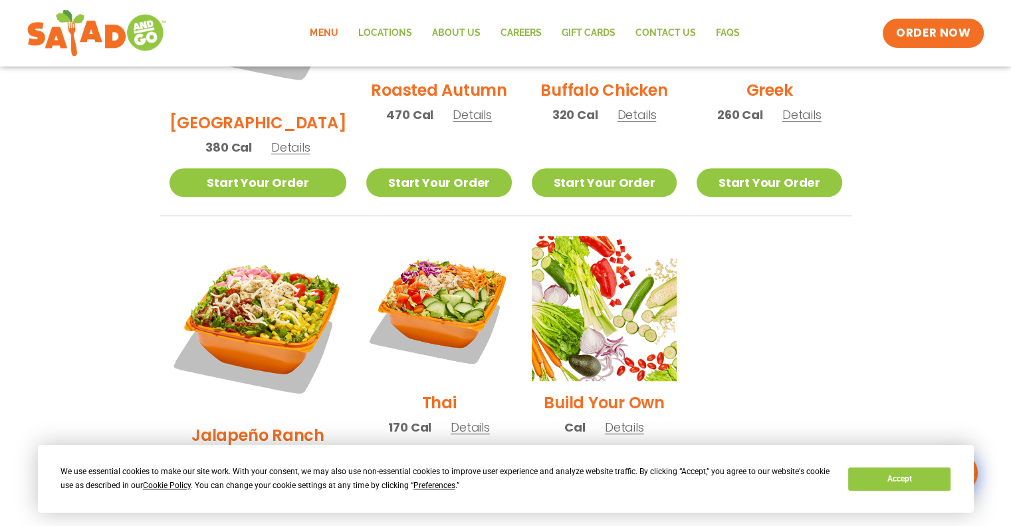
scroll to position [856, 0]
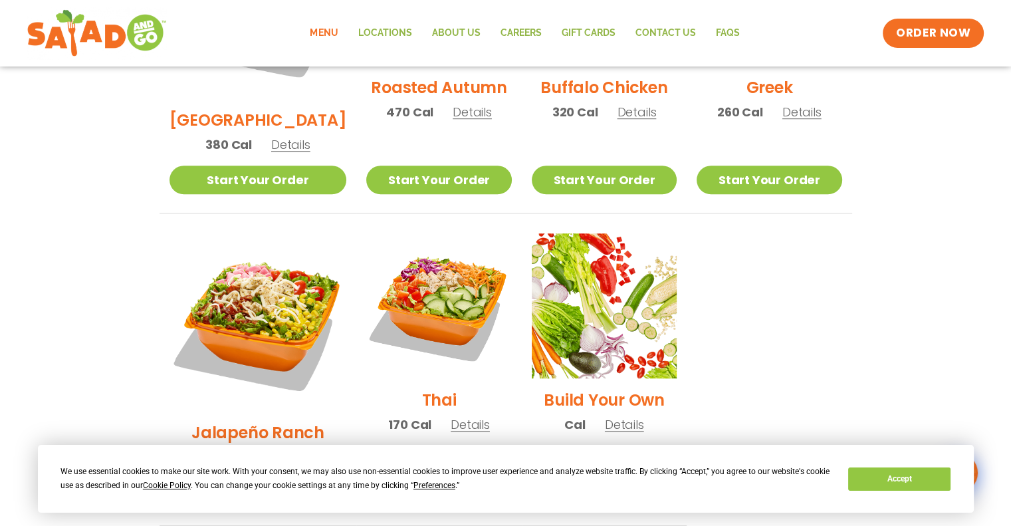
click at [451, 416] on span "Details" at bounding box center [470, 424] width 39 height 17
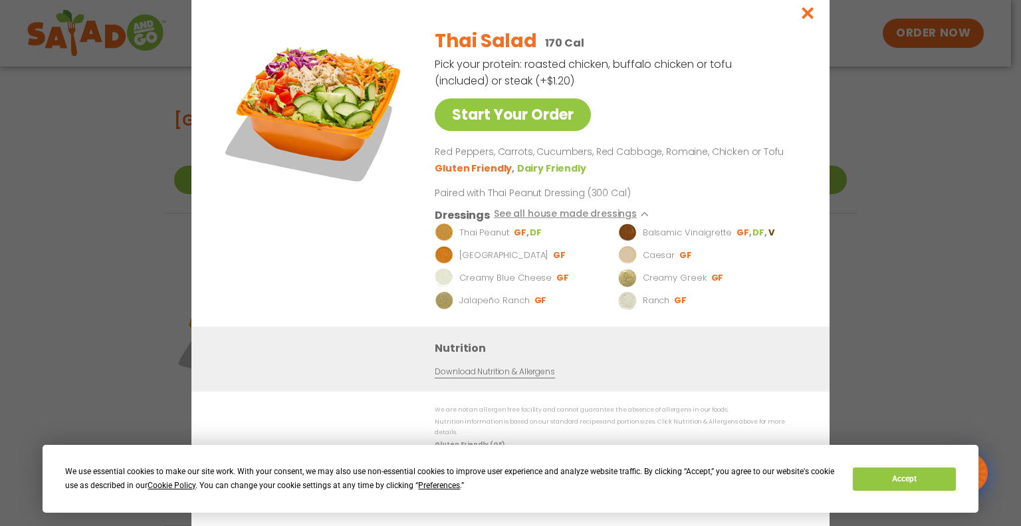
click at [993, 237] on div "Start Your Order Thai Salad 170 Cal Pick your protein: roasted chicken, buffalo…" at bounding box center [510, 263] width 1021 height 526
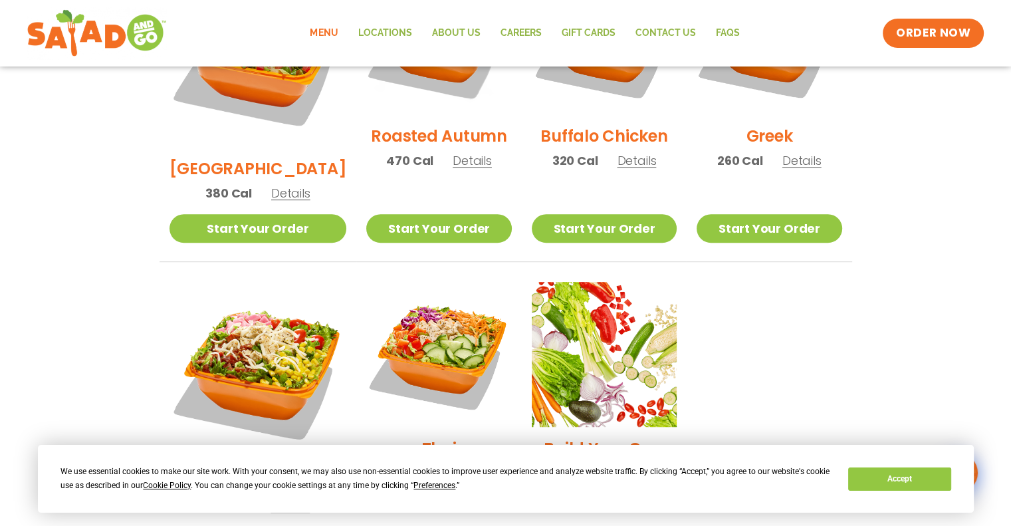
scroll to position [782, 0]
